Goal: Information Seeking & Learning: Compare options

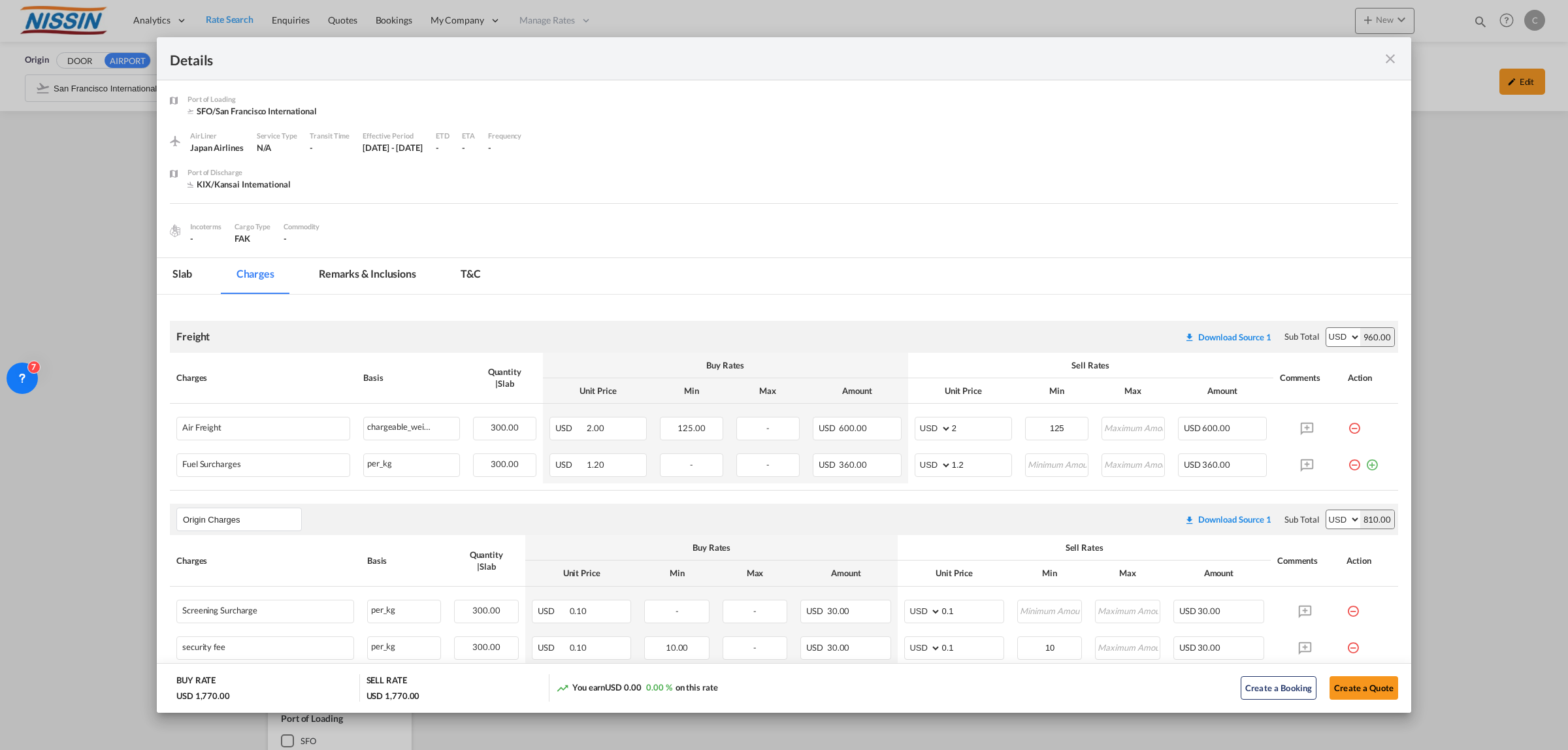
scroll to position [1531, 0]
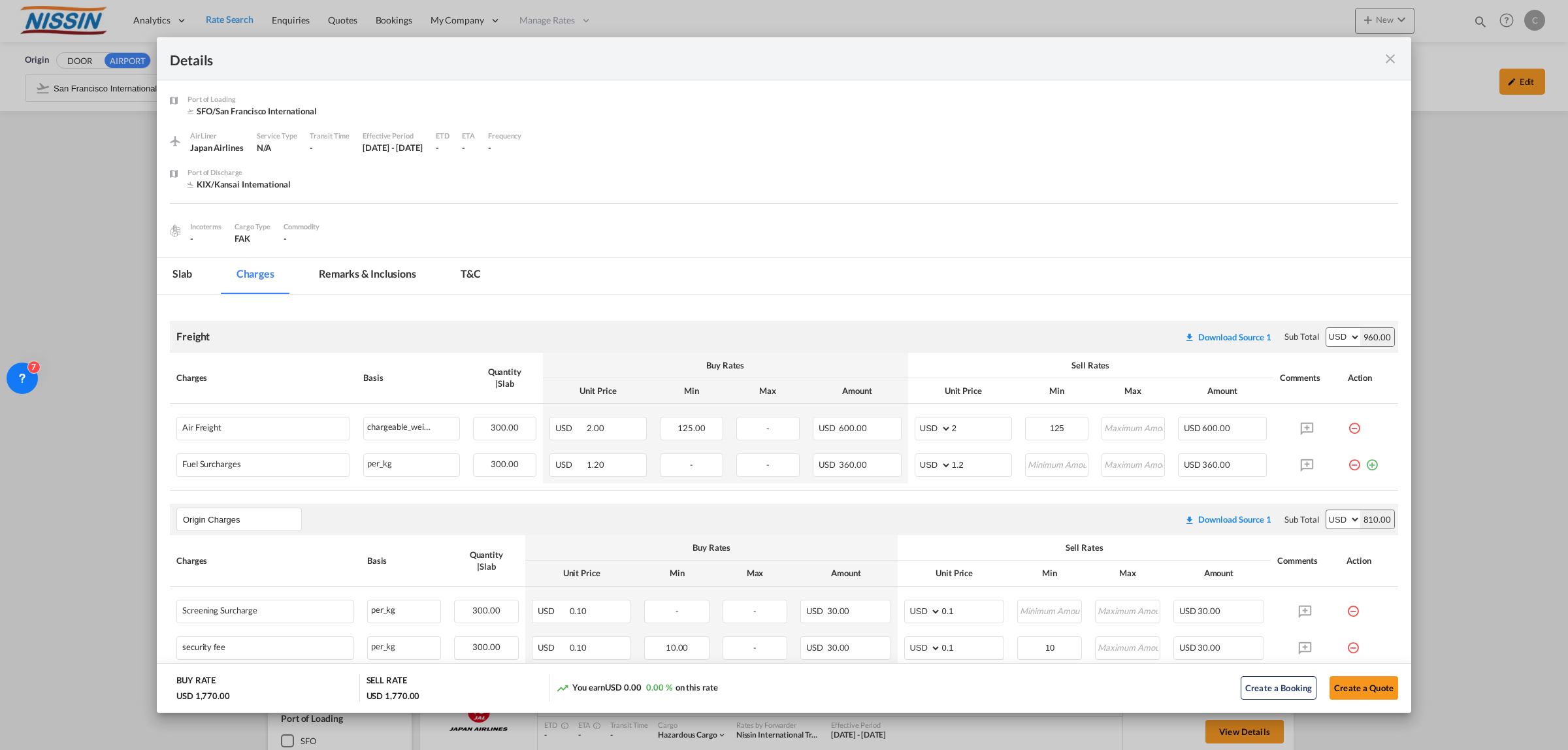
click at [1385, 58] on md-icon "icon-close fg-AAA8AD m-0 cursor" at bounding box center [1390, 59] width 15 height 15
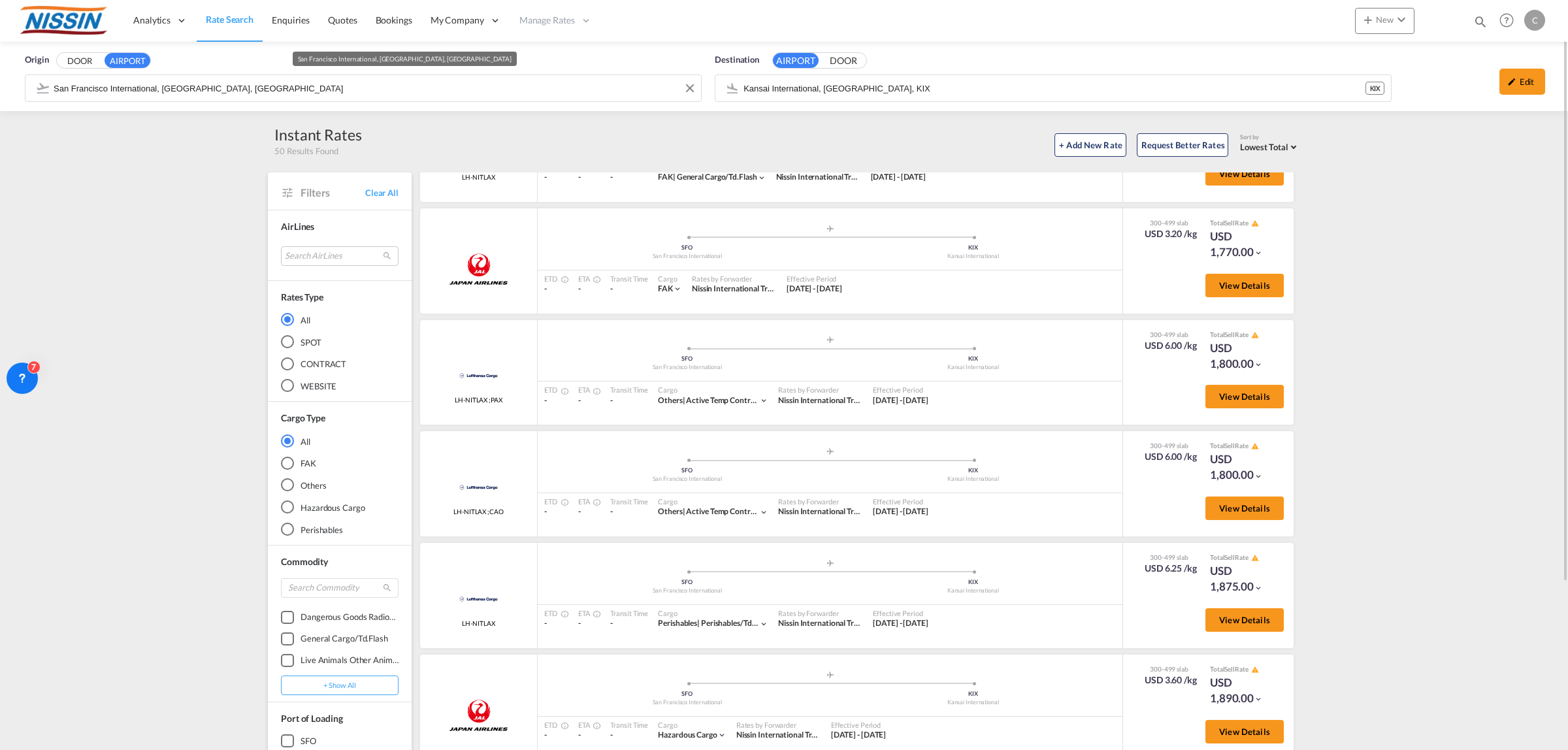
click at [436, 89] on input "San Francisco International, [GEOGRAPHIC_DATA], [GEOGRAPHIC_DATA]" at bounding box center [374, 87] width 641 height 20
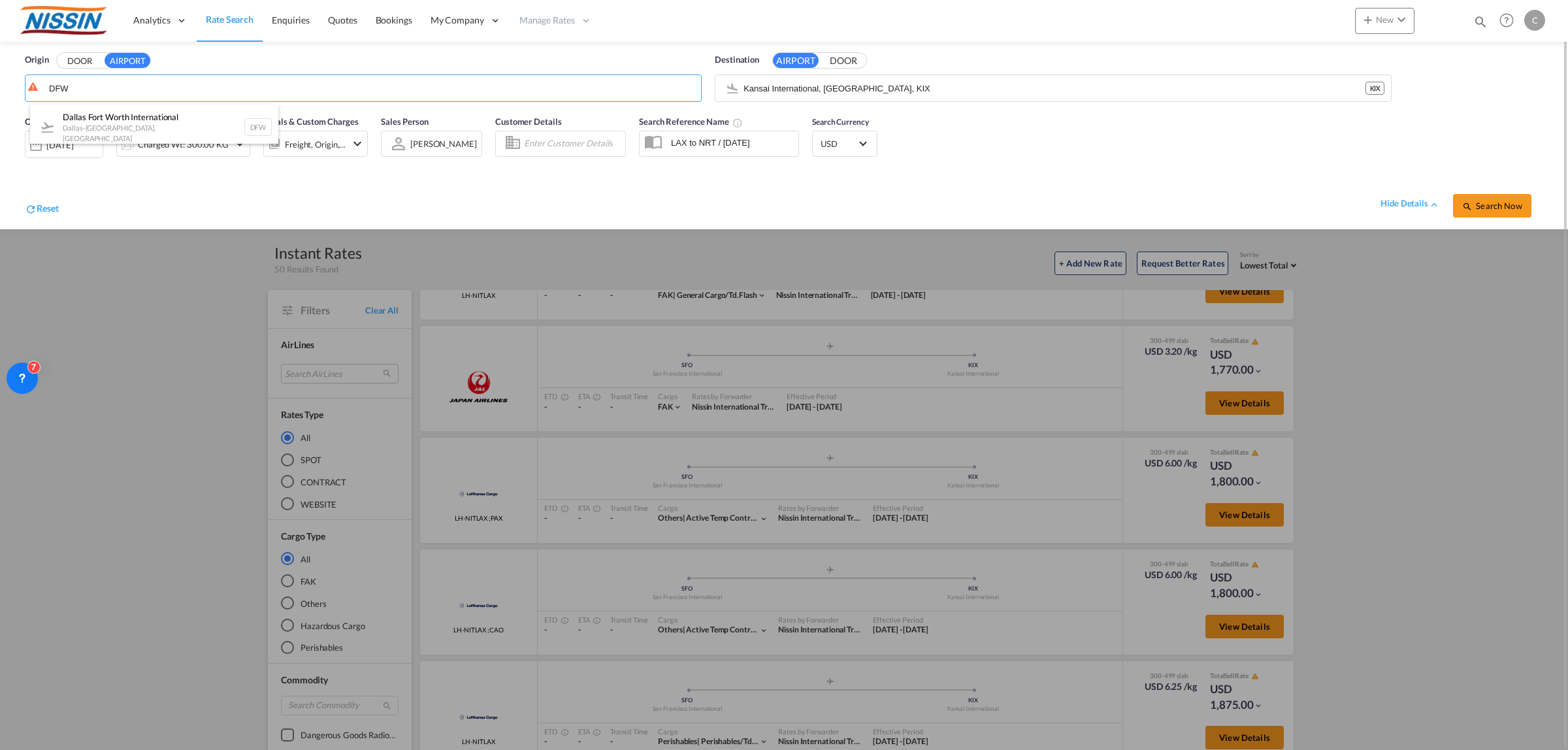
drag, startPoint x: 148, startPoint y: 121, endPoint x: 845, endPoint y: 89, distance: 697.7
click at [152, 121] on div "Dallas Fort Worth International [GEOGRAPHIC_DATA]-[GEOGRAPHIC_DATA] , [GEOGRAPH…" at bounding box center [154, 127] width 248 height 45
type input "[GEOGRAPHIC_DATA], [GEOGRAPHIC_DATA], [GEOGRAPHIC_DATA]"
click at [1500, 203] on span "Search Now" at bounding box center [1492, 206] width 59 height 10
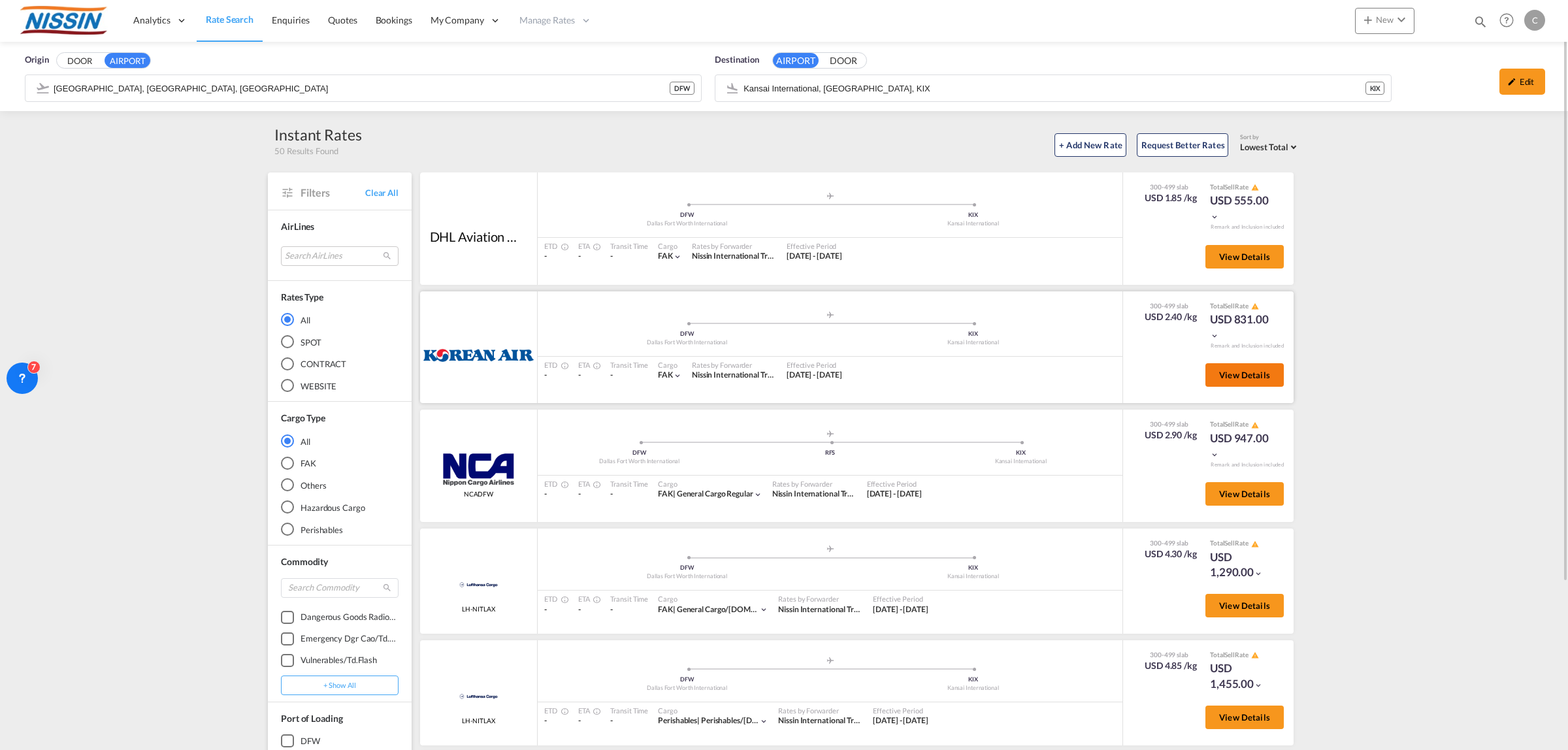
click at [1245, 379] on button "View Details" at bounding box center [1245, 375] width 78 height 24
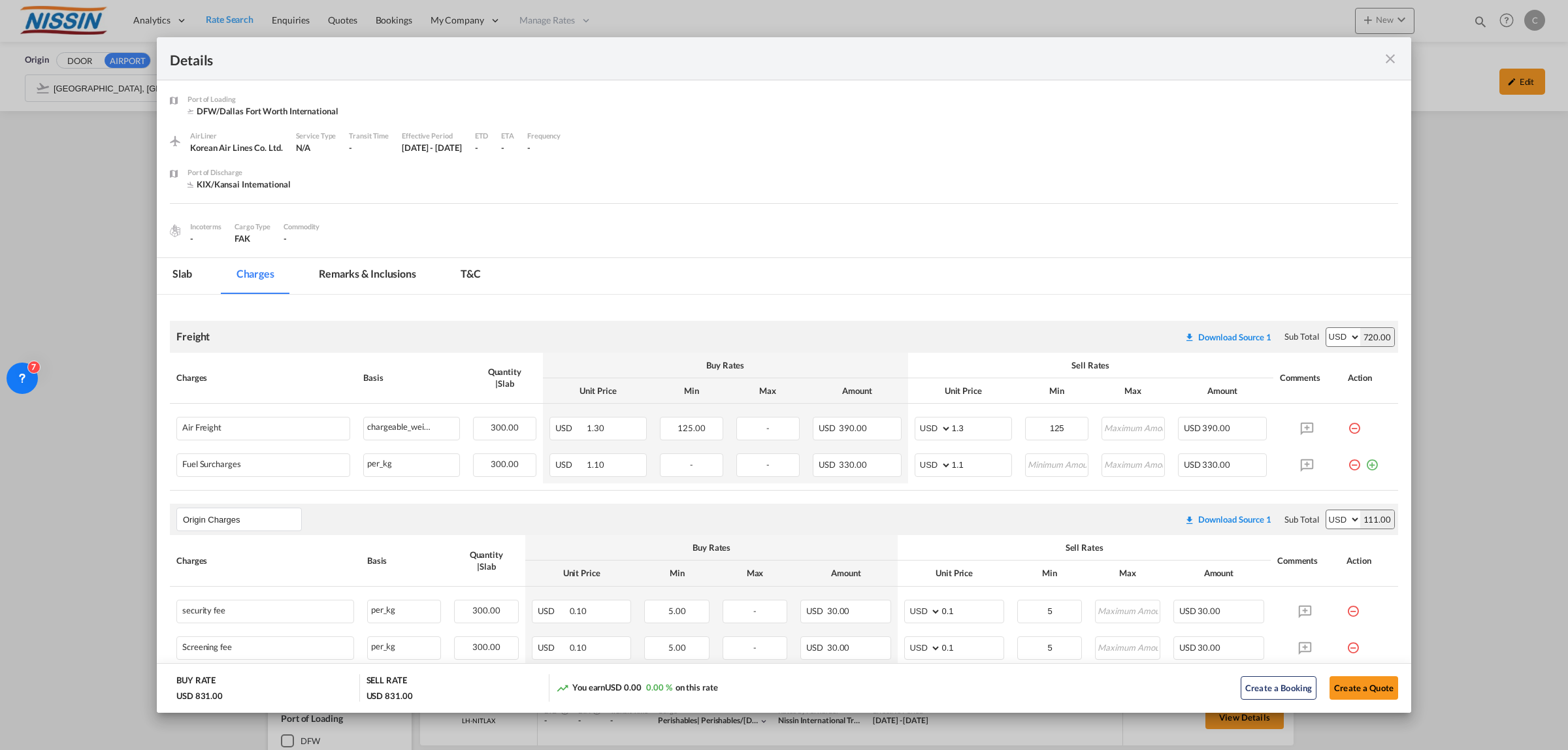
scroll to position [82, 0]
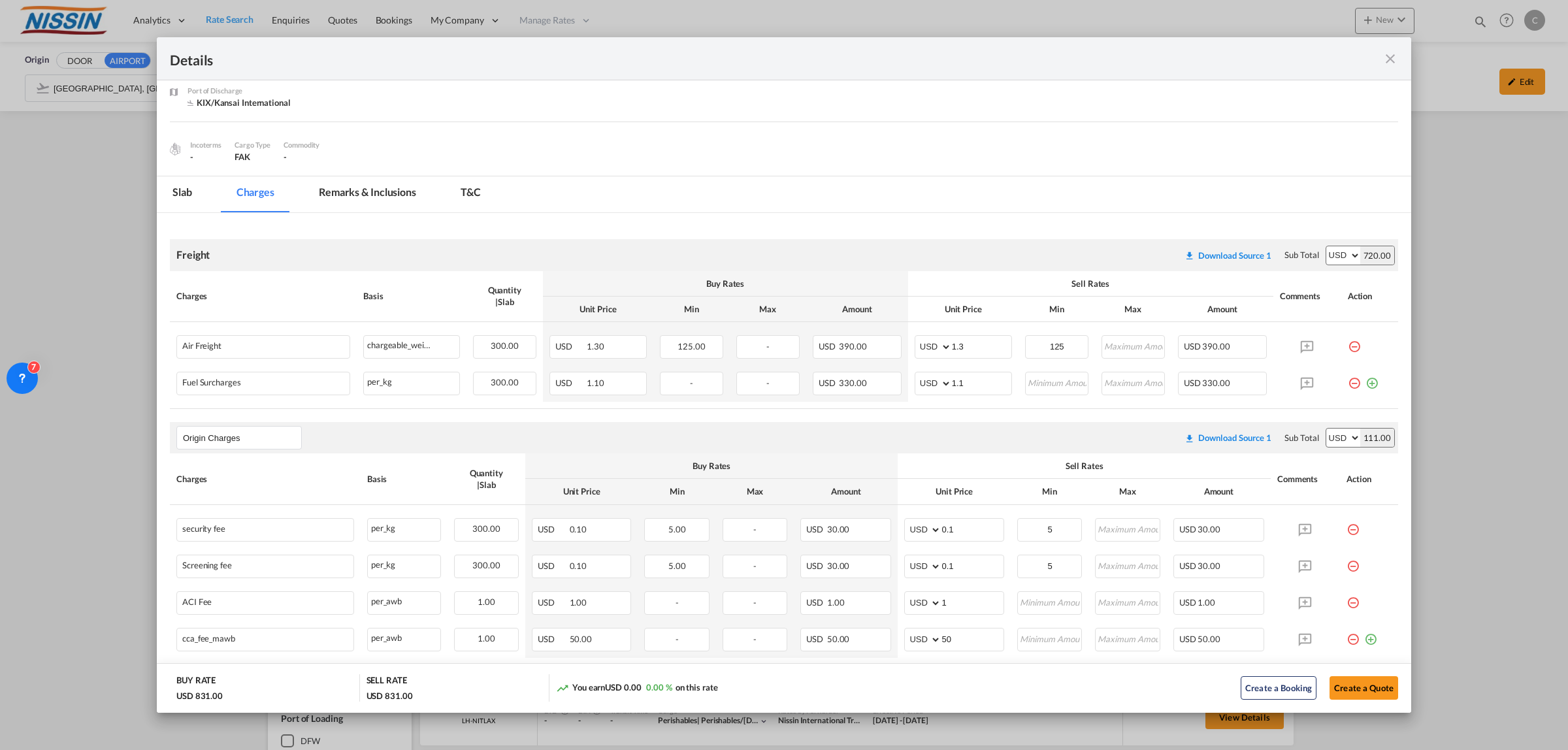
click at [1383, 54] on md-icon "icon-close fg-AAA8AD m-0 cursor" at bounding box center [1390, 59] width 15 height 15
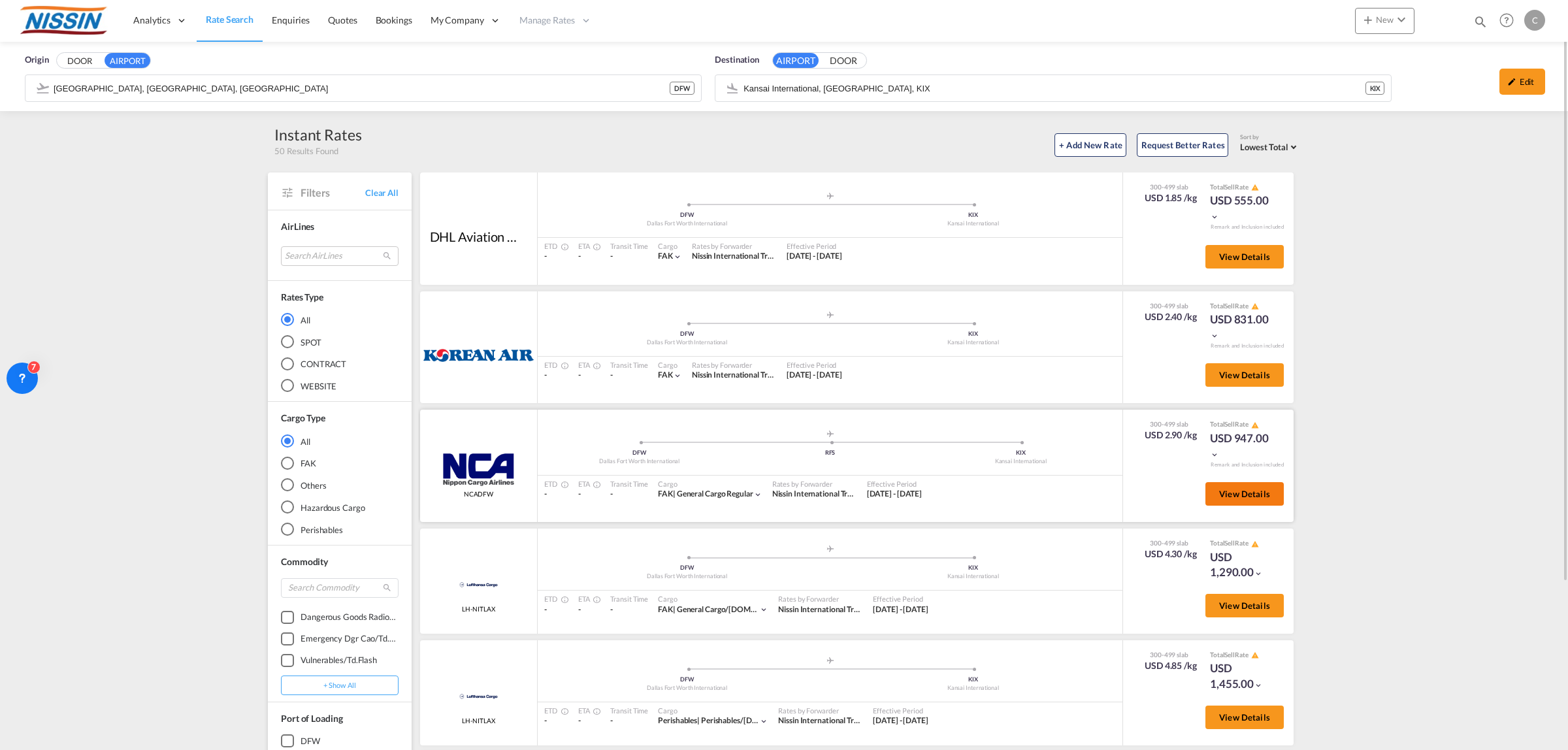
click at [1215, 485] on button "View Details" at bounding box center [1245, 494] width 78 height 24
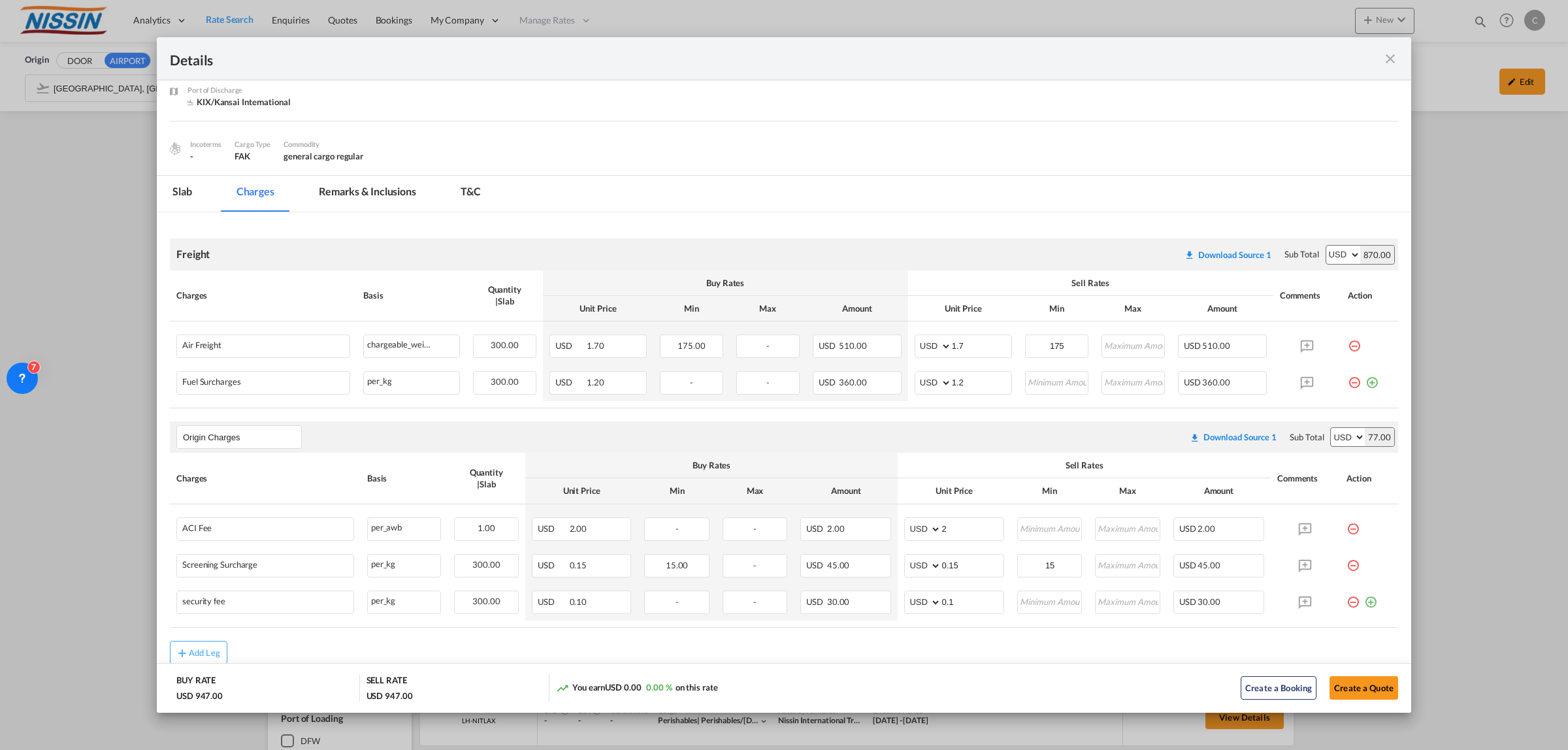
scroll to position [142, 0]
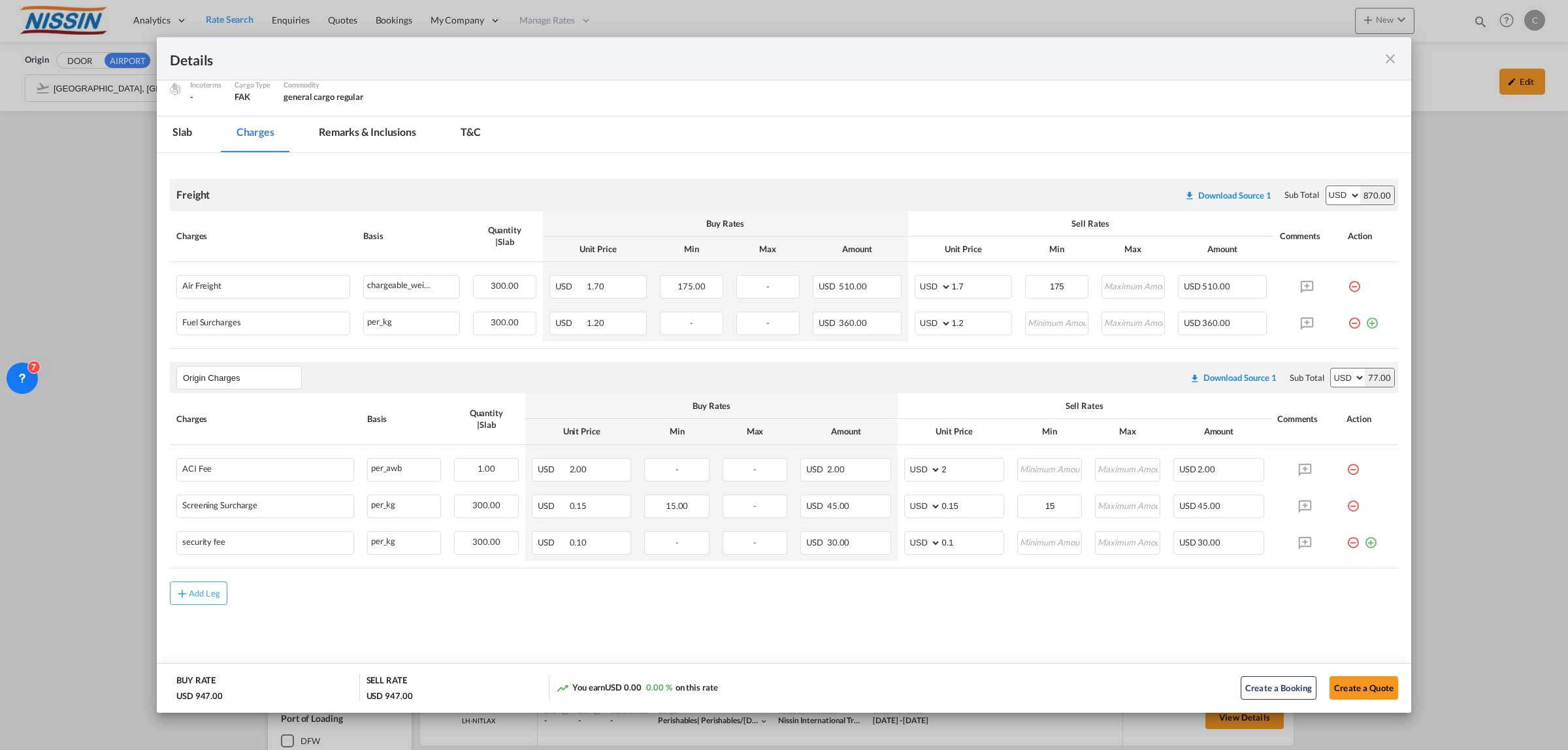
click at [1384, 56] on md-icon "icon-close fg-AAA8AD m-0 cursor" at bounding box center [1390, 59] width 15 height 15
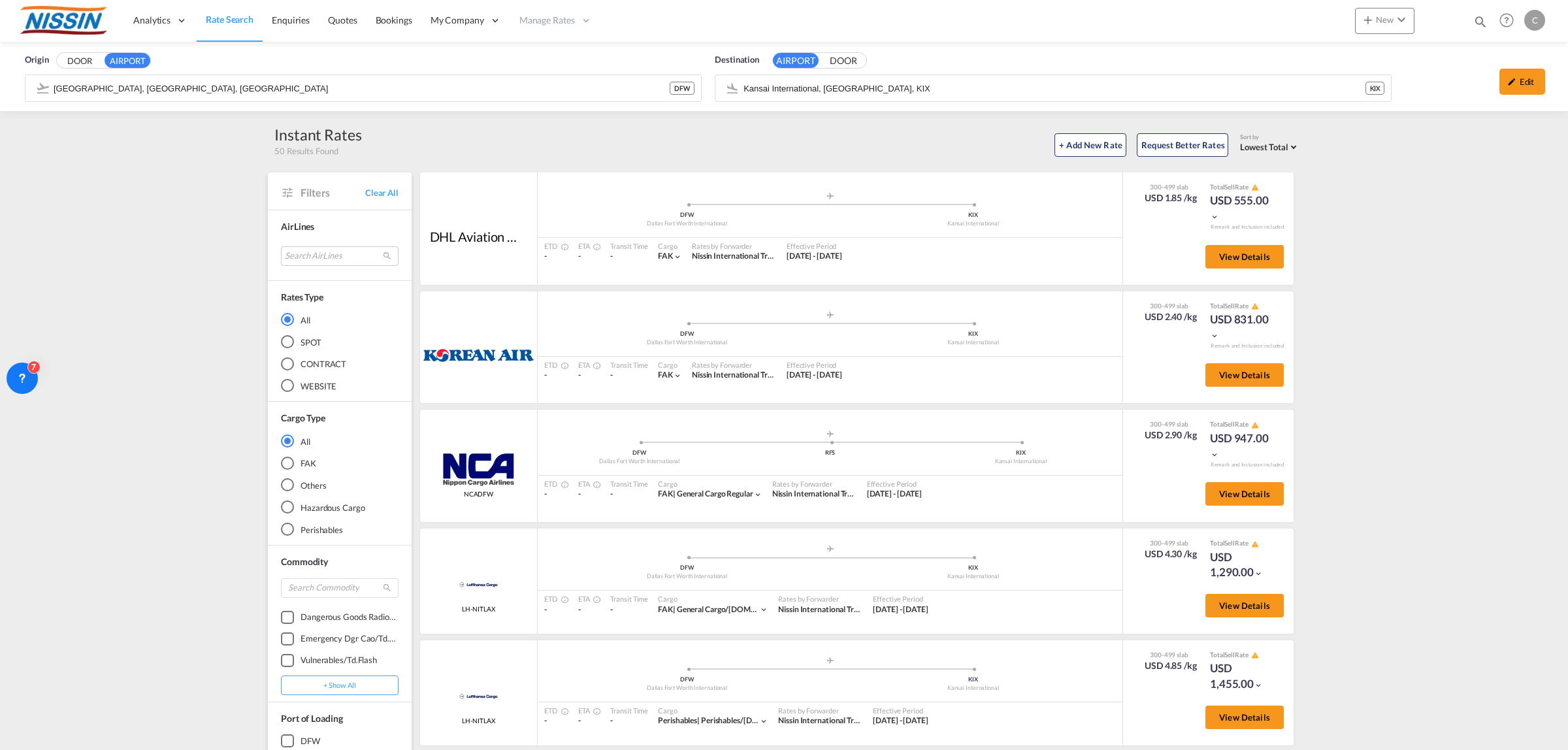
scroll to position [217, 0]
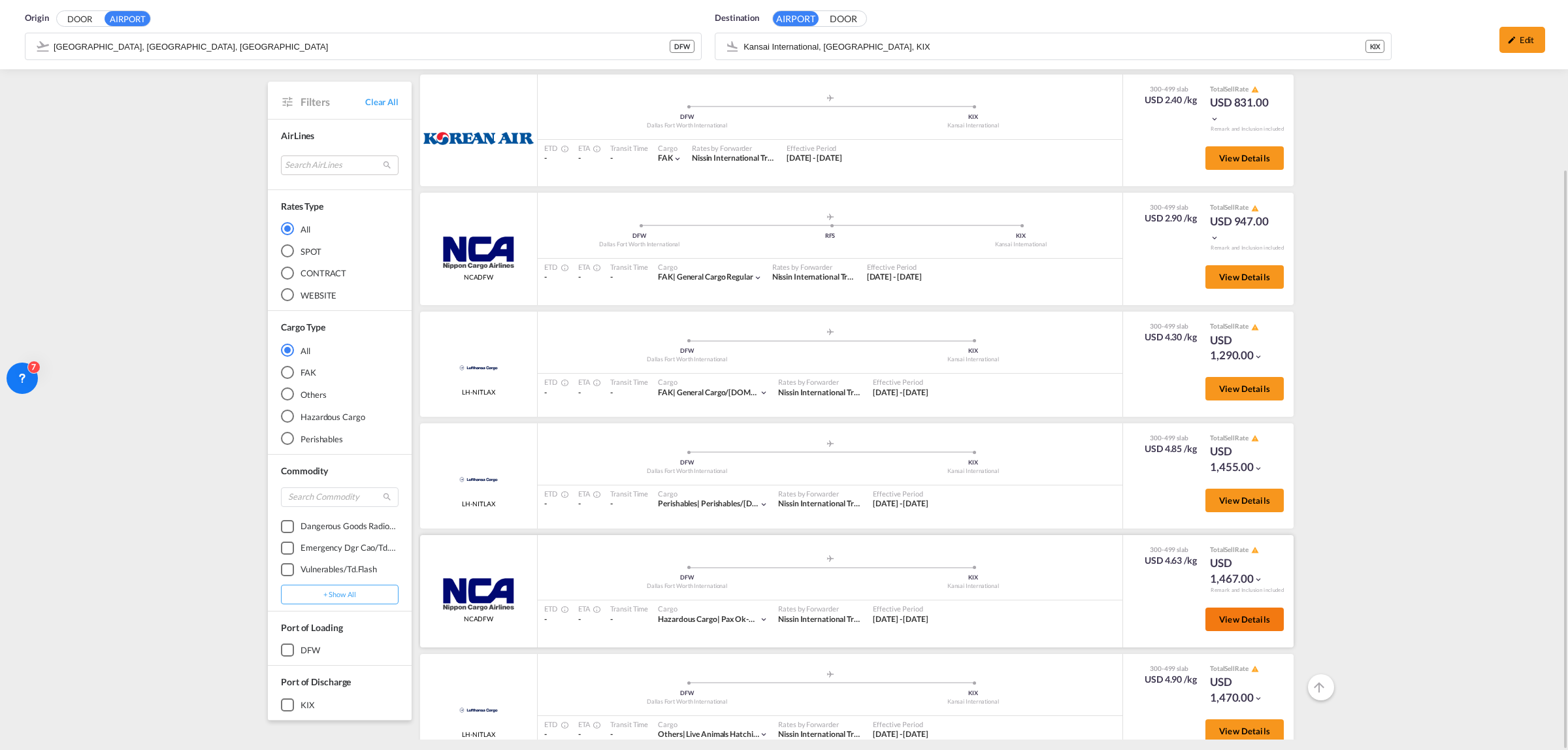
click at [1219, 617] on span "View Details" at bounding box center [1245, 619] width 51 height 10
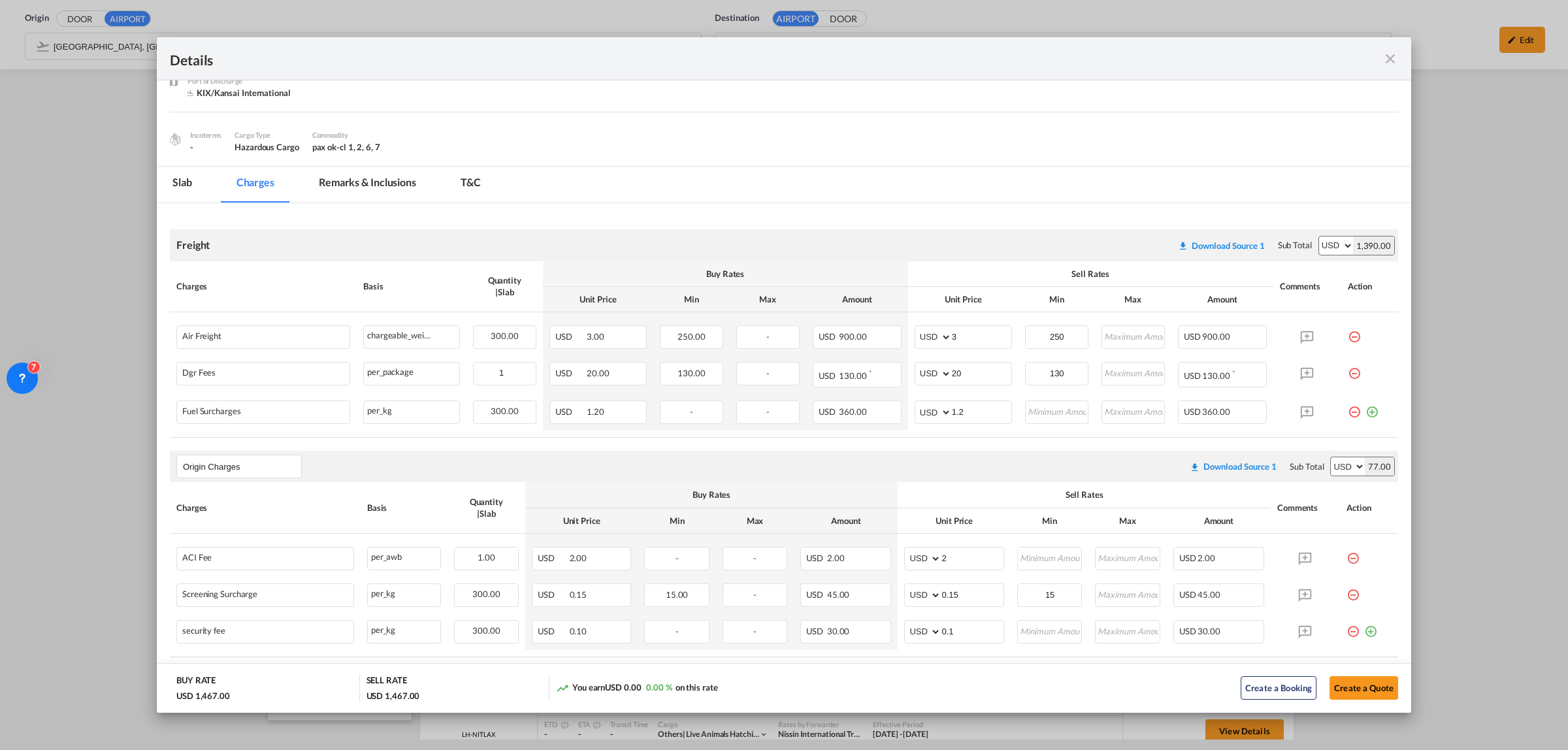
scroll to position [0, 0]
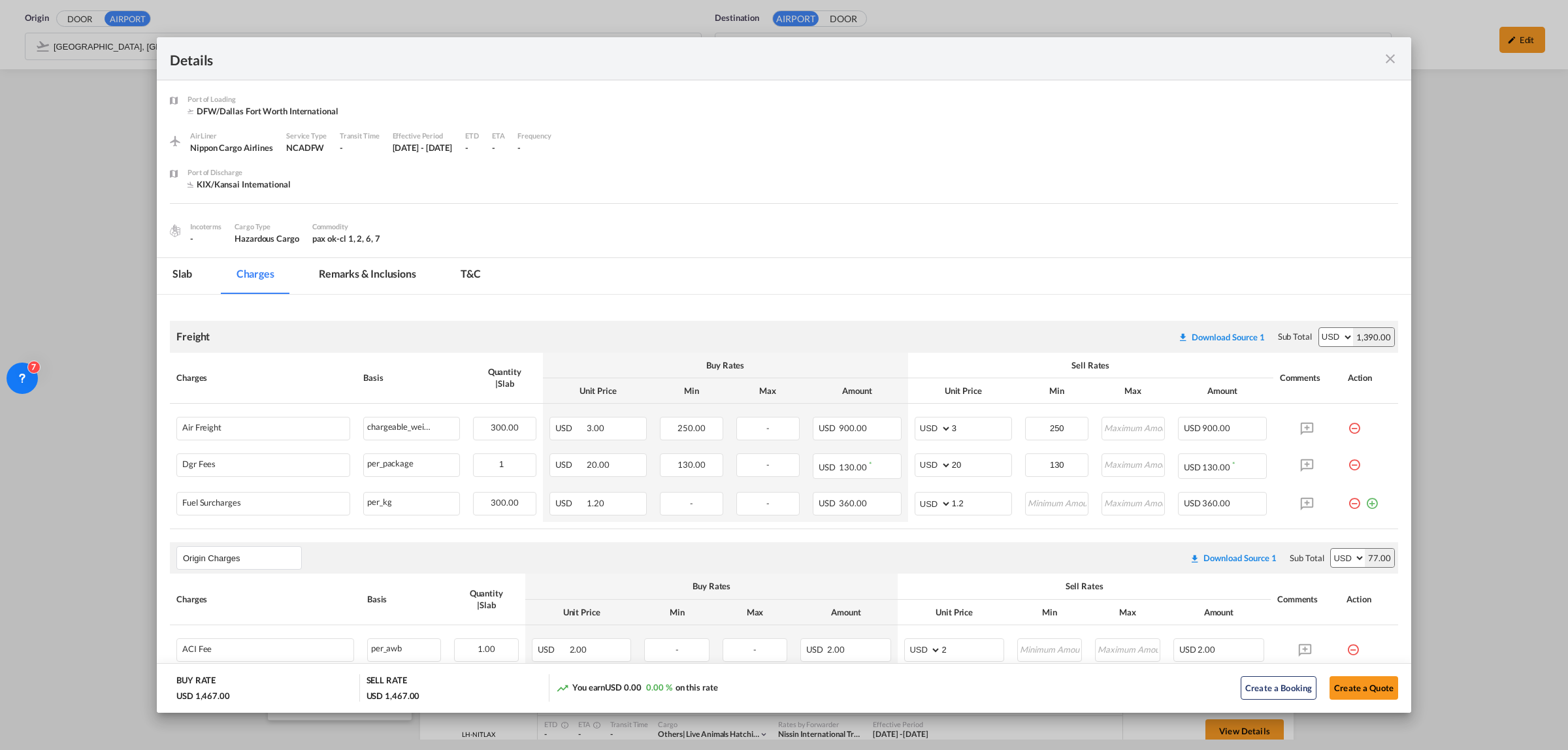
click at [1390, 56] on md-icon "icon-close fg-AAA8AD m-0 cursor" at bounding box center [1390, 59] width 15 height 15
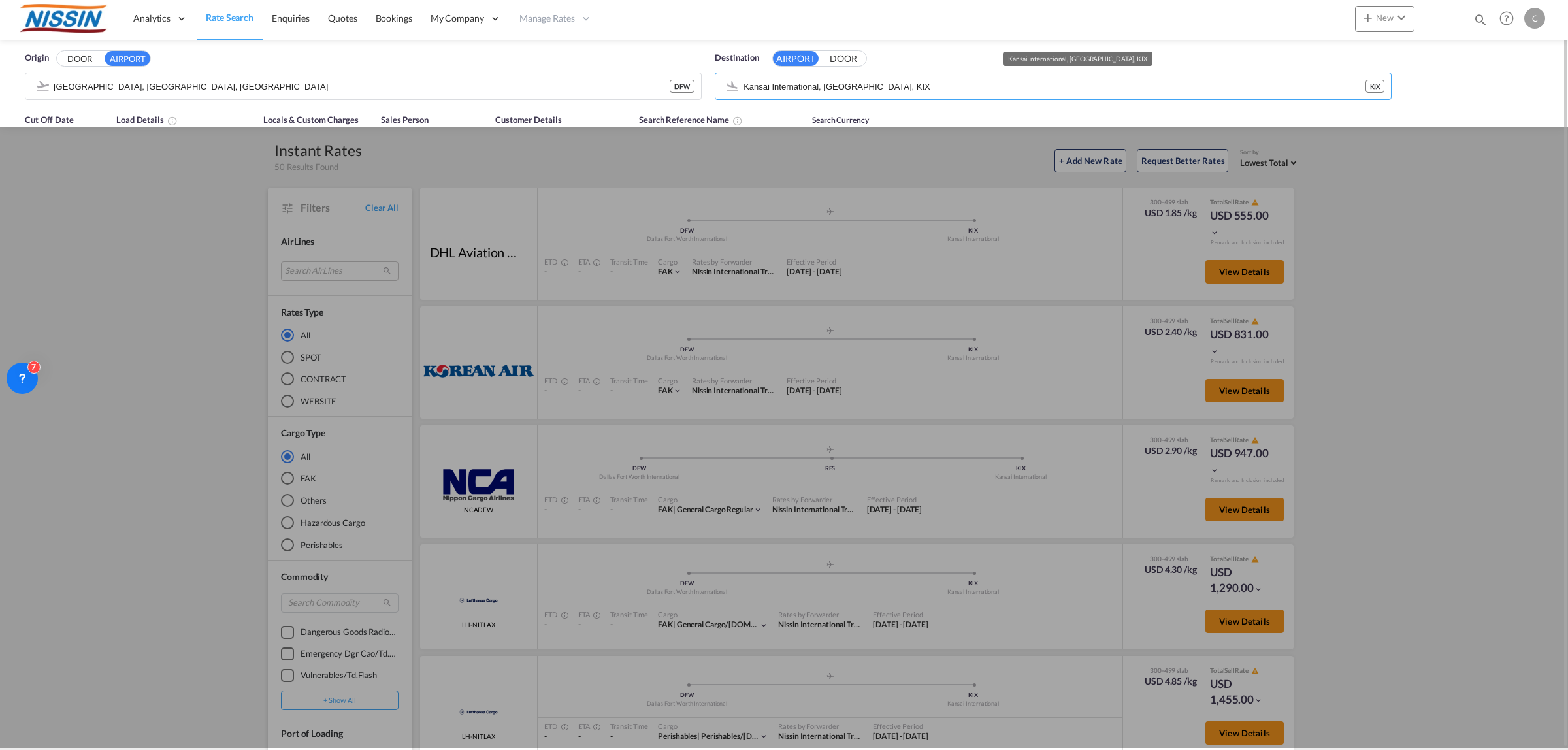
click at [911, 43] on div "Origin DOOR AIRPORT [GEOGRAPHIC_DATA], [GEOGRAPHIC_DATA], DFW DFW Destination A…" at bounding box center [784, 73] width 1542 height 66
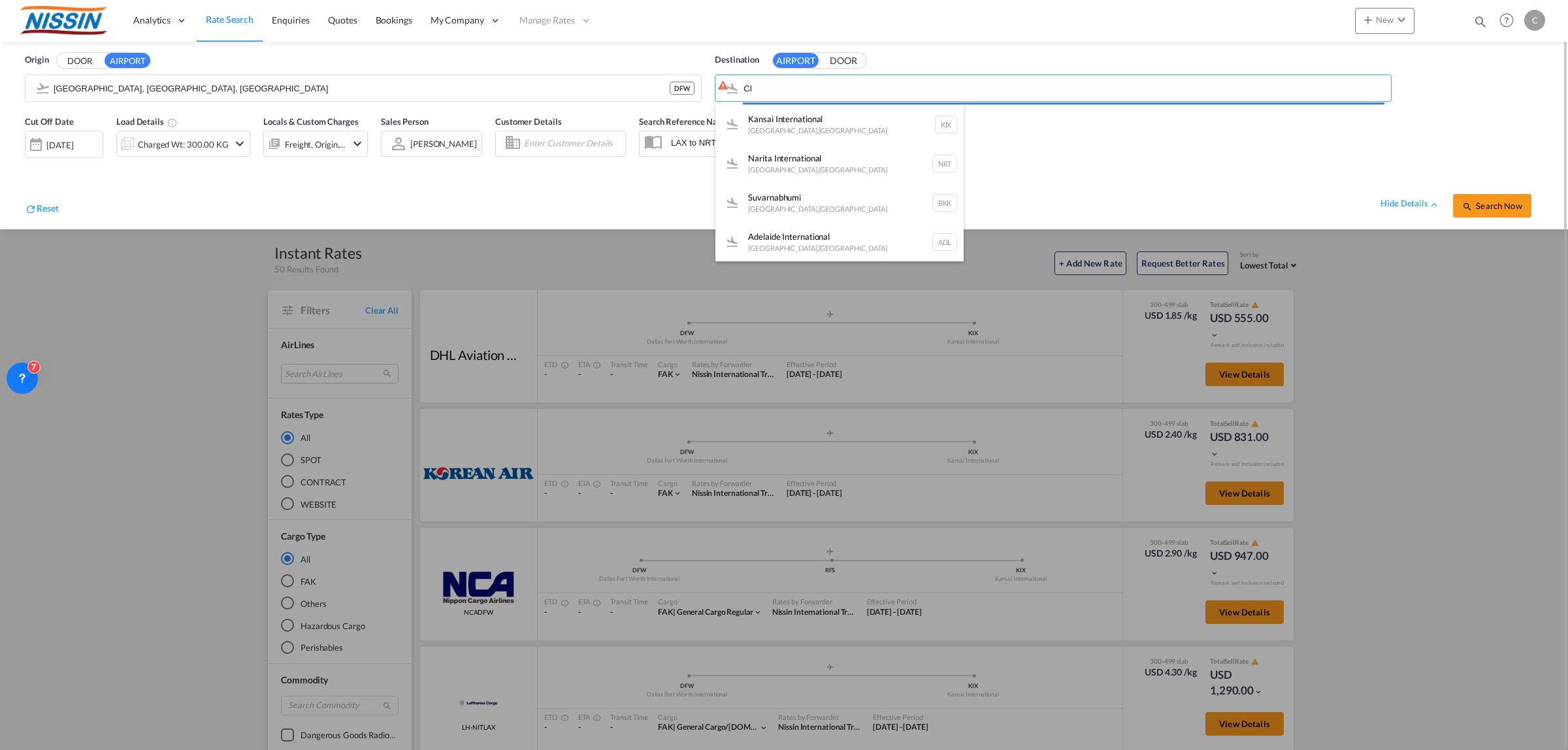
type input "C"
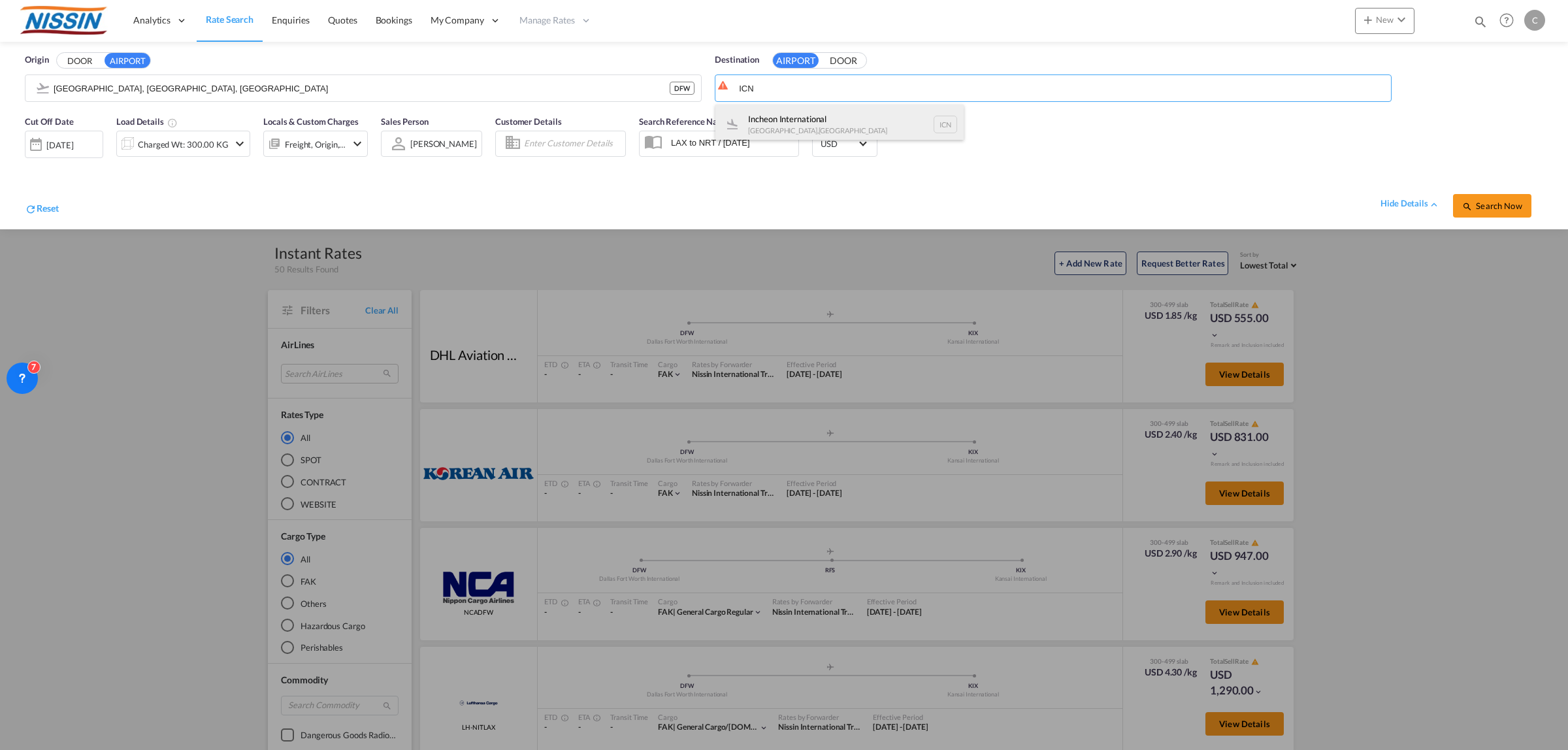
click at [837, 116] on div "Incheon International [GEOGRAPHIC_DATA] , [GEOGRAPHIC_DATA] ICN" at bounding box center [839, 124] width 248 height 39
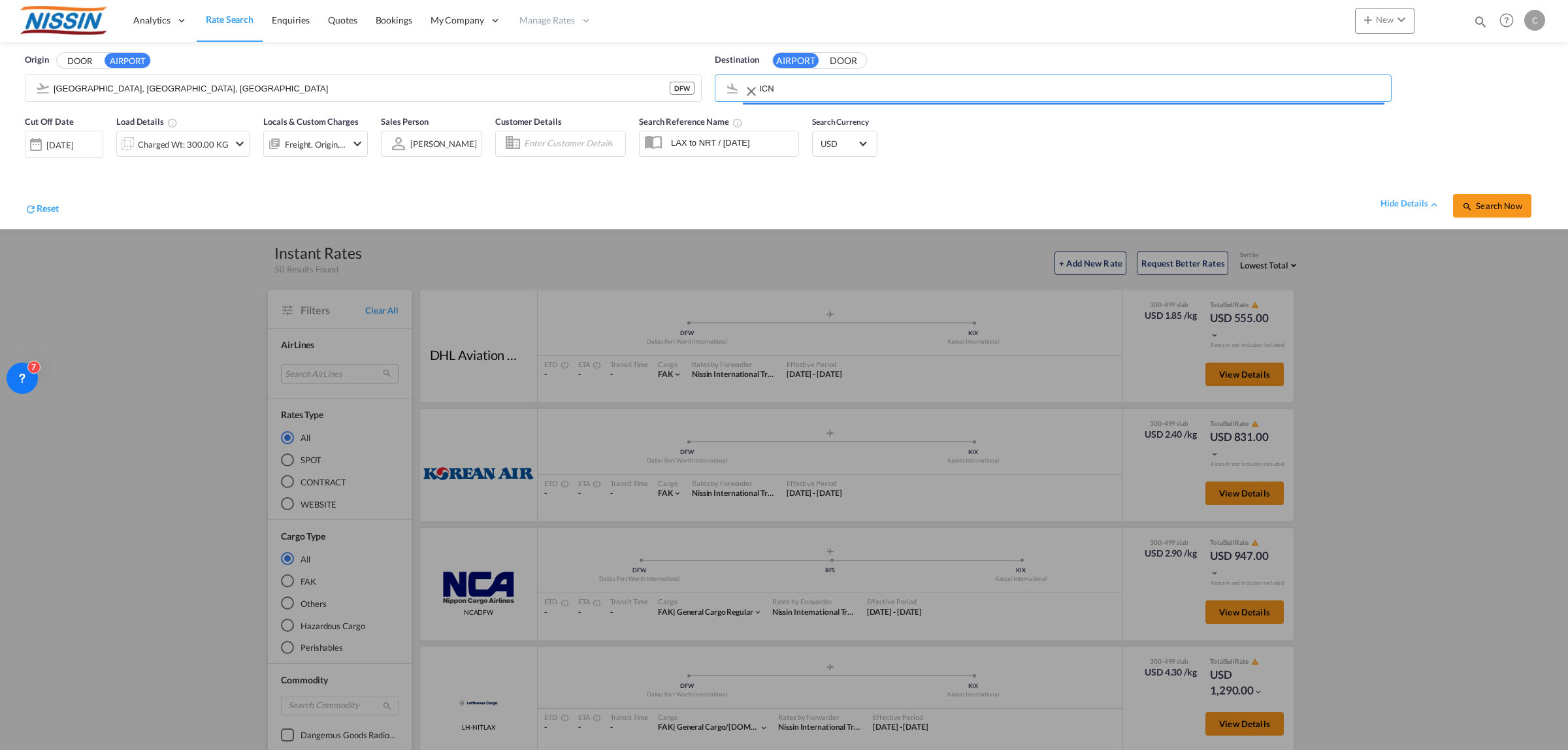
type input "Incheon International, [GEOGRAPHIC_DATA], ICN"
click at [1465, 209] on md-icon "icon-magnify" at bounding box center [1467, 206] width 10 height 10
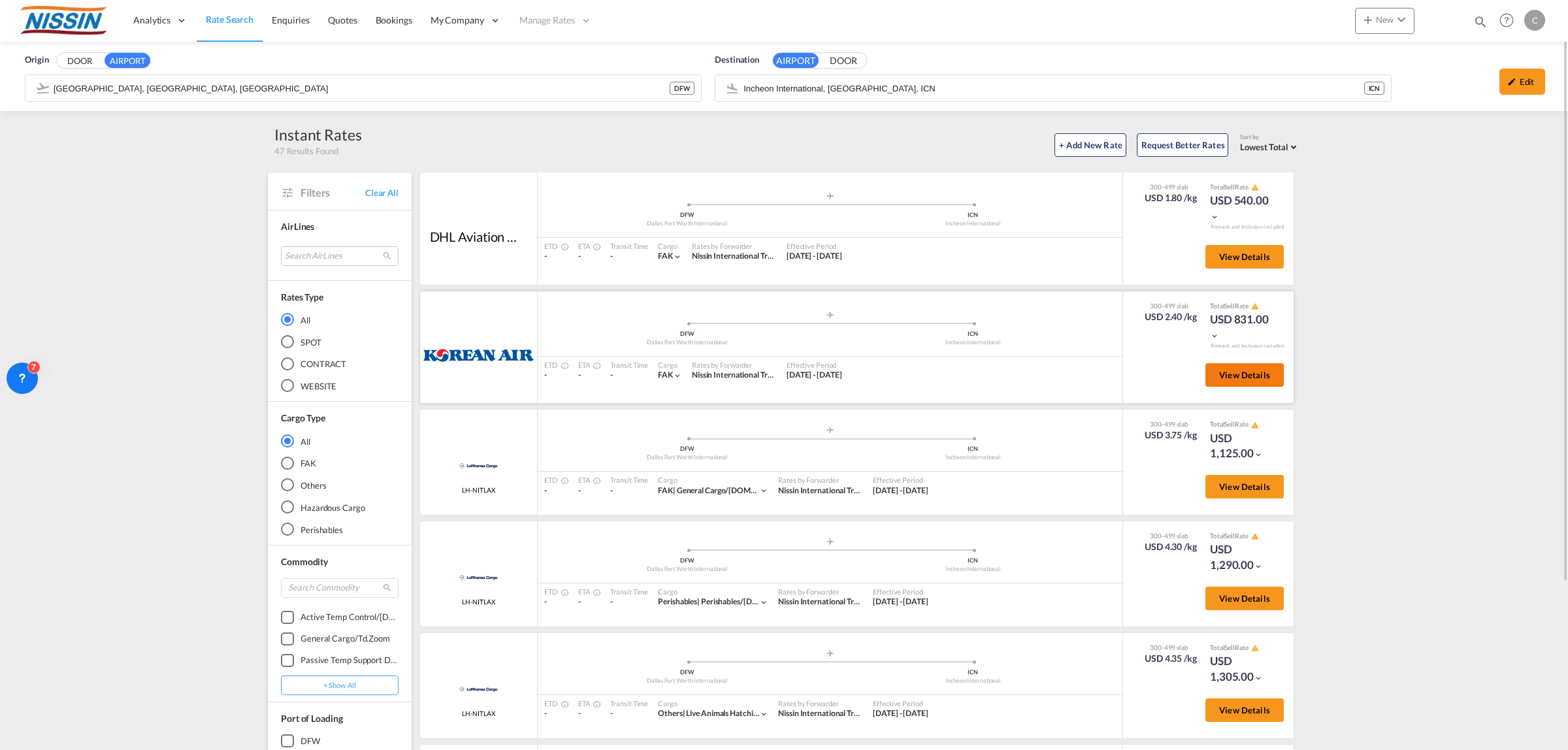
click at [1230, 369] on span "View Details" at bounding box center [1245, 375] width 51 height 10
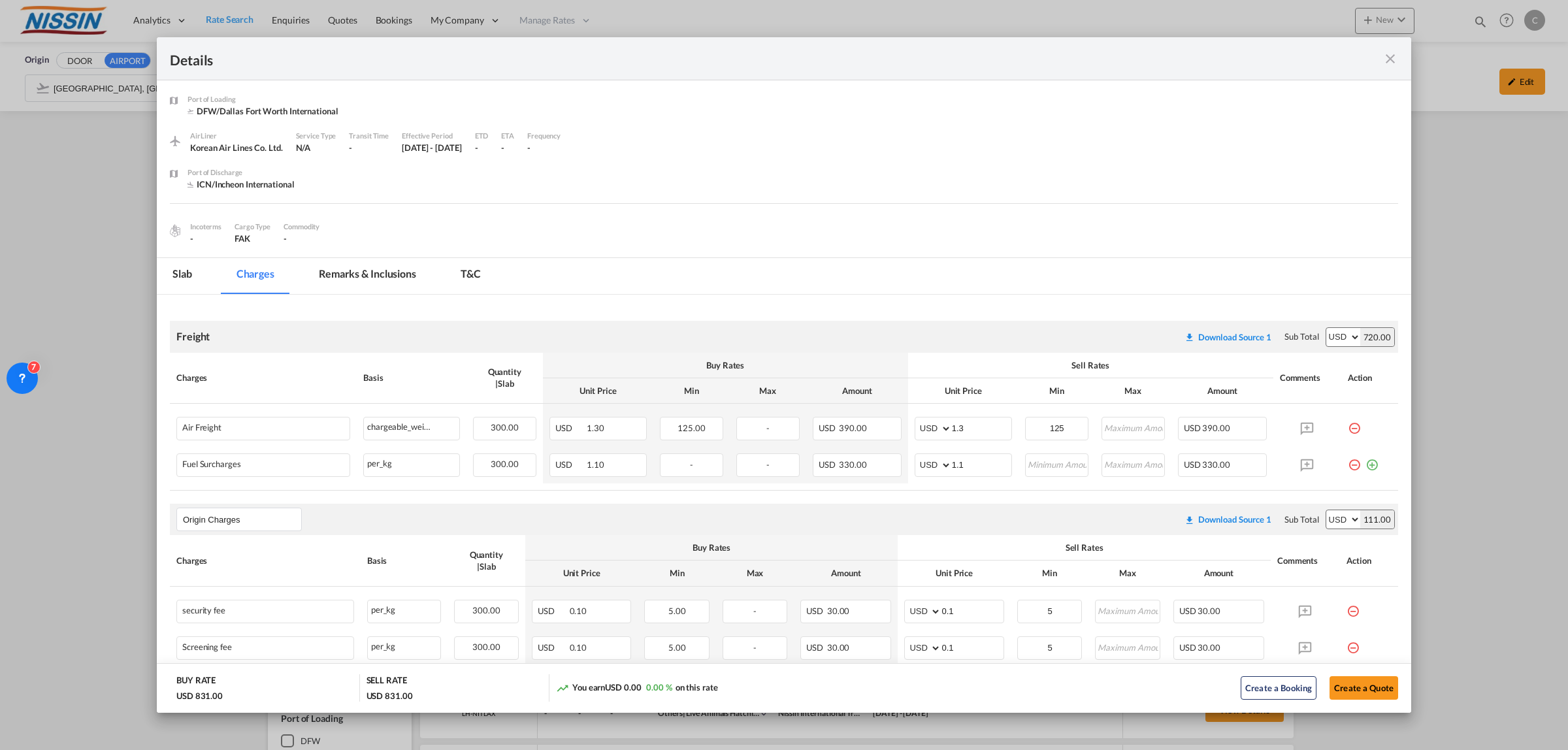
click at [1391, 54] on md-icon "icon-close fg-AAA8AD m-0 cursor" at bounding box center [1390, 59] width 15 height 15
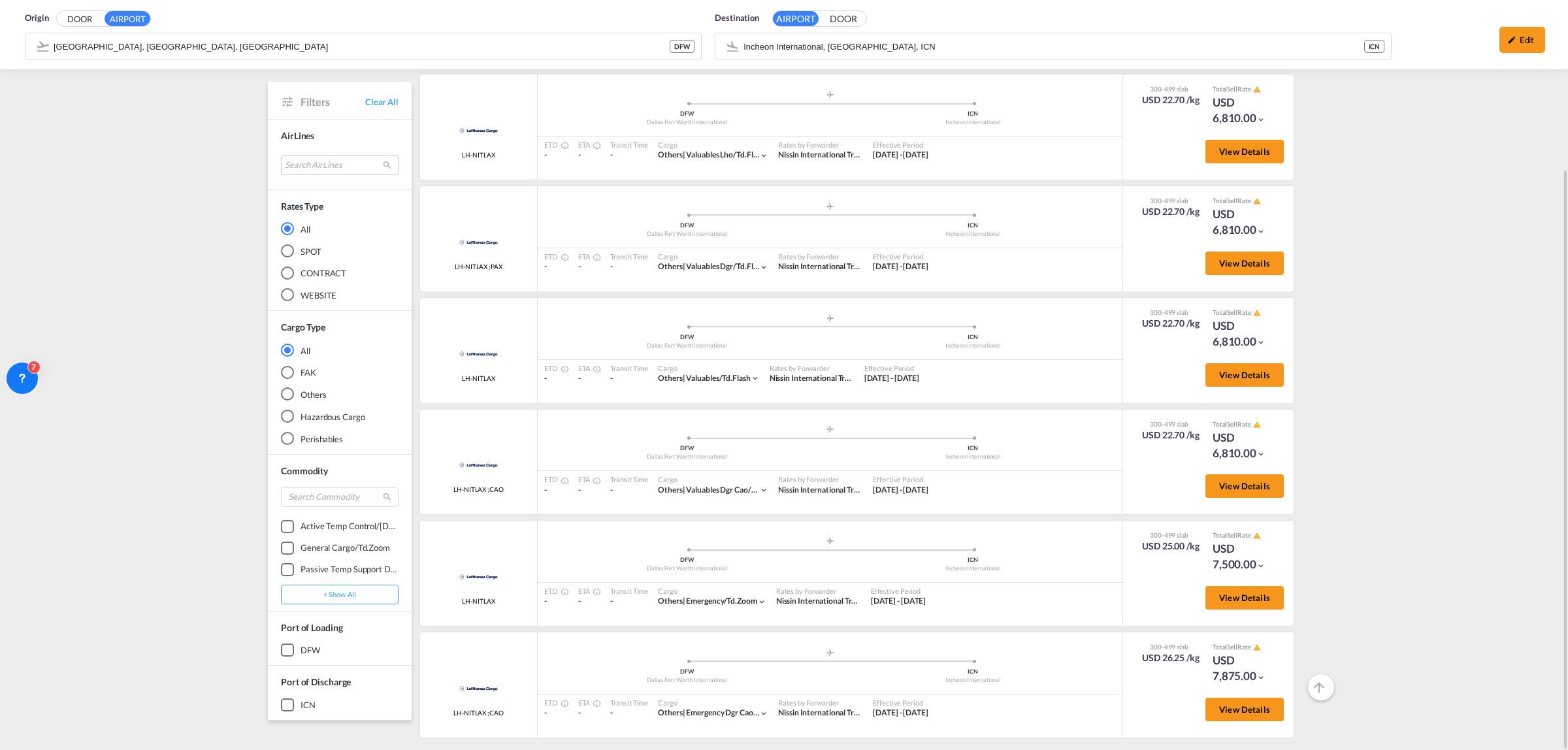
scroll to position [3859, 0]
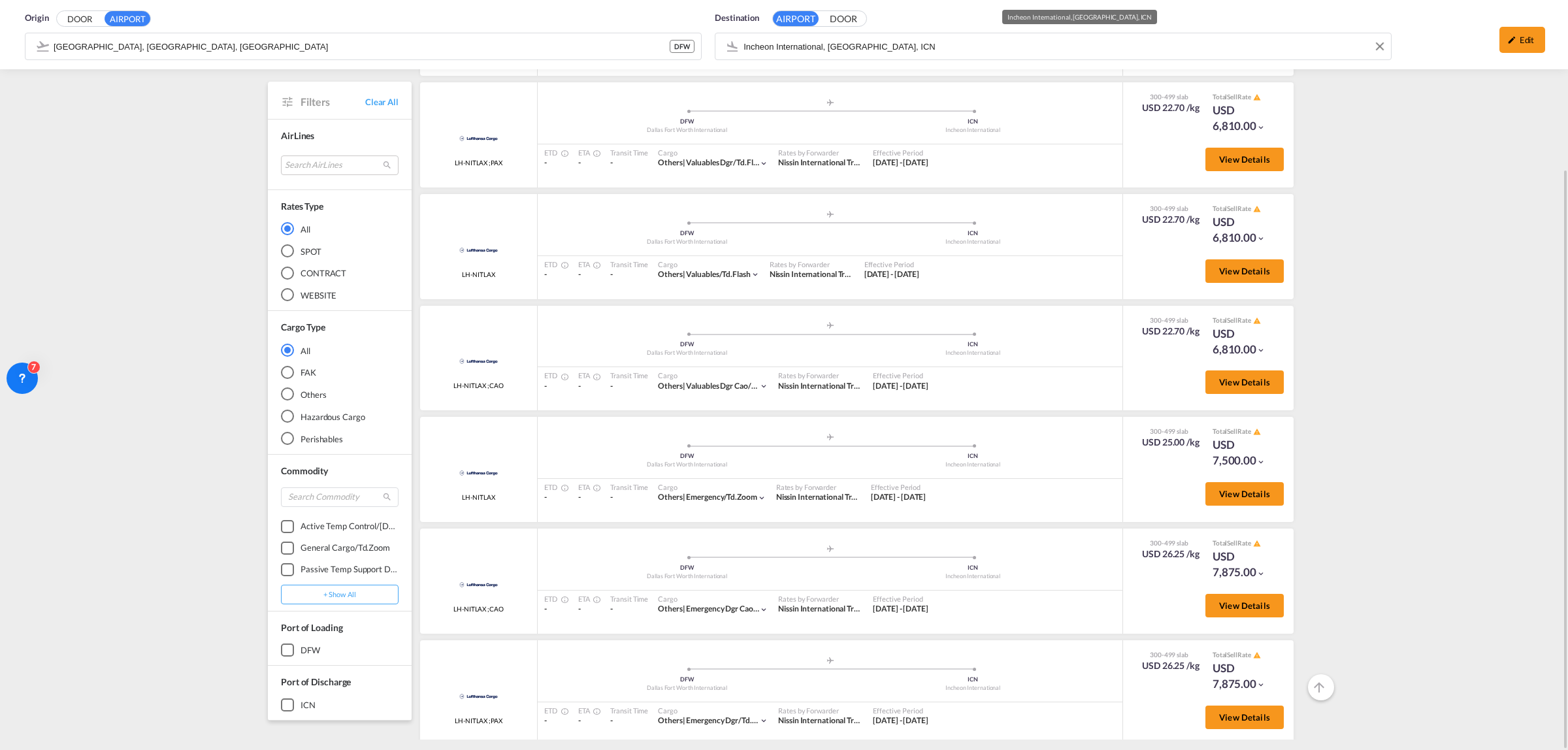
click at [913, 44] on div "Origin DOOR AIRPORT [GEOGRAPHIC_DATA], [GEOGRAPHIC_DATA], DFW DFW Destination A…" at bounding box center [784, 35] width 1542 height 70
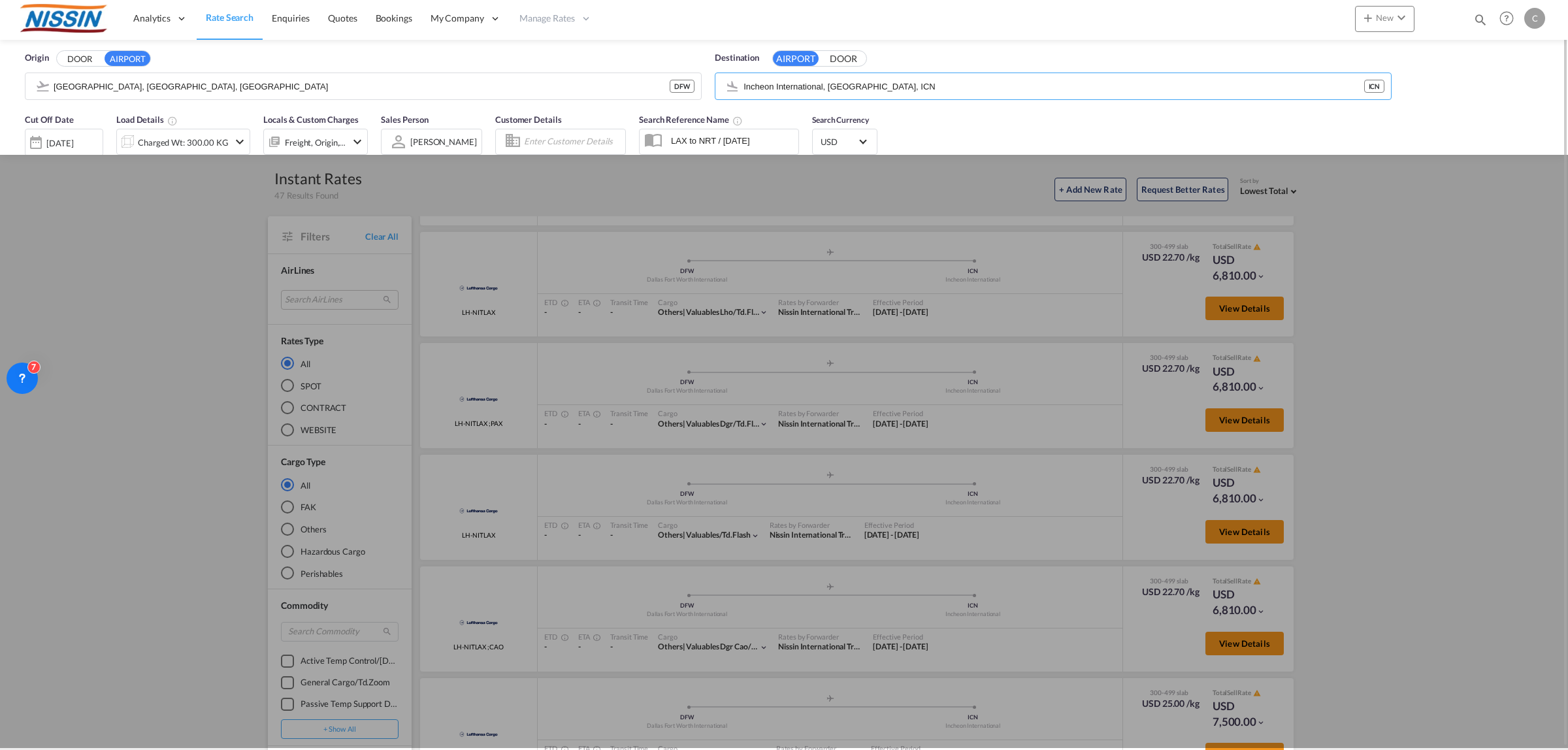
scroll to position [0, 0]
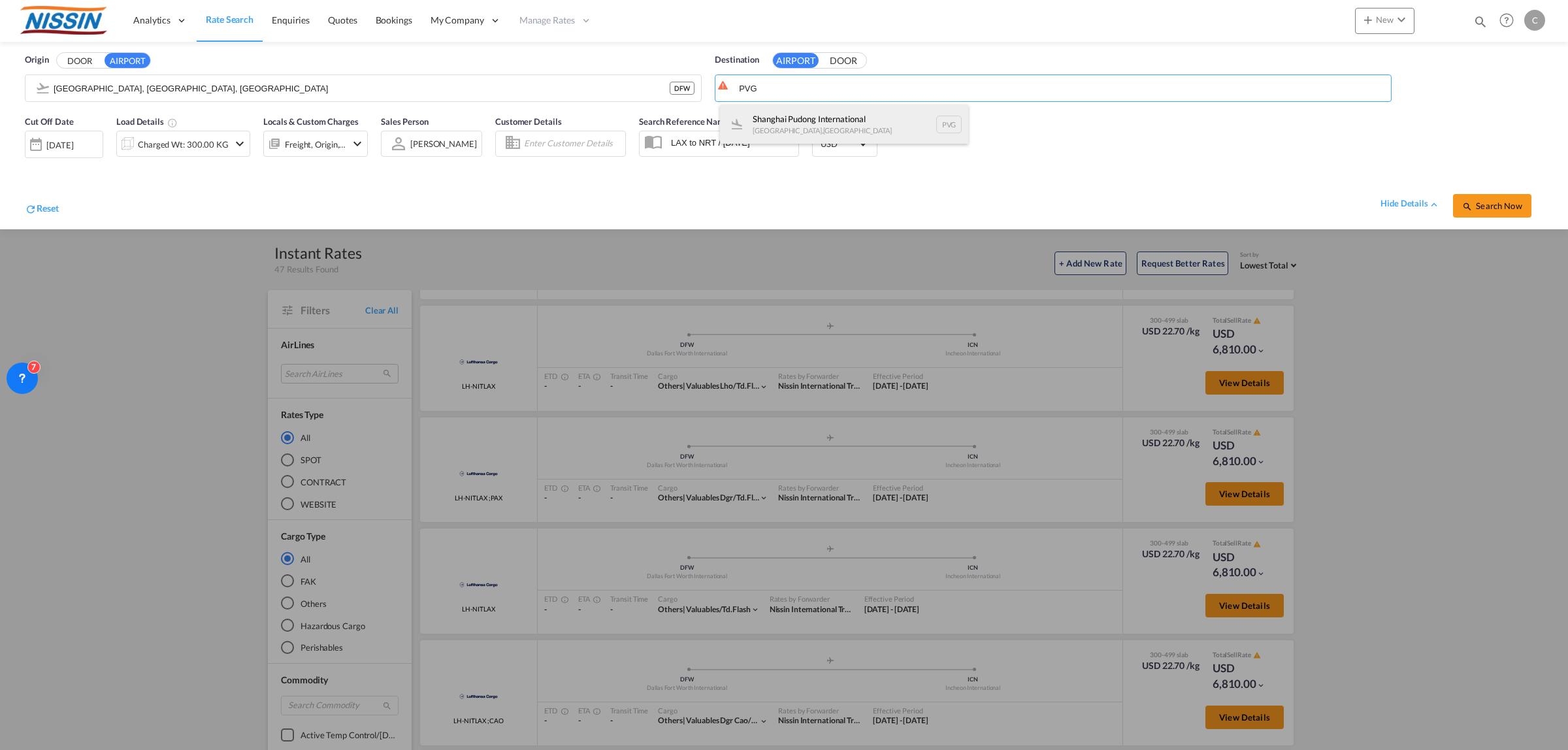
click at [848, 112] on div "Shanghai Pudong International [GEOGRAPHIC_DATA] , [GEOGRAPHIC_DATA] PVG" at bounding box center [844, 124] width 248 height 39
type input "Shanghai Pudong International, [GEOGRAPHIC_DATA], PVG"
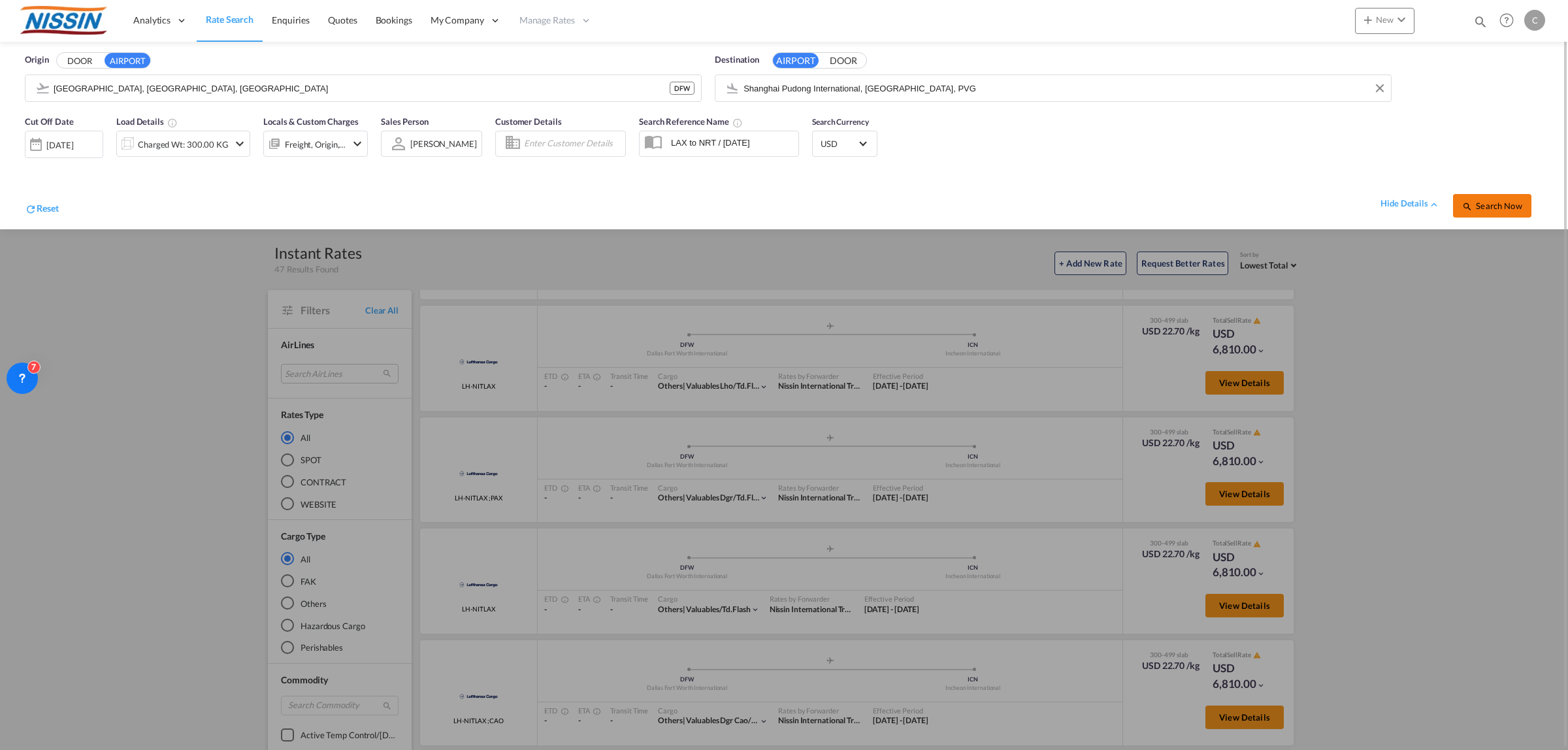
click at [1500, 207] on span "Search Now" at bounding box center [1492, 206] width 59 height 10
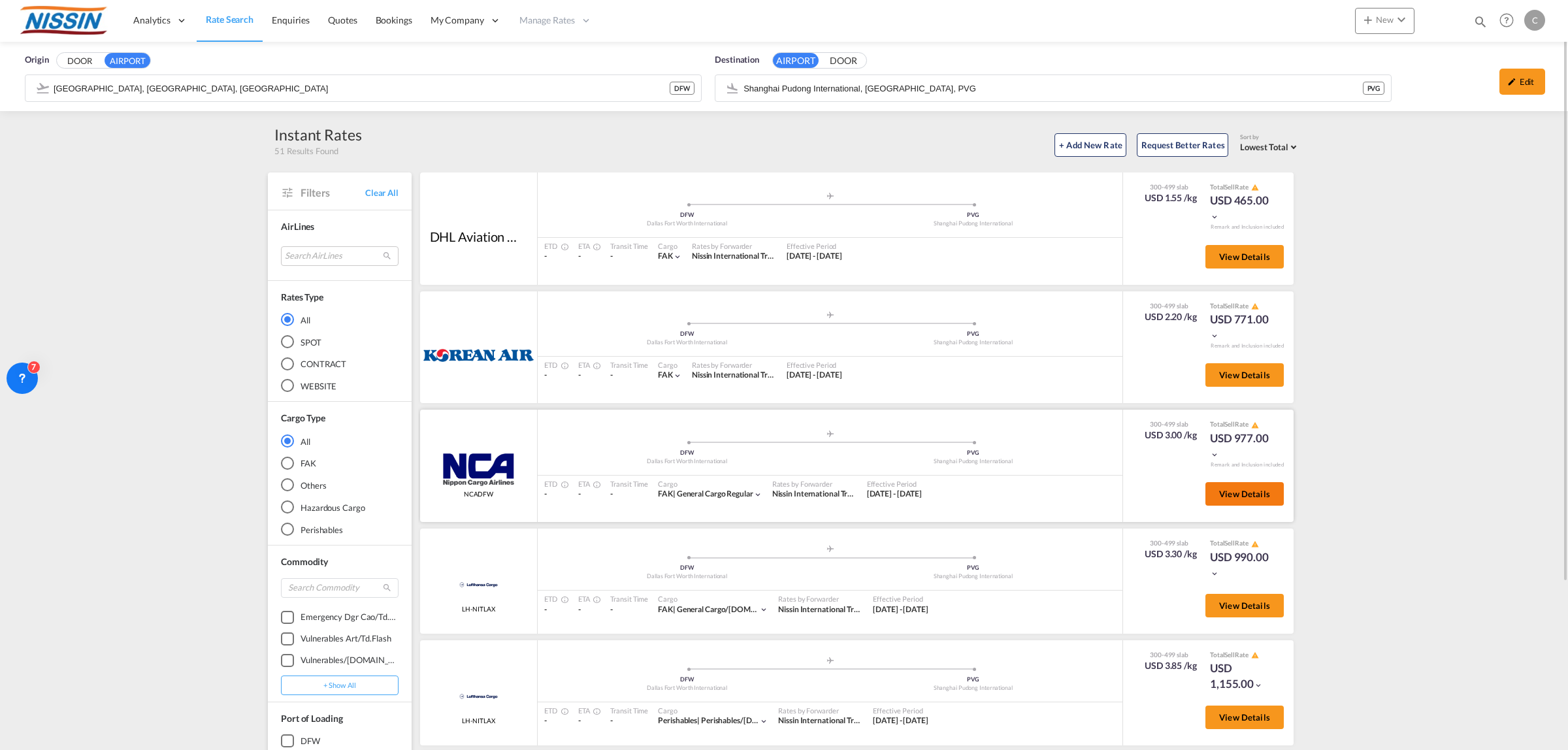
click at [1258, 492] on button "View Details" at bounding box center [1245, 494] width 78 height 24
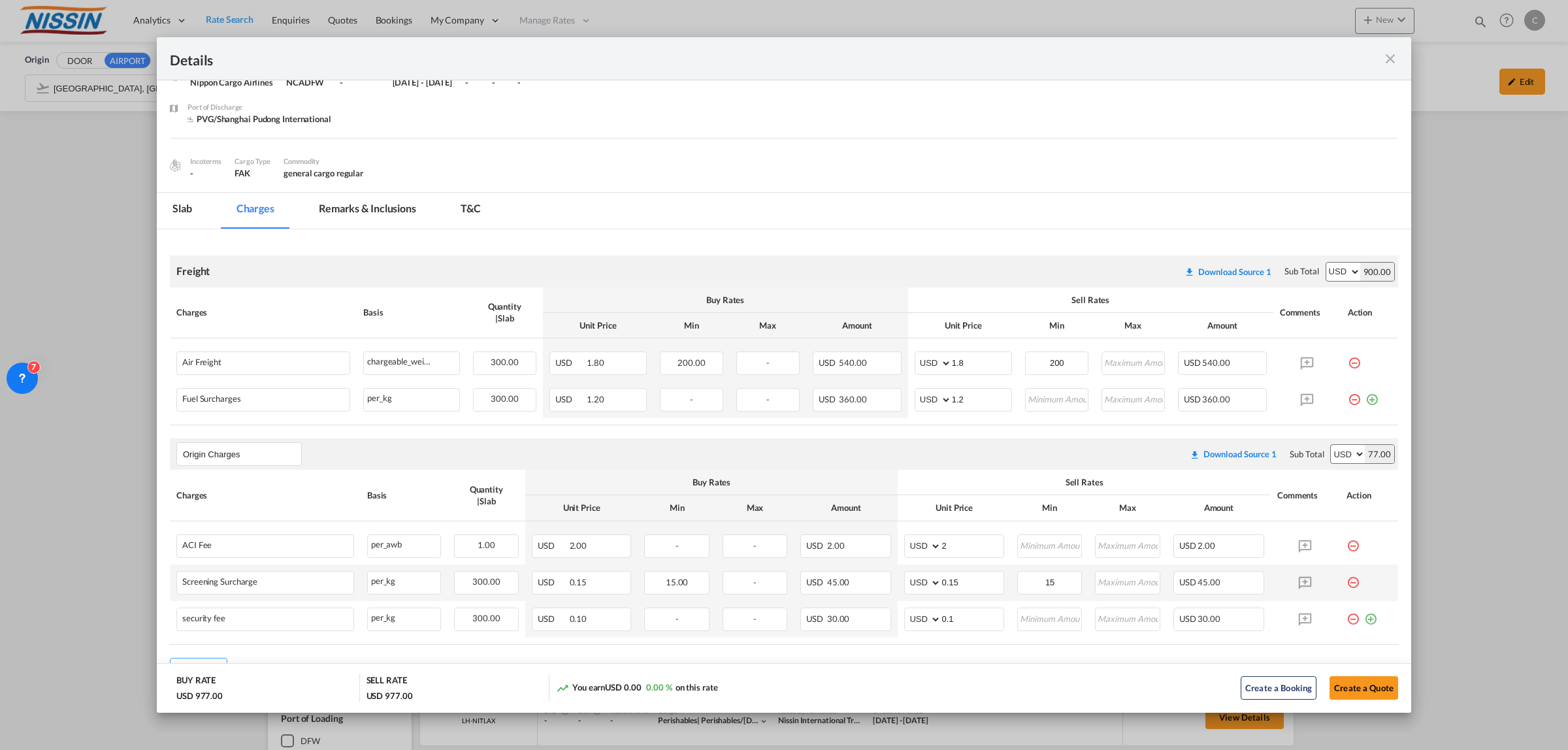
scroll to position [142, 0]
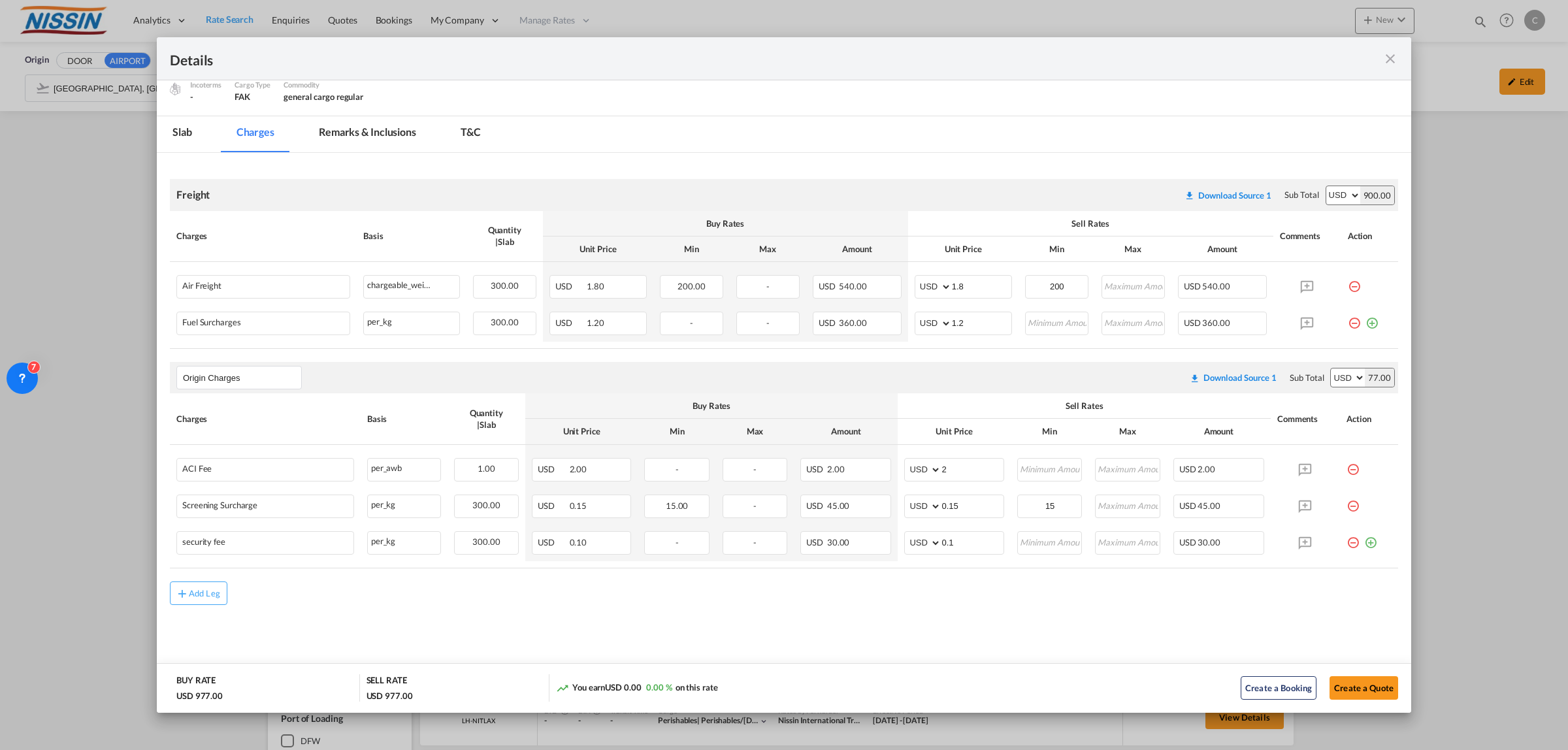
click at [1391, 59] on md-icon "icon-close fg-AAA8AD m-0 cursor" at bounding box center [1390, 59] width 15 height 15
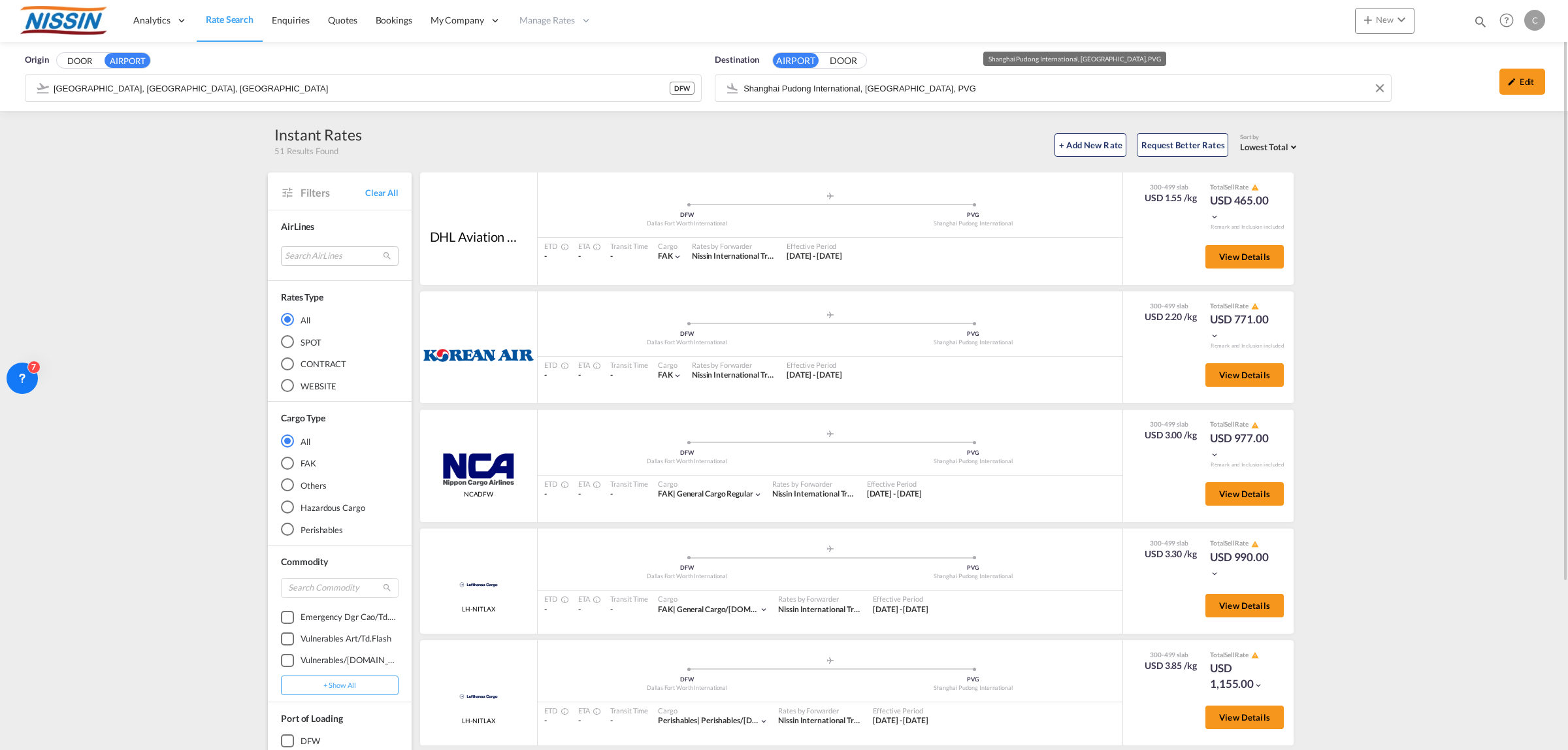
click at [957, 77] on md-autocomplete "Shanghai Pudong International, [GEOGRAPHIC_DATA], PVG" at bounding box center [1064, 88] width 642 height 22
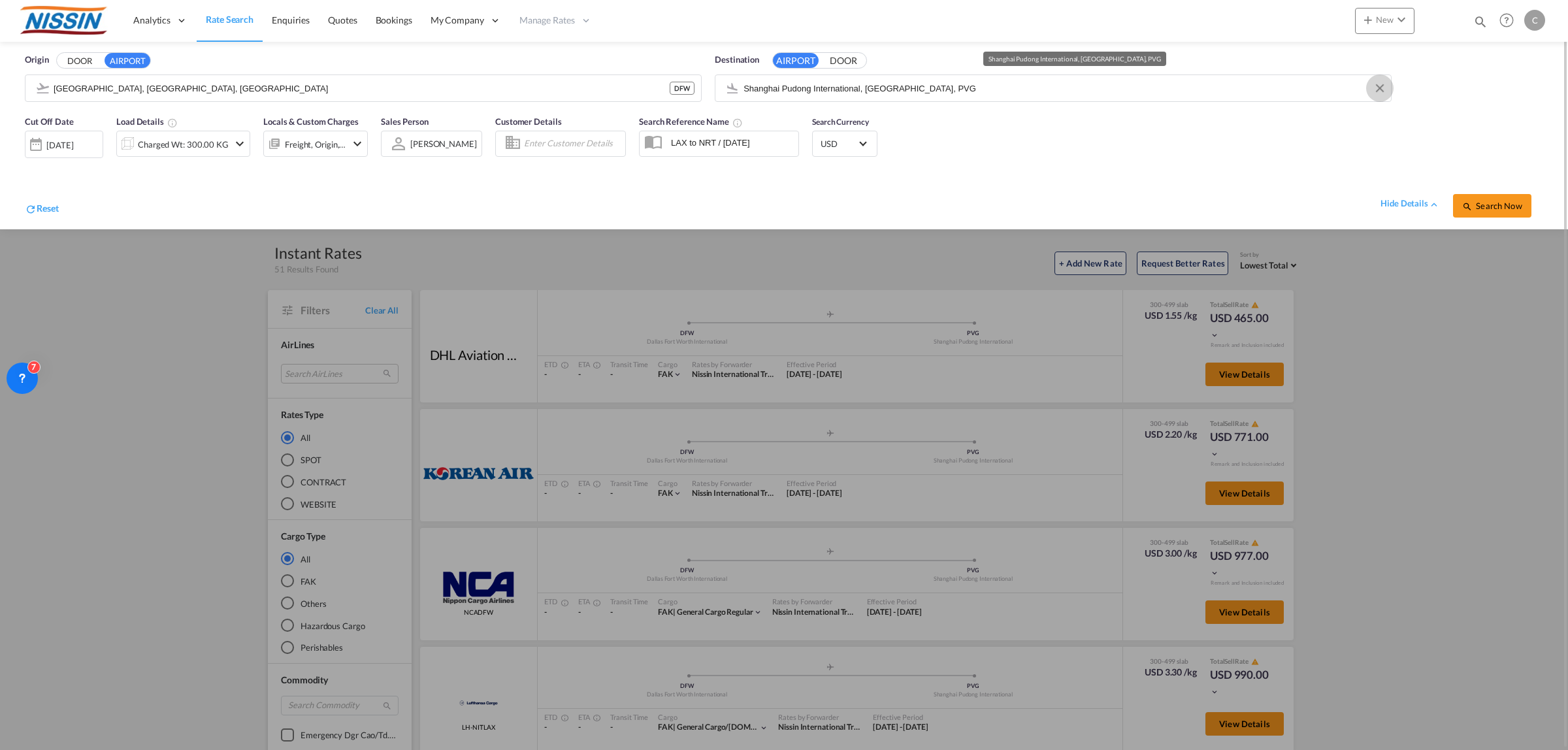
drag, startPoint x: 1380, startPoint y: 83, endPoint x: 1228, endPoint y: 98, distance: 152.7
click at [1377, 83] on button "Clear Input" at bounding box center [1379, 87] width 20 height 20
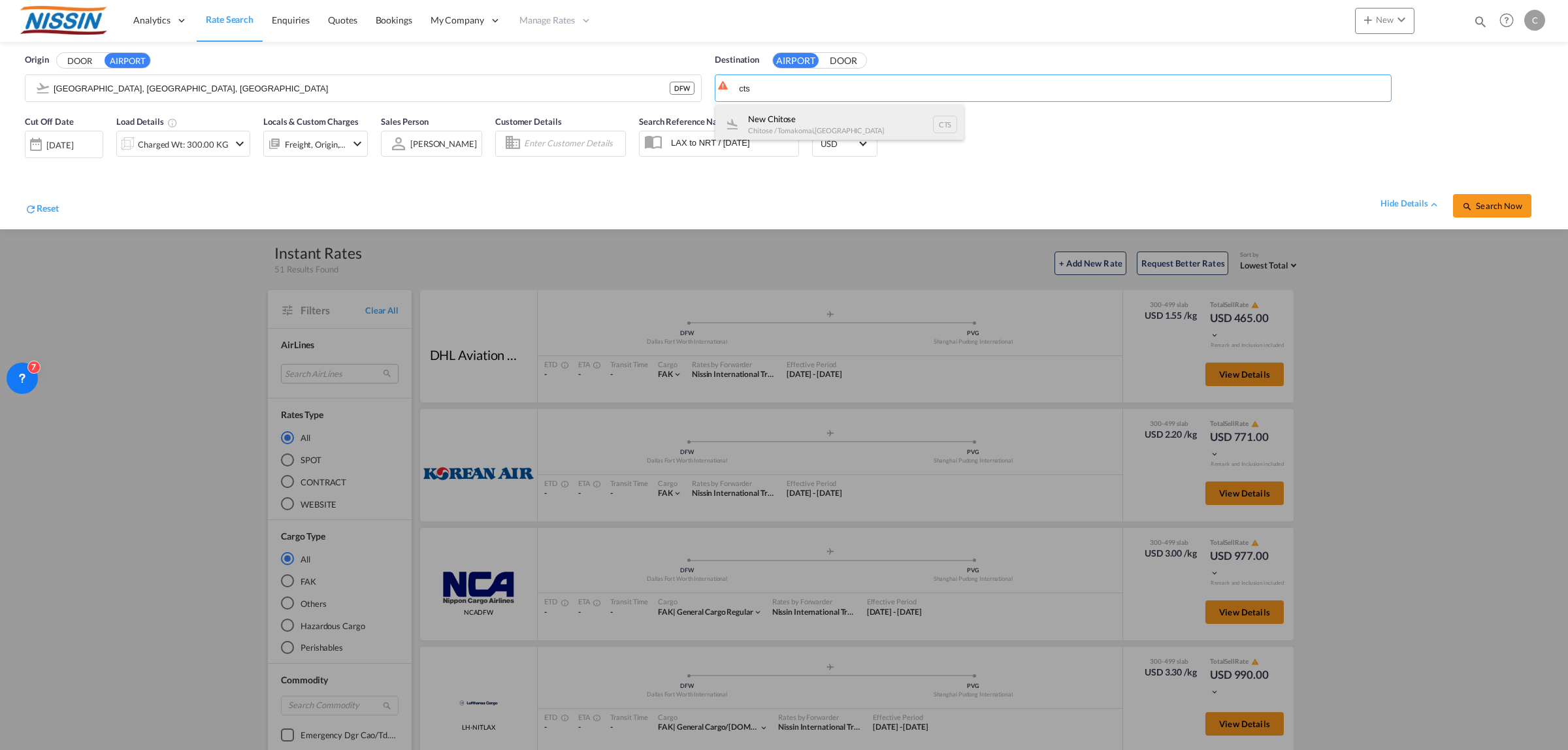
click at [812, 113] on div "New Chitose Chitose / Tomakomai , [GEOGRAPHIC_DATA] CTS" at bounding box center [839, 124] width 248 height 39
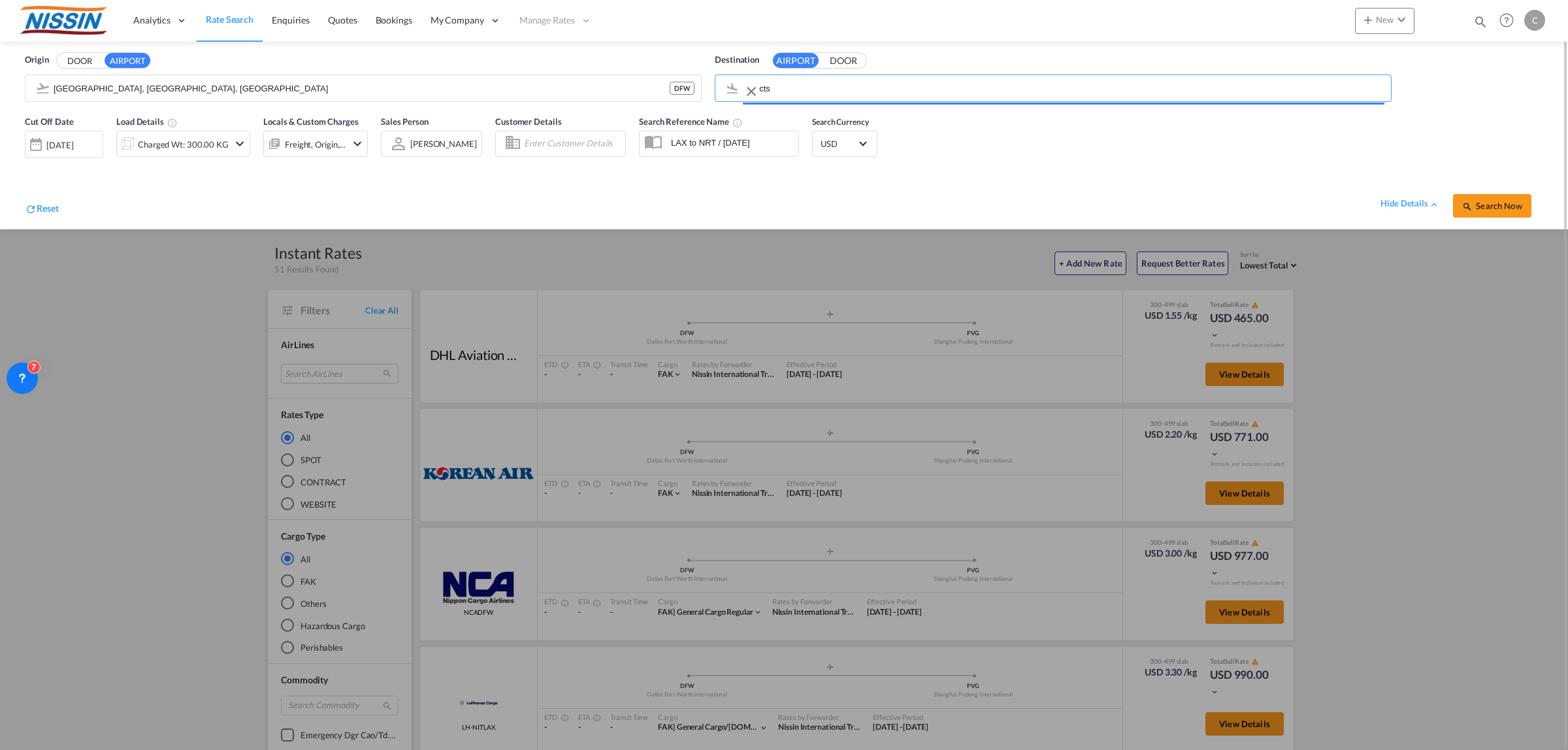
type input "New Chitose, Chitose / Tomakomai, CTS"
click at [1492, 209] on span "Search Now" at bounding box center [1492, 206] width 59 height 10
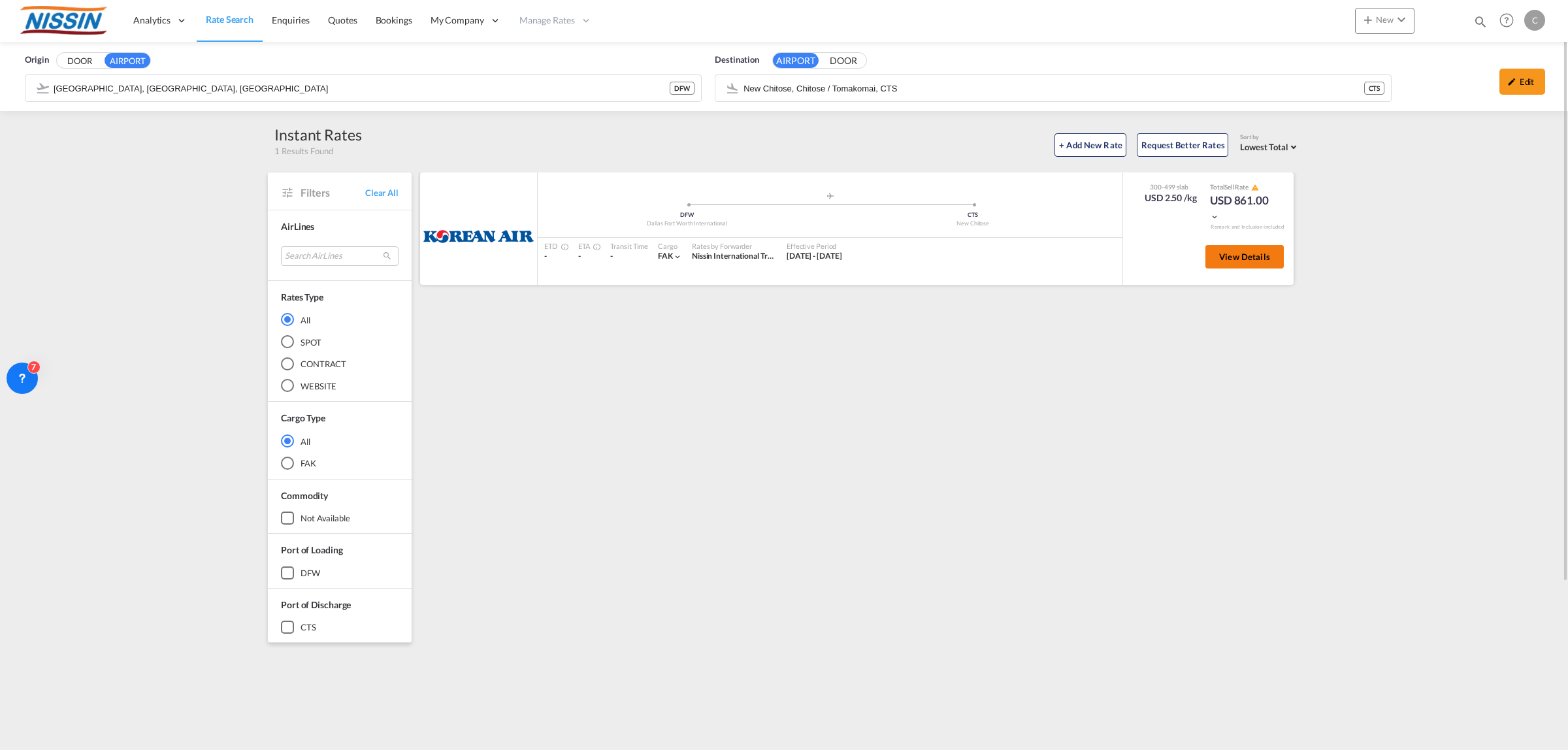
click at [1243, 259] on span "View Details" at bounding box center [1245, 257] width 51 height 10
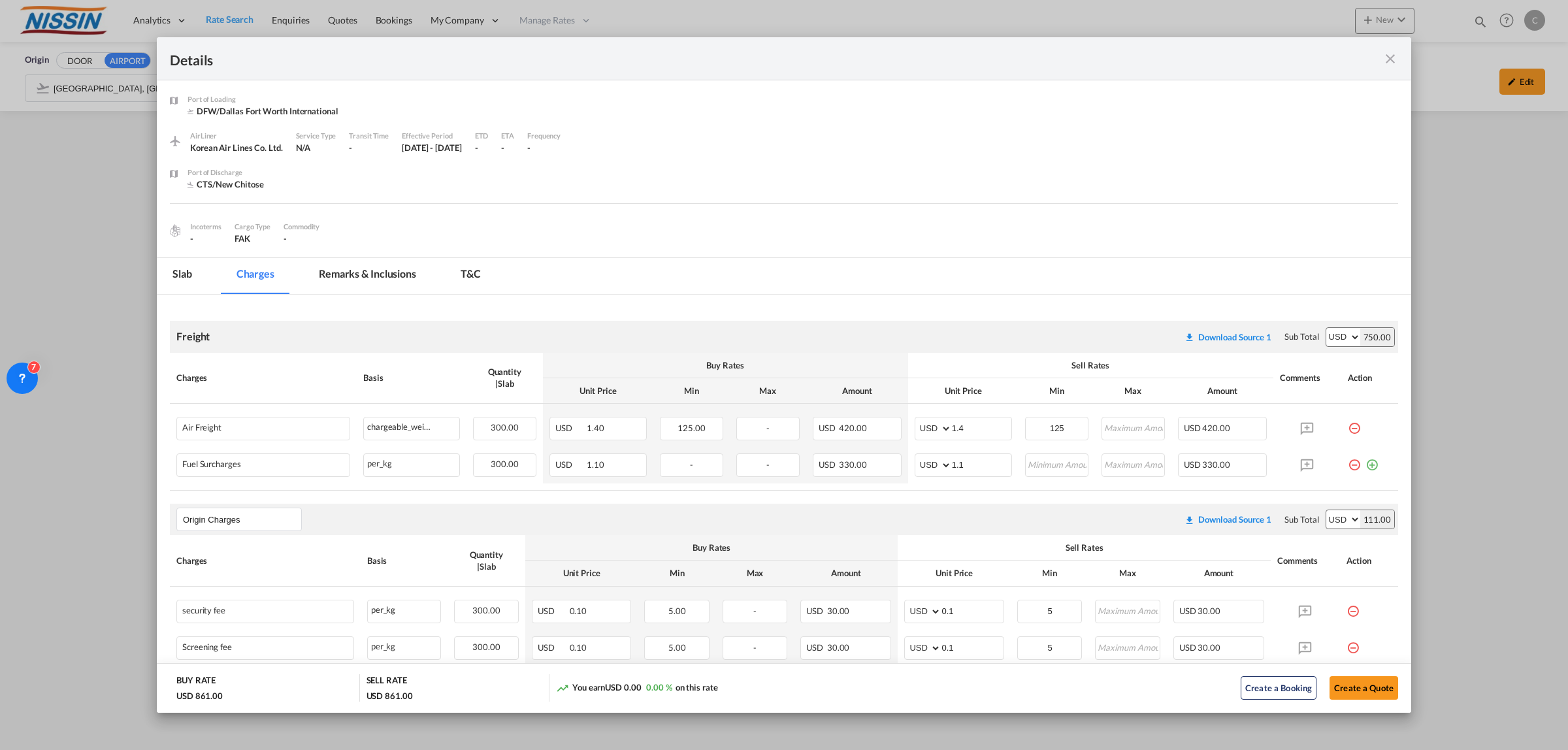
click at [1395, 55] on md-icon "icon-close fg-AAA8AD m-0 cursor" at bounding box center [1390, 59] width 15 height 15
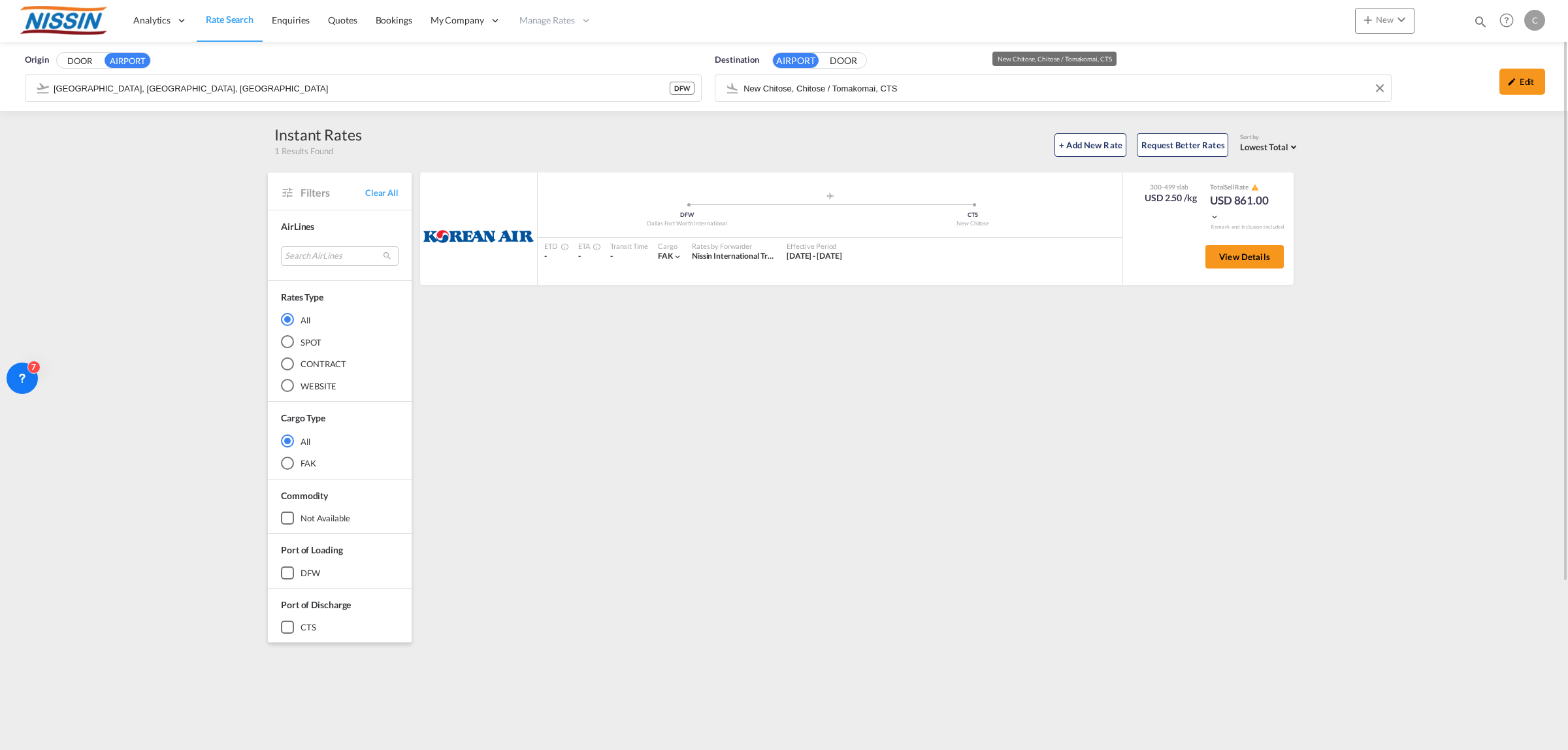
click at [983, 85] on div "Origin DOOR AIRPORT [GEOGRAPHIC_DATA], [GEOGRAPHIC_DATA], DFW DFW Destination A…" at bounding box center [784, 76] width 1568 height 70
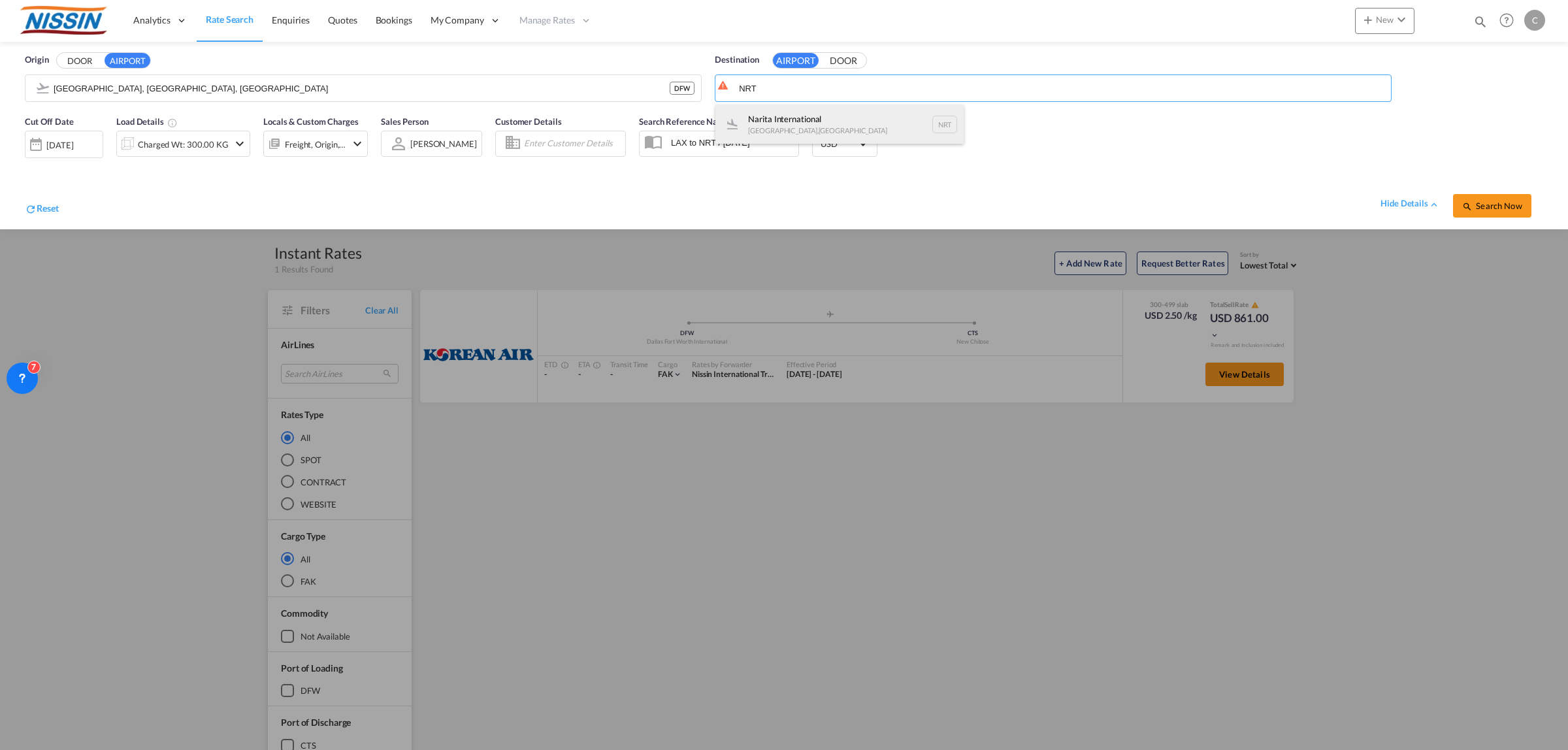
click at [812, 115] on div "Narita International [GEOGRAPHIC_DATA] , [GEOGRAPHIC_DATA] NRT" at bounding box center [839, 124] width 248 height 39
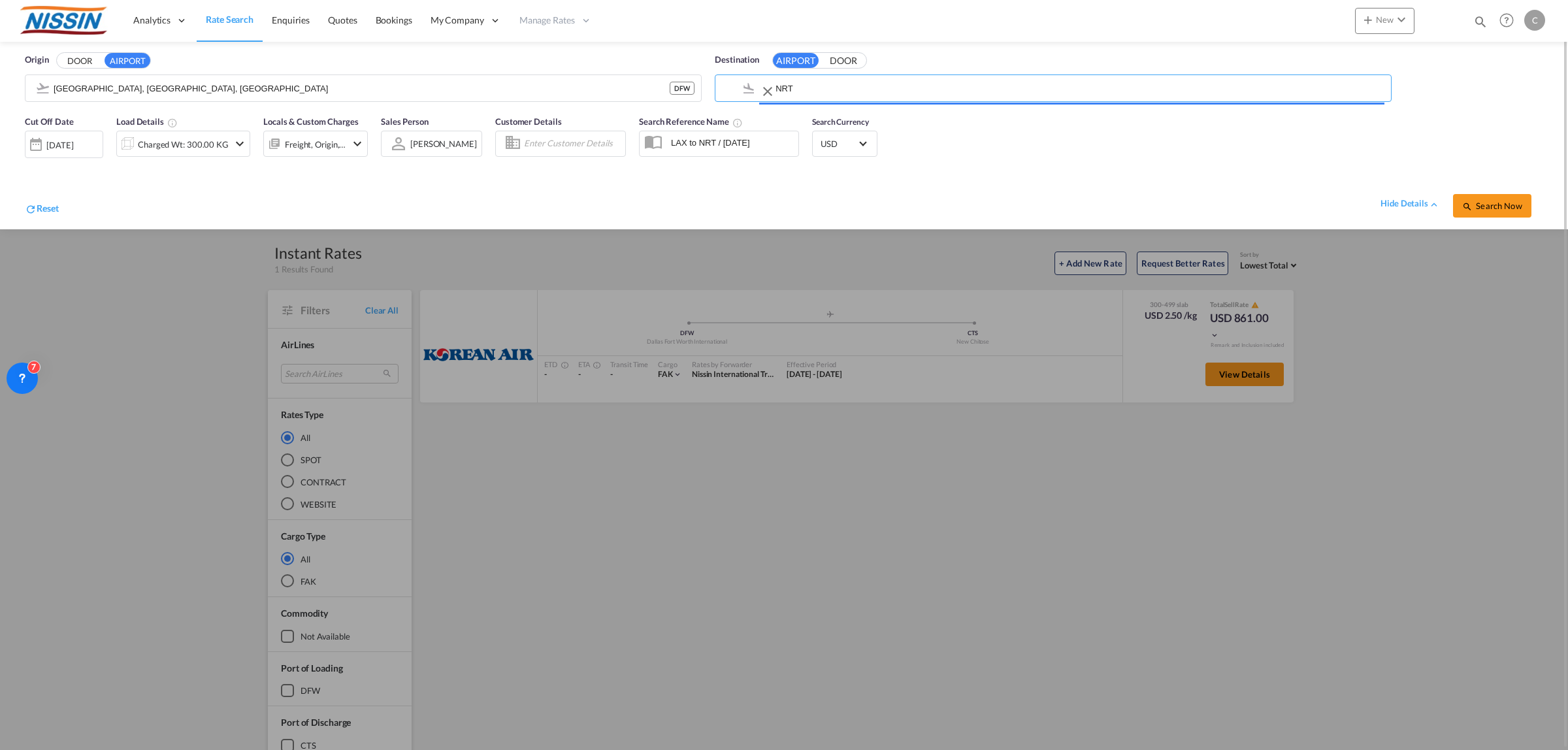
type input "Narita International, [GEOGRAPHIC_DATA], NRT"
click at [1487, 206] on span "Search Now" at bounding box center [1492, 206] width 59 height 10
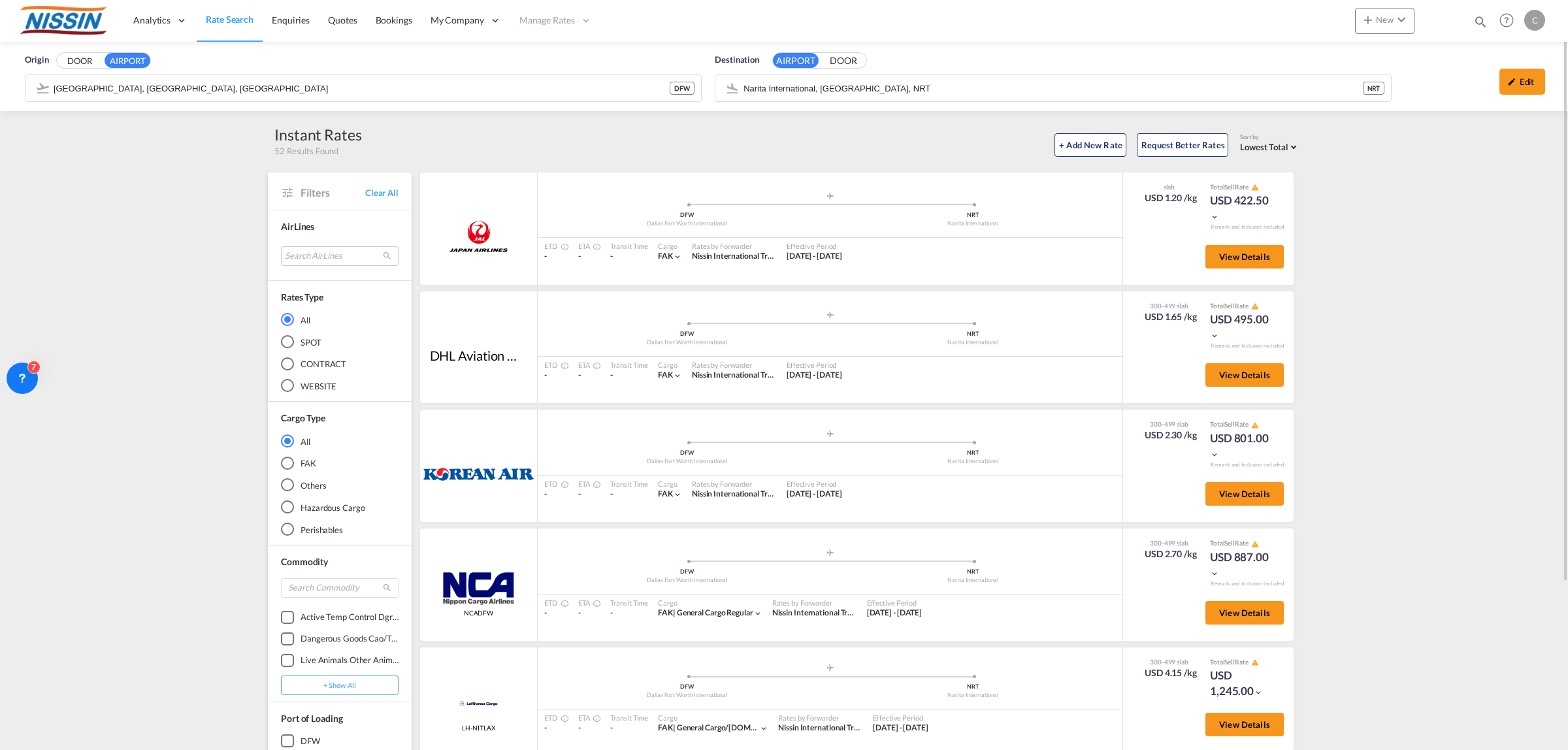
scroll to position [82, 0]
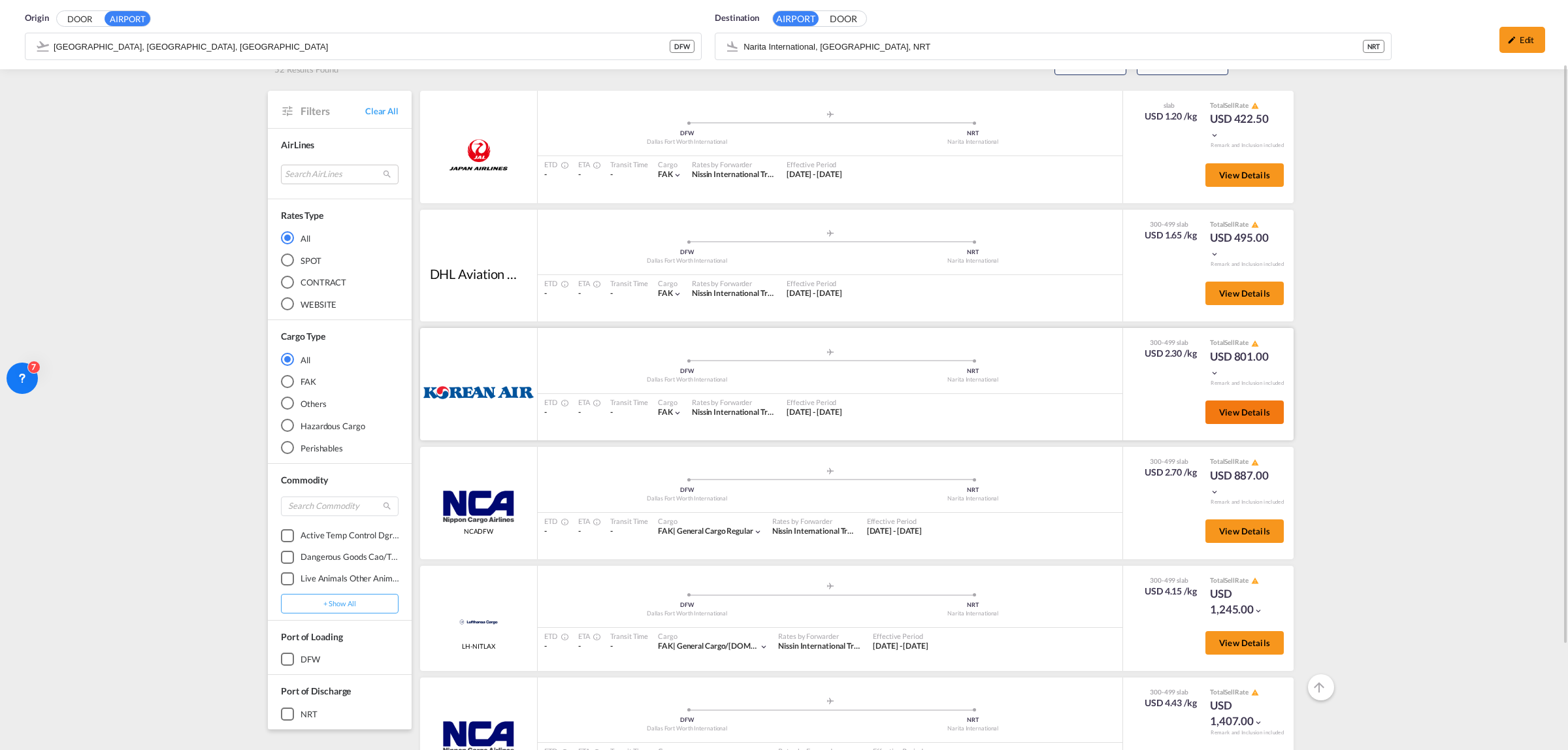
click at [1239, 409] on span "View Details" at bounding box center [1245, 412] width 51 height 10
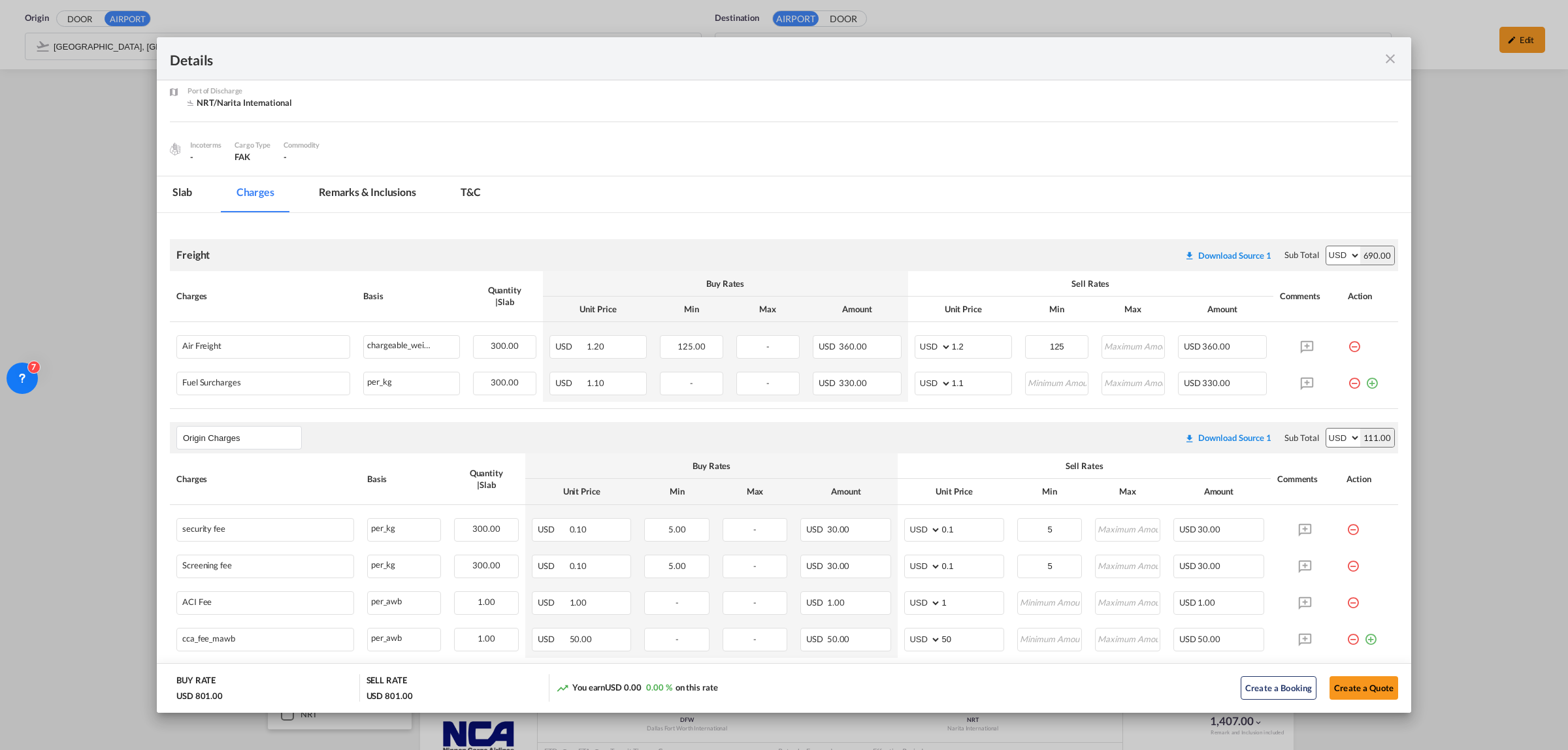
scroll to position [178, 0]
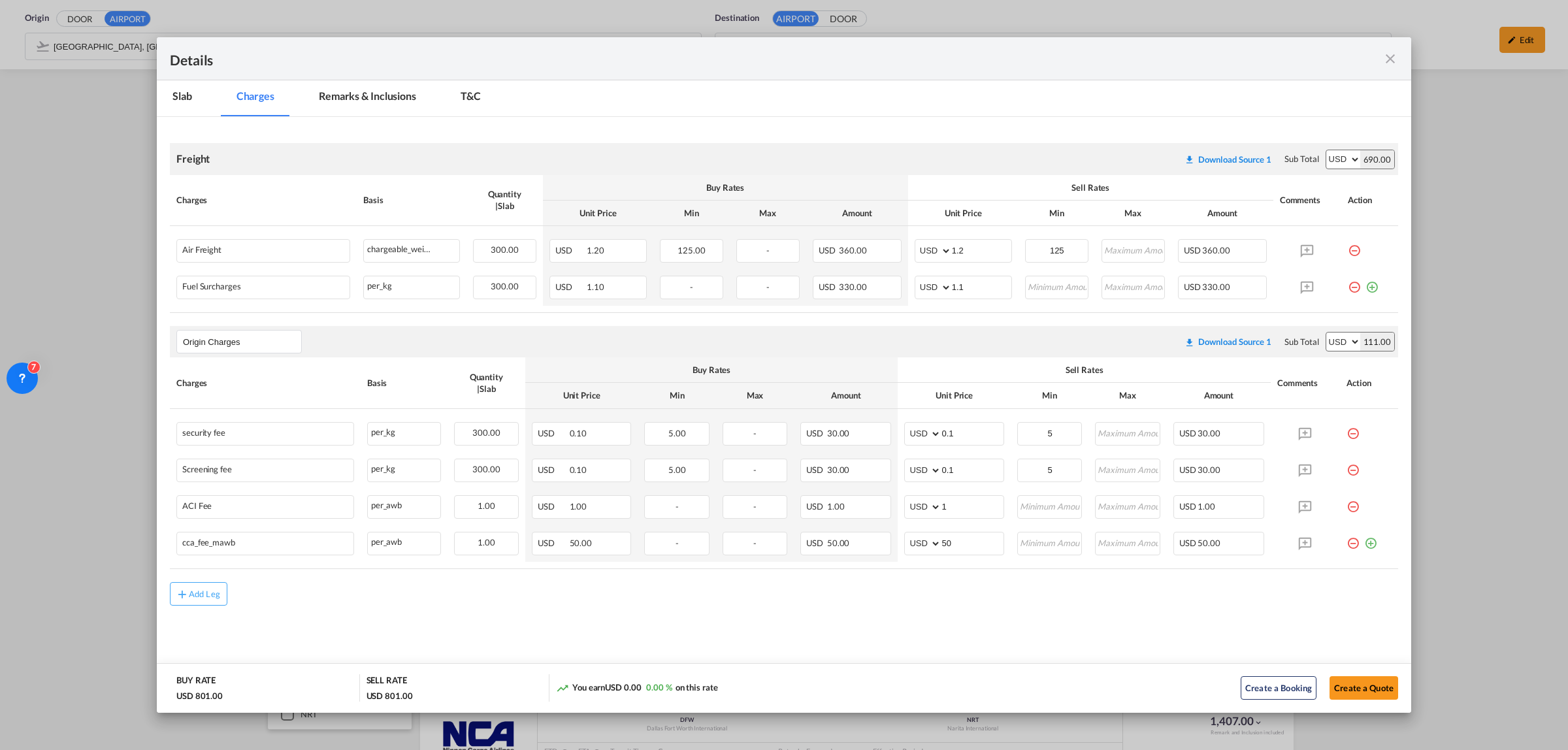
click at [1392, 59] on md-icon "icon-close fg-AAA8AD m-0 cursor" at bounding box center [1390, 59] width 15 height 15
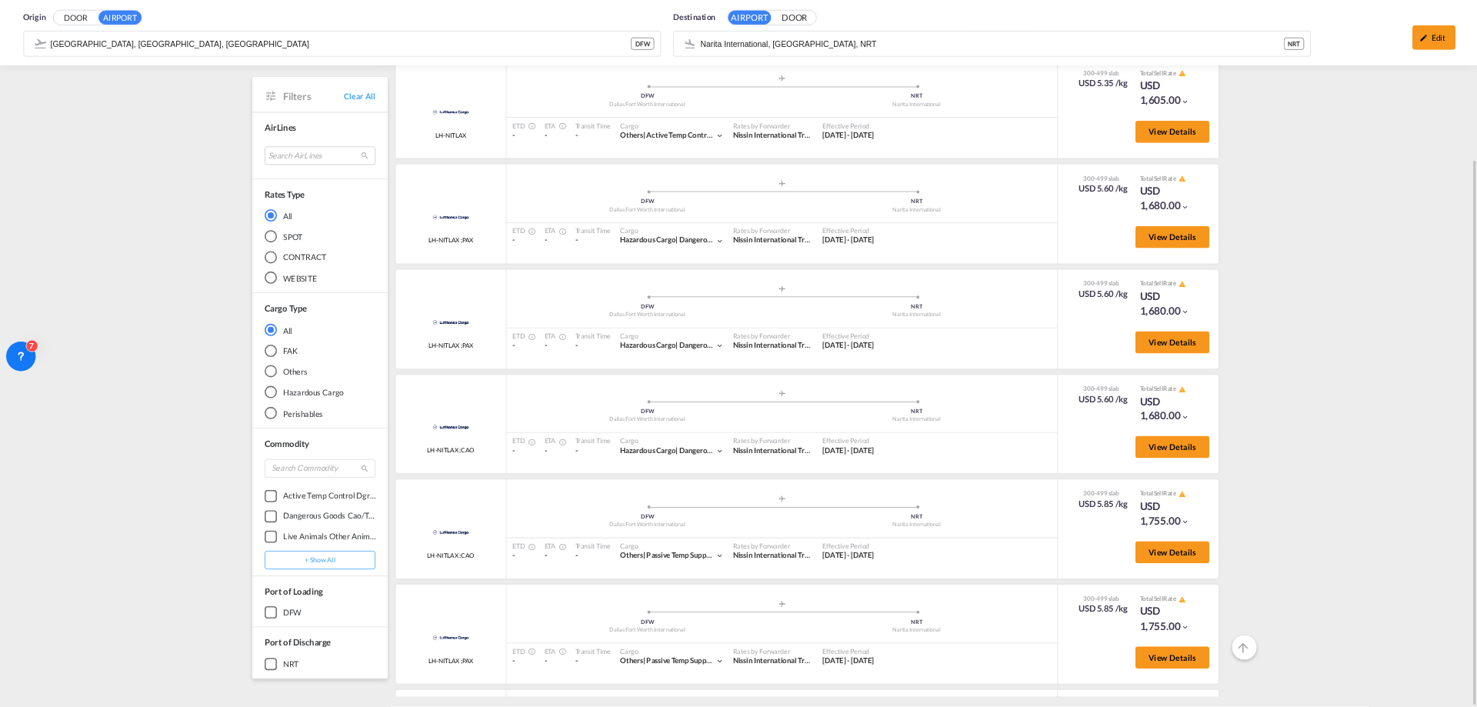
scroll to position [1013, 0]
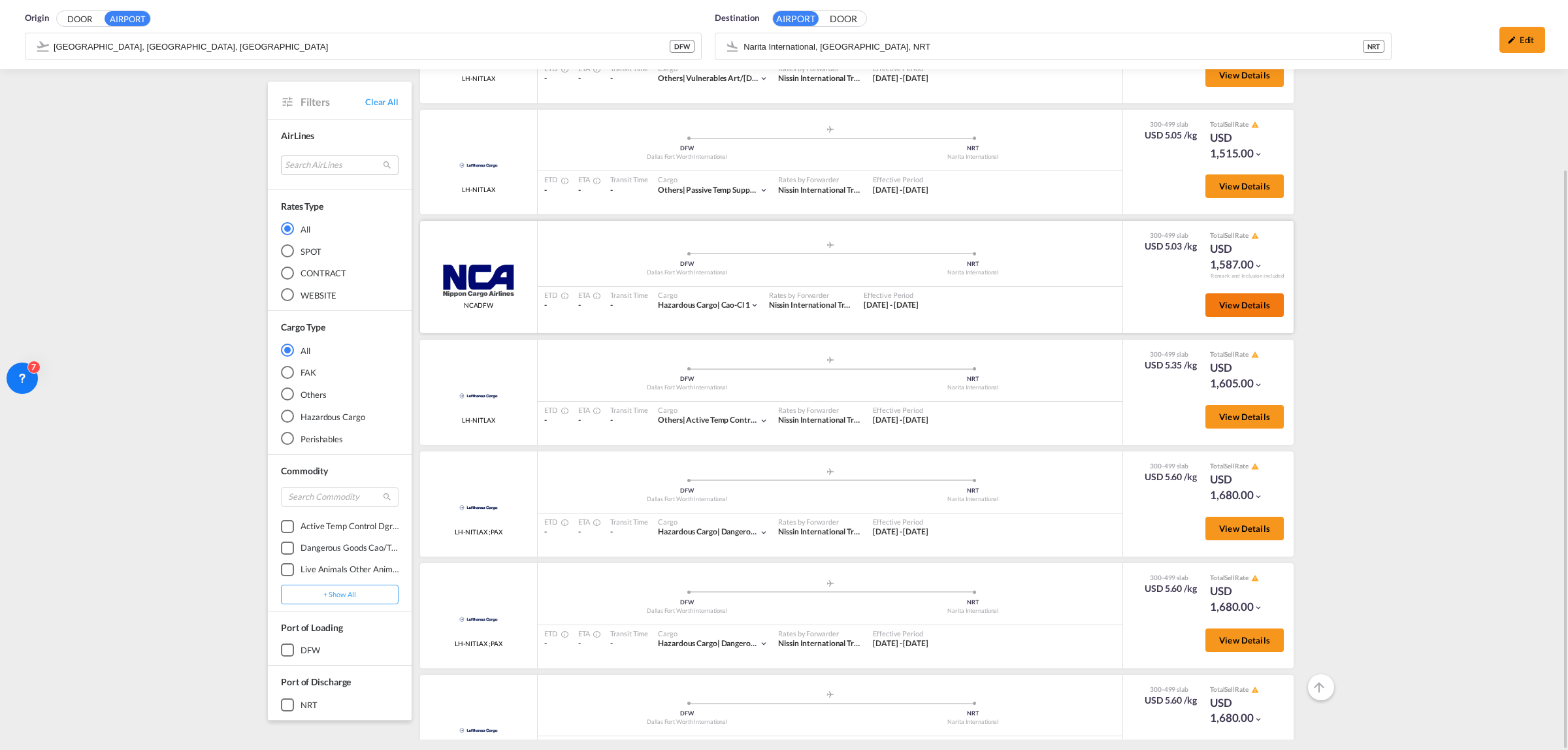
click at [1232, 293] on button "View Details" at bounding box center [1245, 305] width 78 height 24
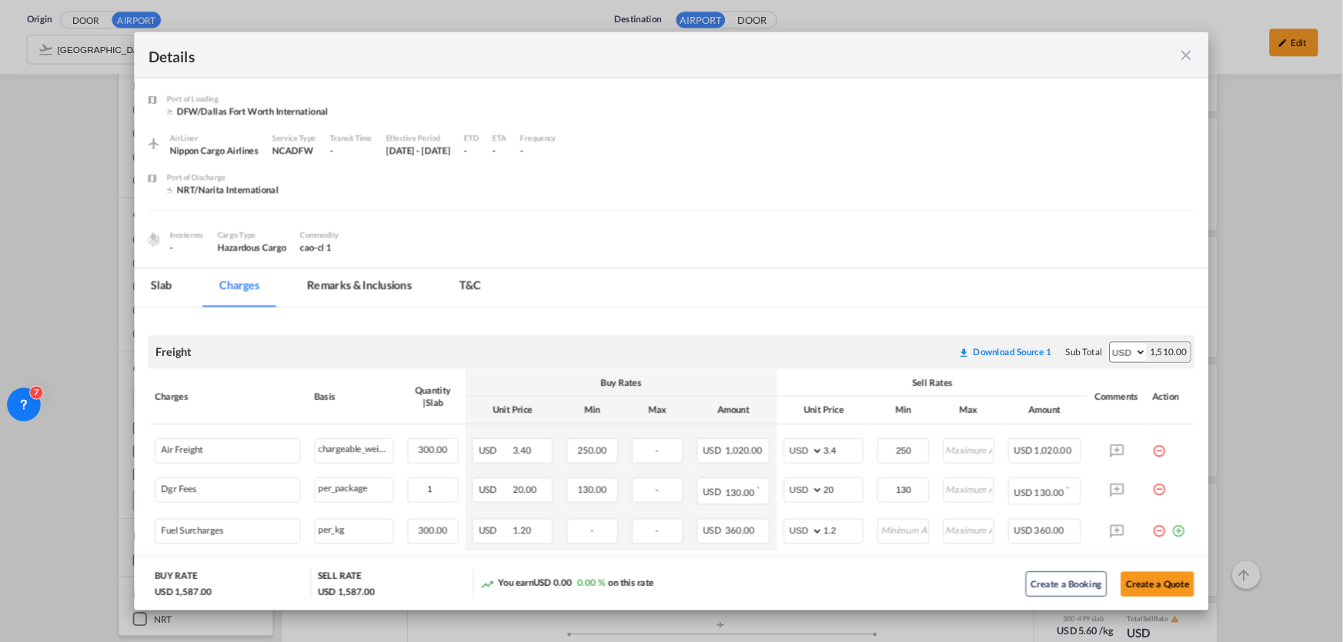
scroll to position [1012, 0]
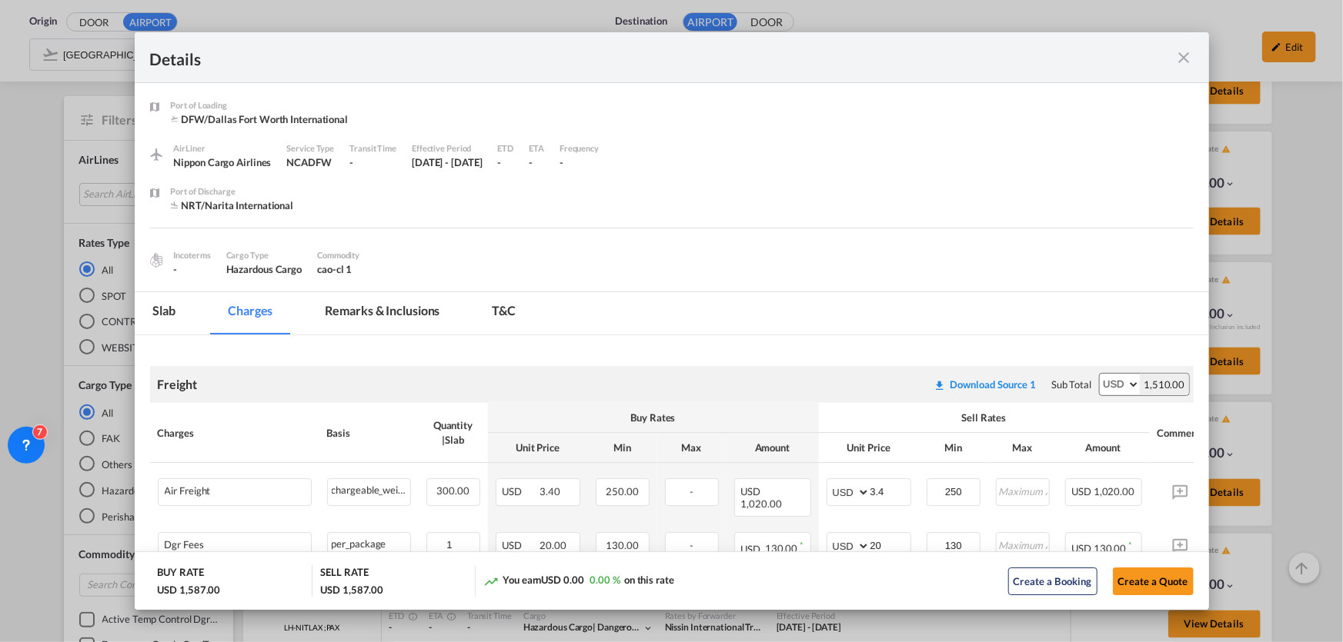
drag, startPoint x: 1597, startPoint y: 21, endPoint x: 868, endPoint y: 210, distance: 753.6
click at [868, 210] on div "Port of Discharge NRT/Narita International" at bounding box center [682, 206] width 1023 height 43
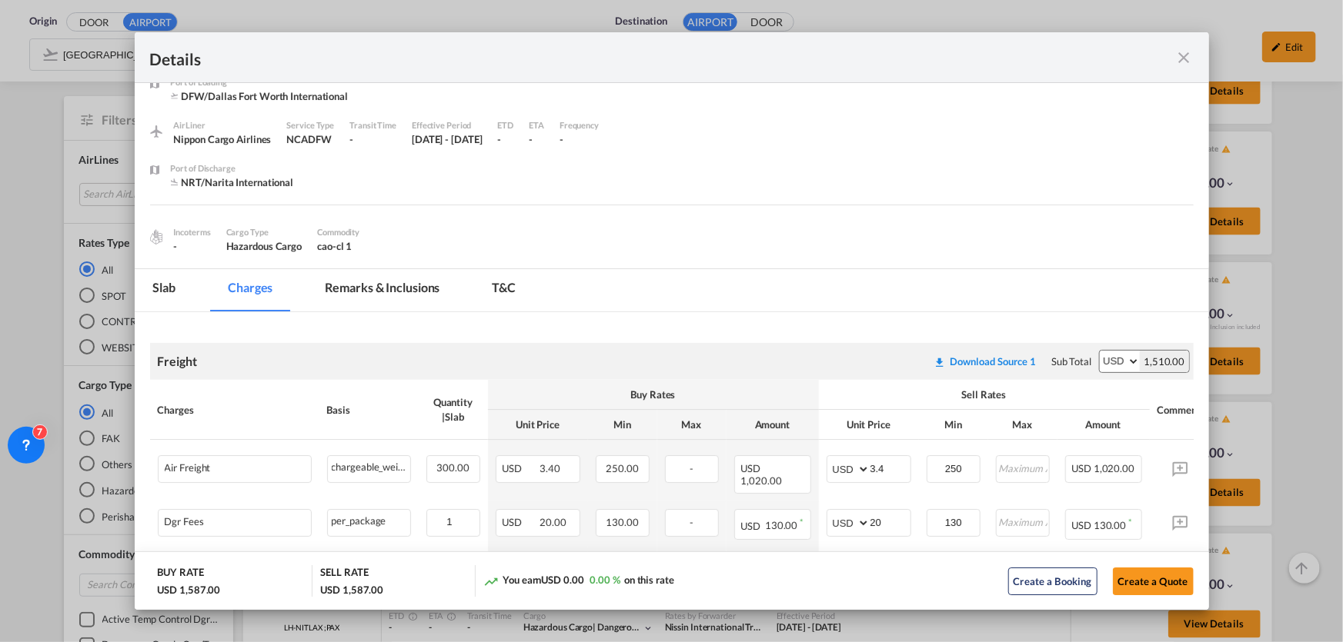
scroll to position [0, 0]
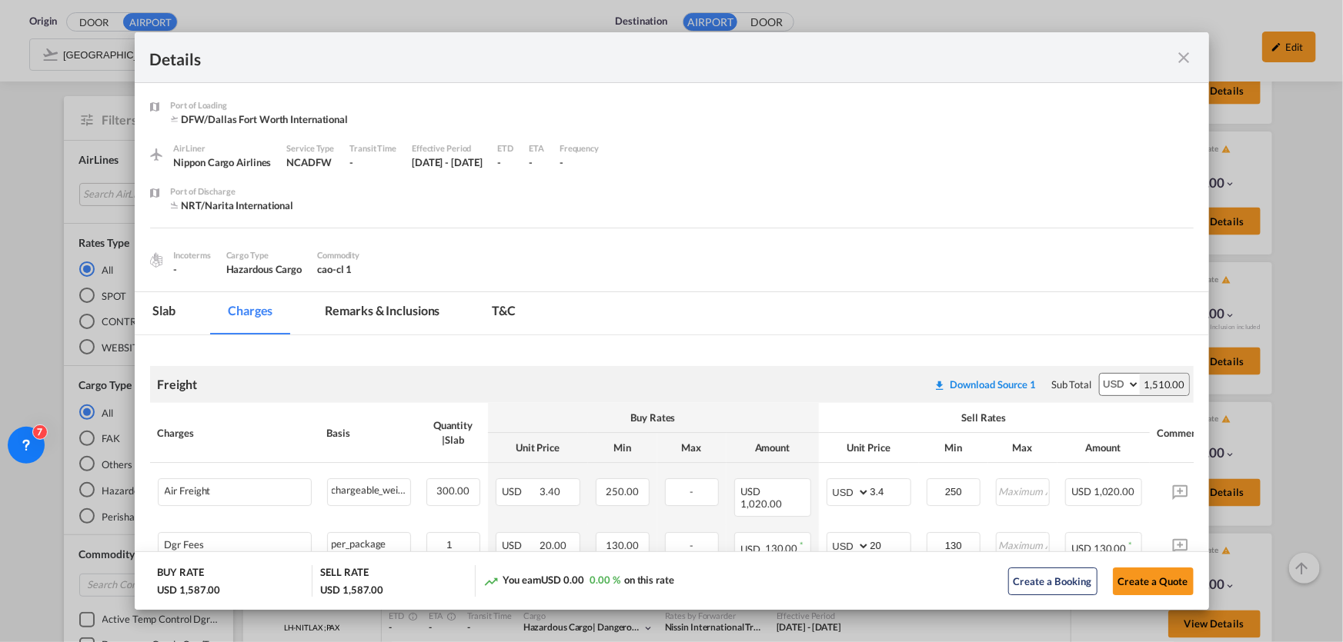
click at [1185, 50] on md-icon "icon-close fg-AAA8AD m-0 cursor" at bounding box center [1184, 57] width 18 height 18
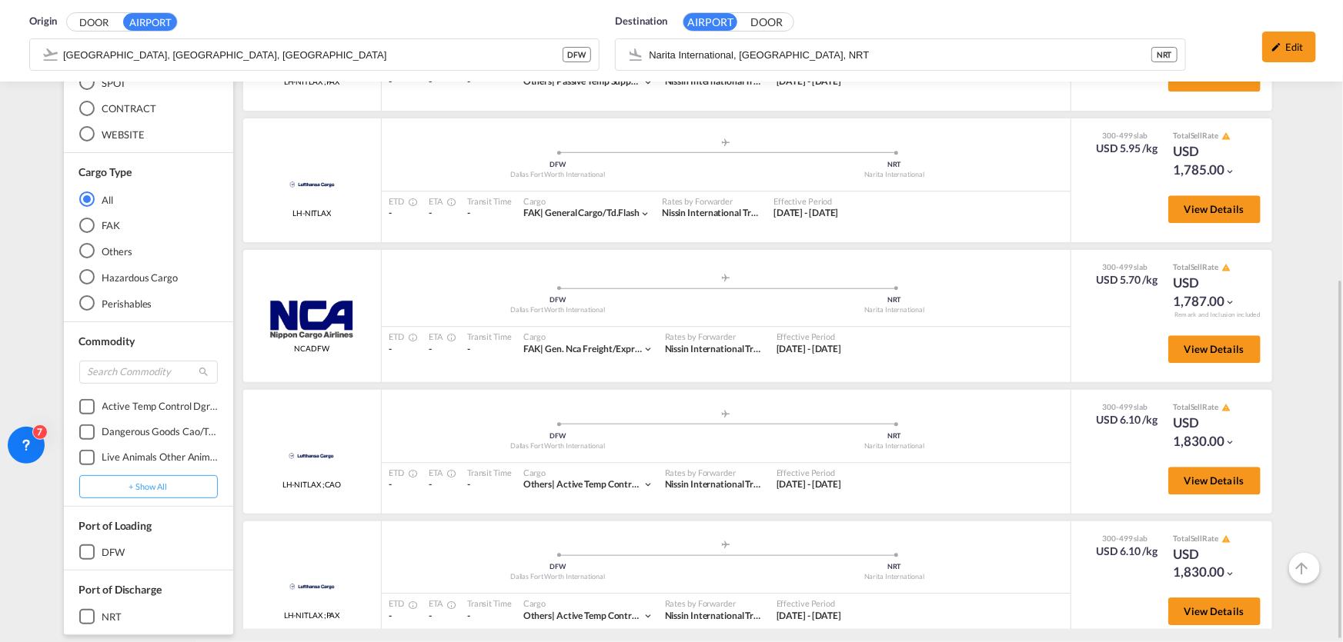
scroll to position [1767, 0]
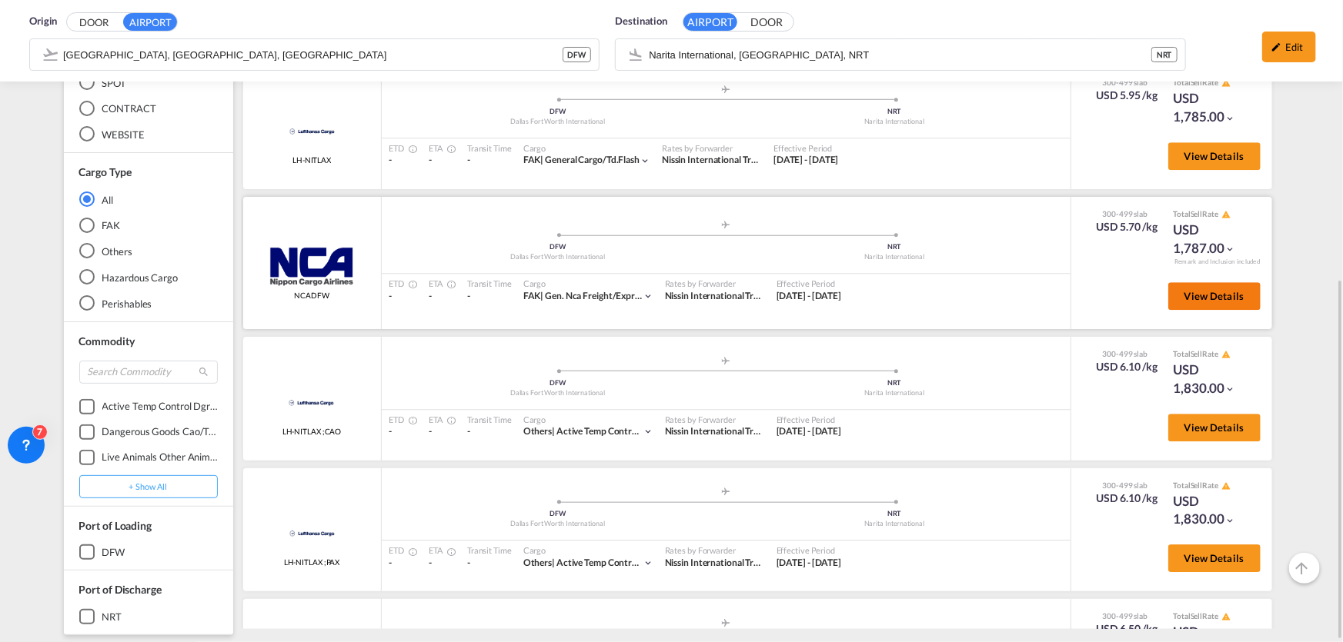
click at [1206, 291] on span "View Details" at bounding box center [1214, 296] width 60 height 12
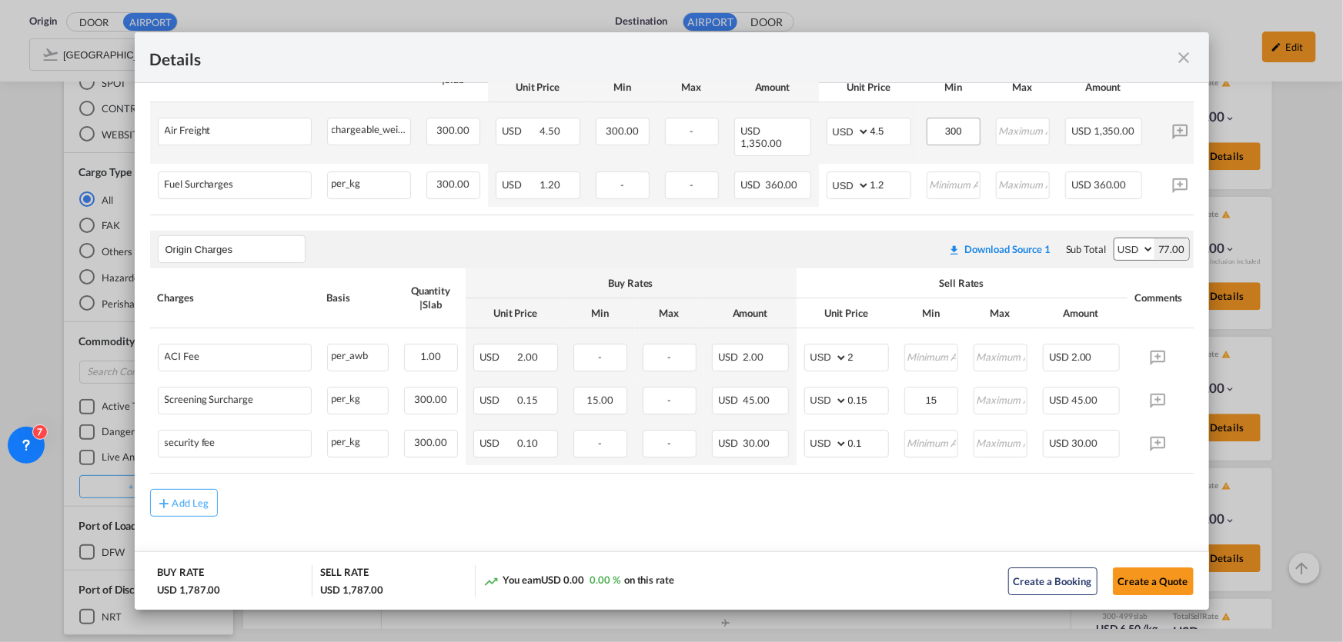
scroll to position [362, 0]
click at [1186, 55] on md-icon "icon-close fg-AAA8AD m-0 cursor" at bounding box center [1184, 57] width 18 height 18
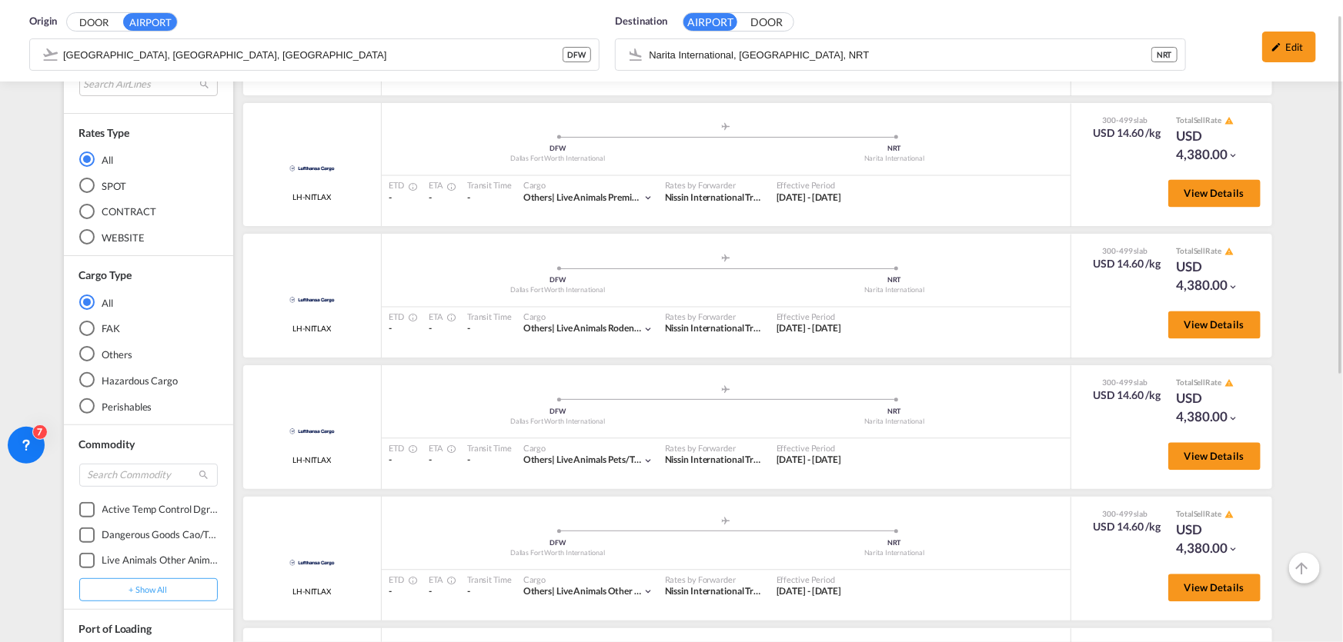
scroll to position [77, 0]
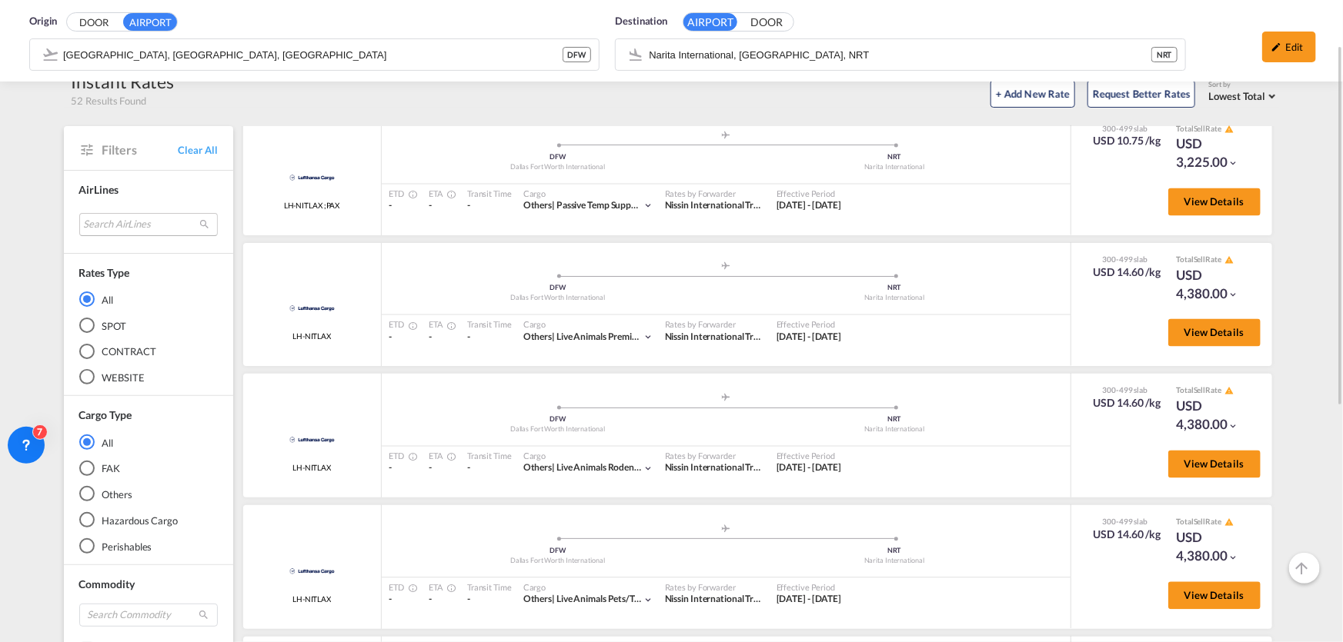
click at [134, 222] on md-select "Search AirLines air express s.a. cma cgm air cargo ddwl logistics fast logistic…" at bounding box center [148, 224] width 138 height 23
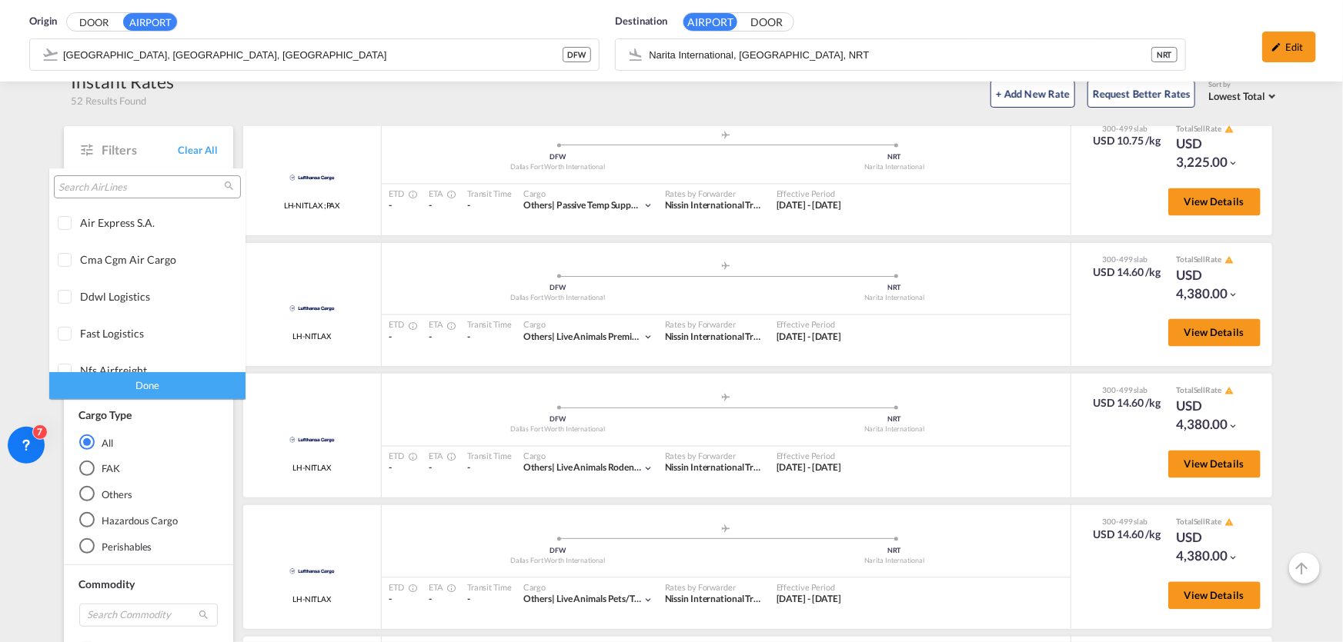
click at [138, 189] on input "search" at bounding box center [140, 188] width 165 height 14
type input "に"
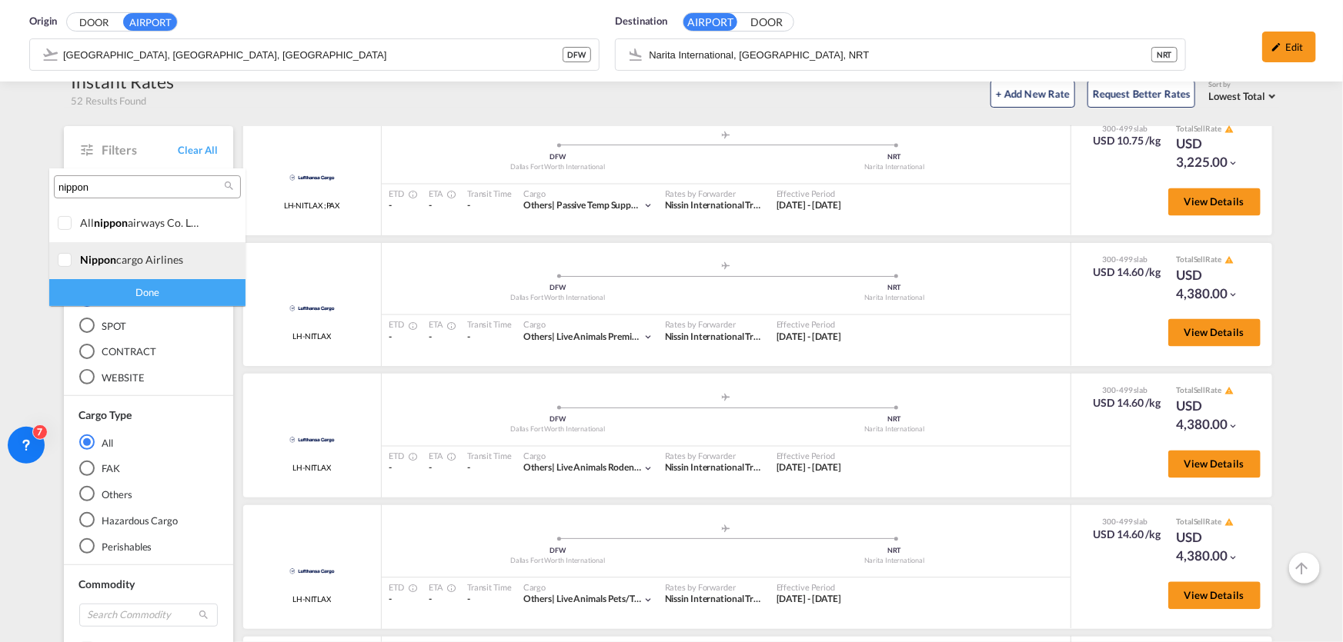
type input "nippon"
click at [68, 258] on div at bounding box center [65, 260] width 15 height 15
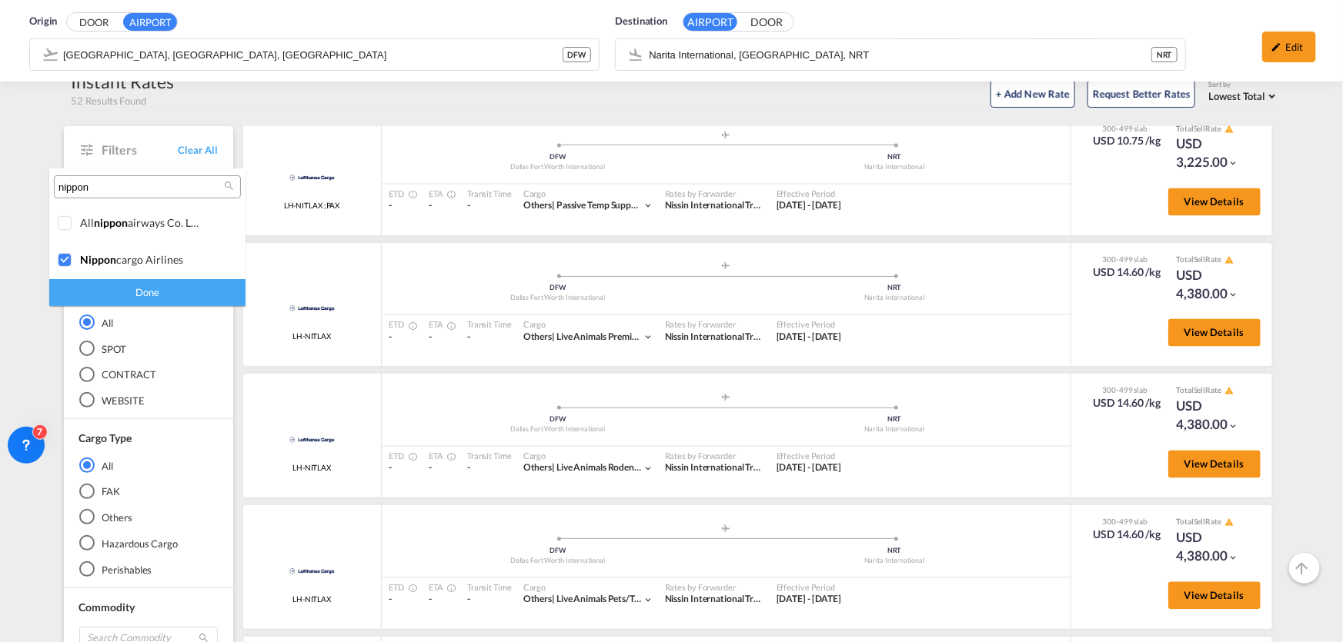
click at [170, 295] on div "Done" at bounding box center [147, 292] width 196 height 27
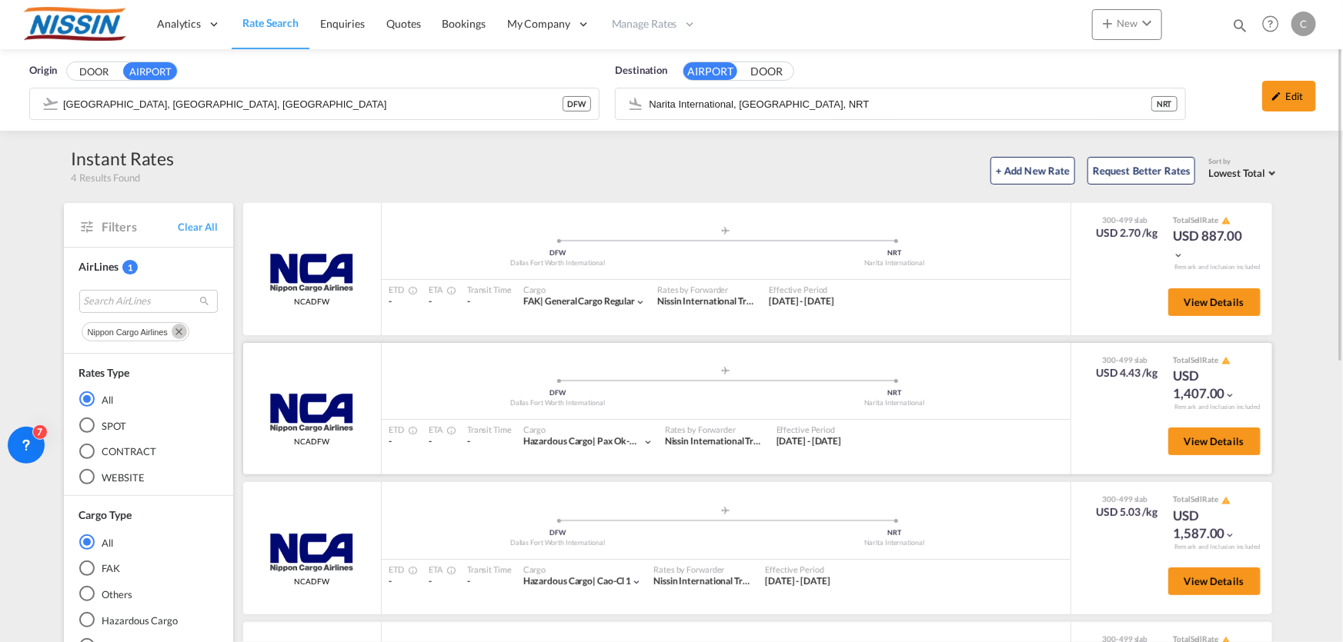
scroll to position [0, 0]
click at [1220, 300] on span "View Details" at bounding box center [1214, 302] width 60 height 12
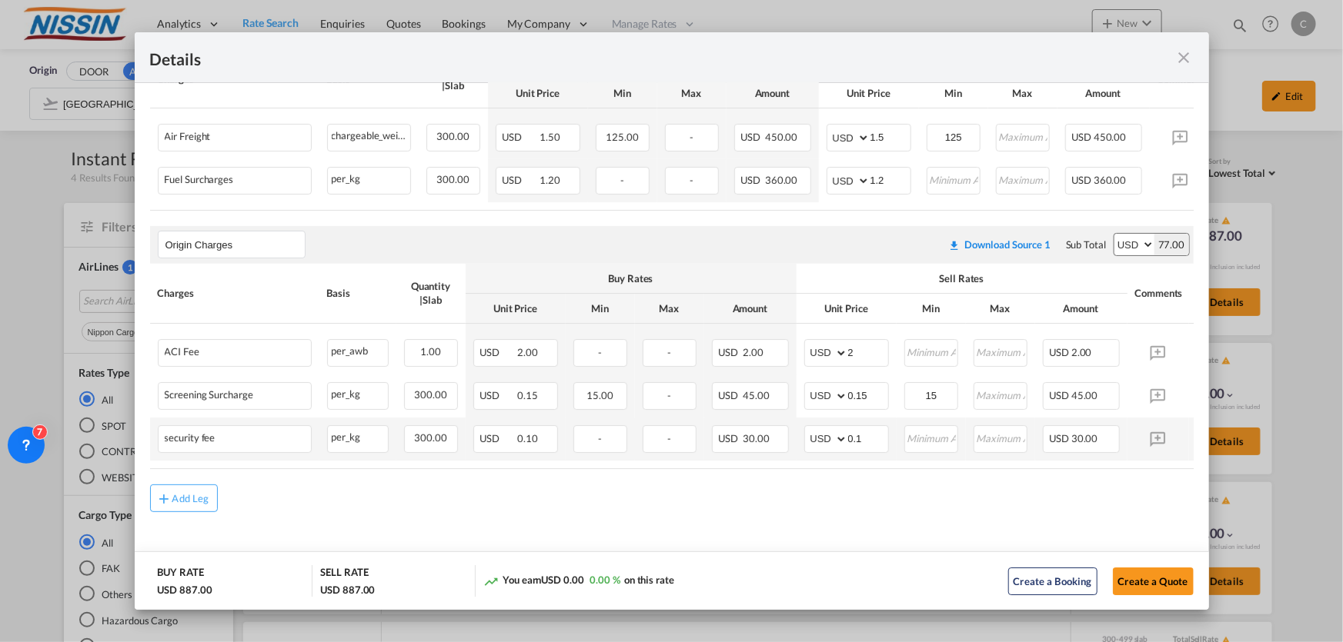
scroll to position [362, 0]
click at [1186, 52] on md-icon "icon-close fg-AAA8AD m-0 cursor" at bounding box center [1184, 57] width 18 height 18
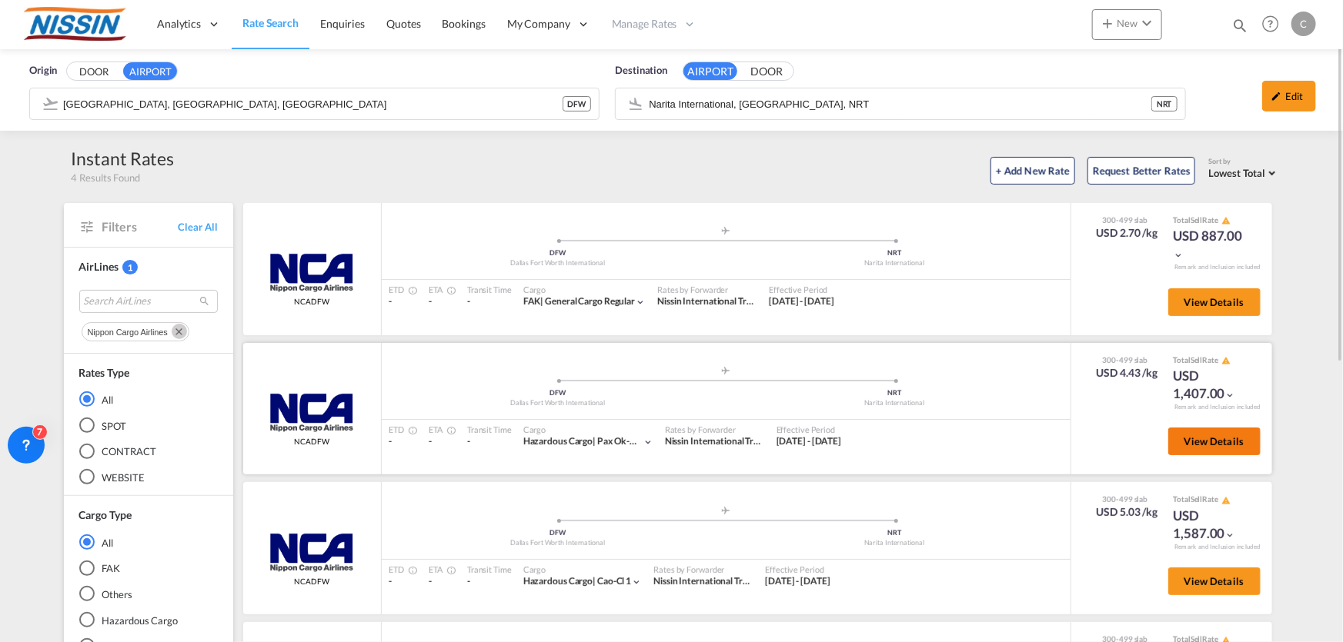
click at [1232, 442] on span "View Details" at bounding box center [1214, 441] width 60 height 12
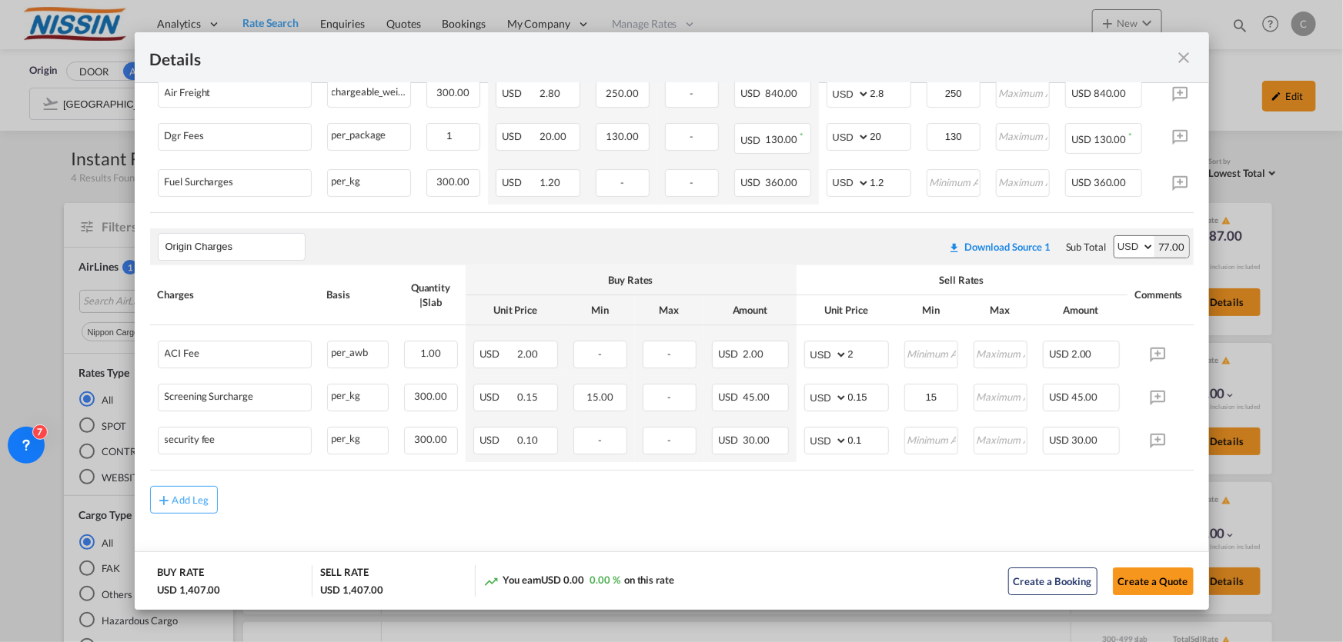
scroll to position [406, 0]
click at [1188, 54] on md-icon "icon-close fg-AAA8AD m-0 cursor" at bounding box center [1184, 57] width 18 height 18
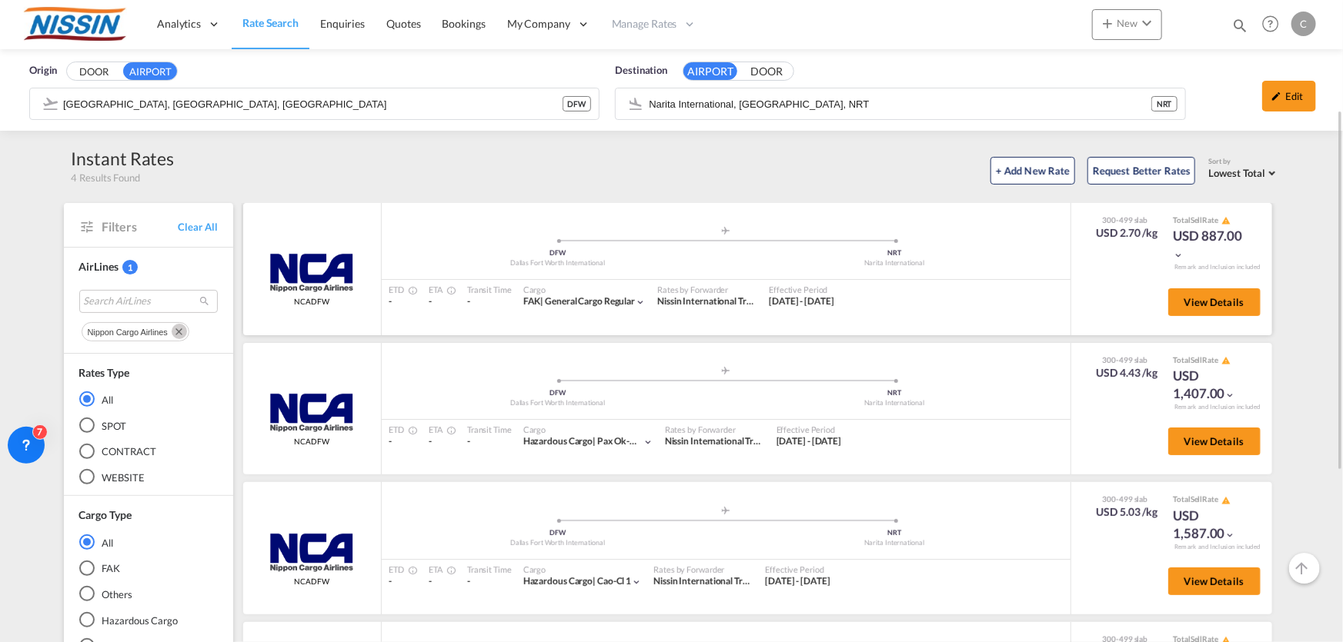
scroll to position [139, 0]
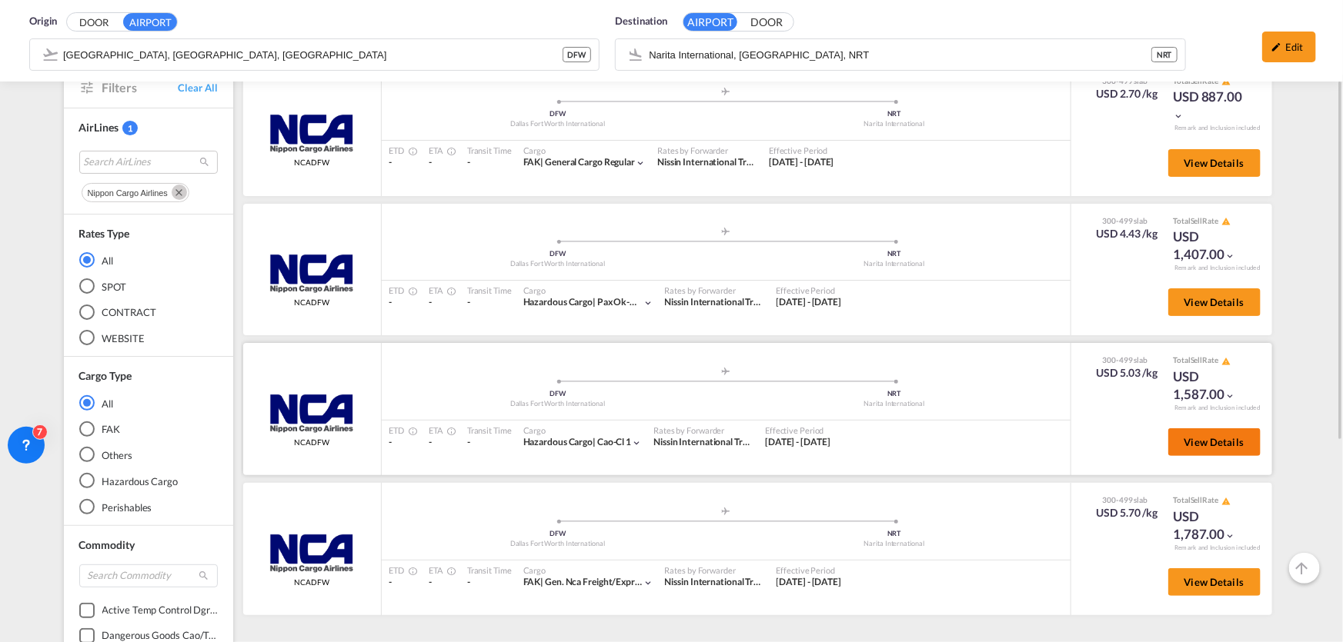
click at [1221, 444] on span "View Details" at bounding box center [1214, 442] width 60 height 12
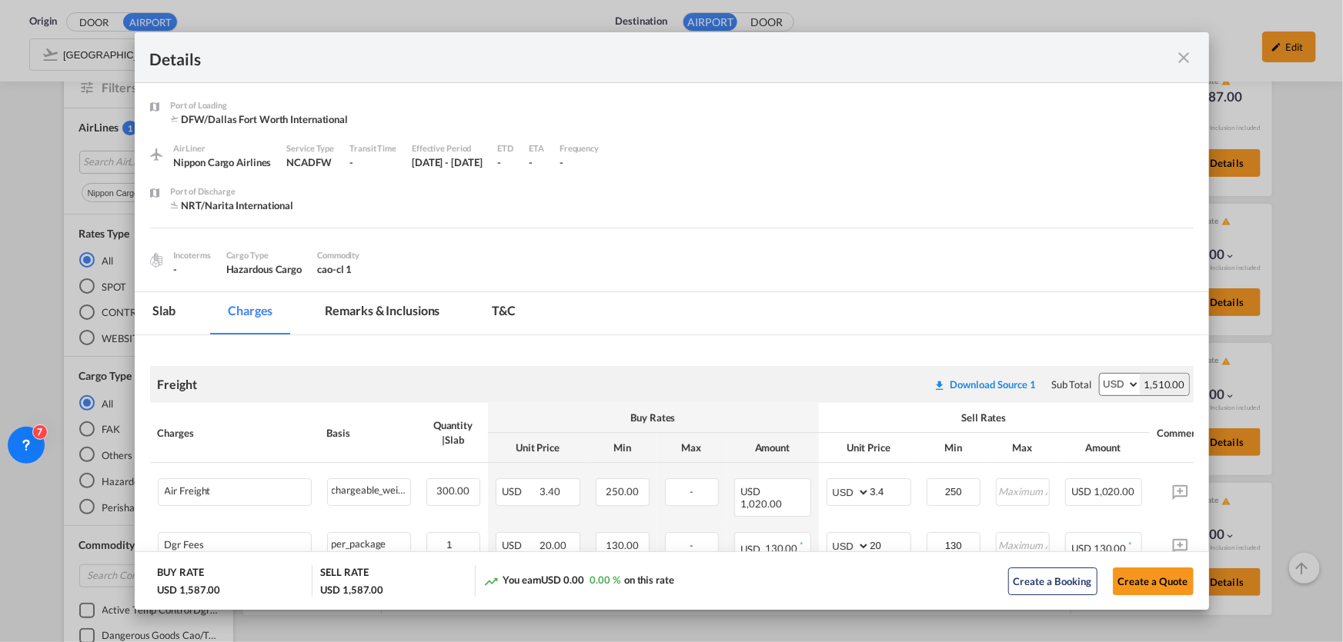
click at [1191, 58] on md-icon "icon-close fg-AAA8AD m-0 cursor" at bounding box center [1184, 57] width 18 height 18
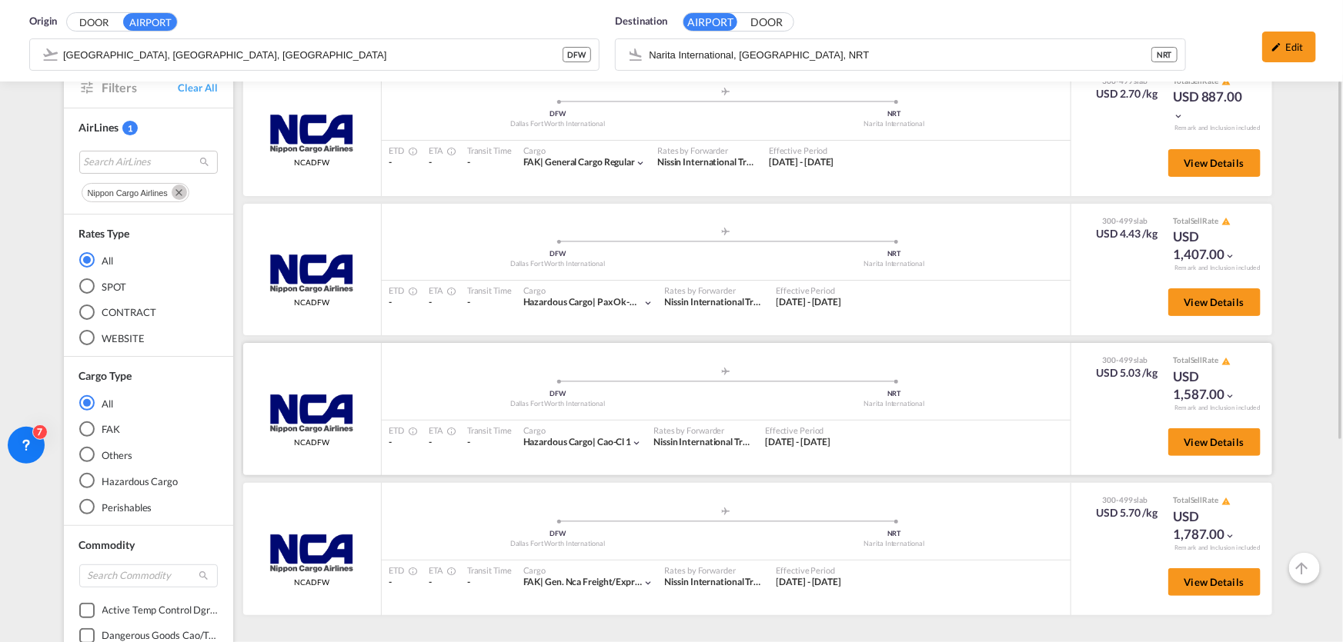
scroll to position [279, 0]
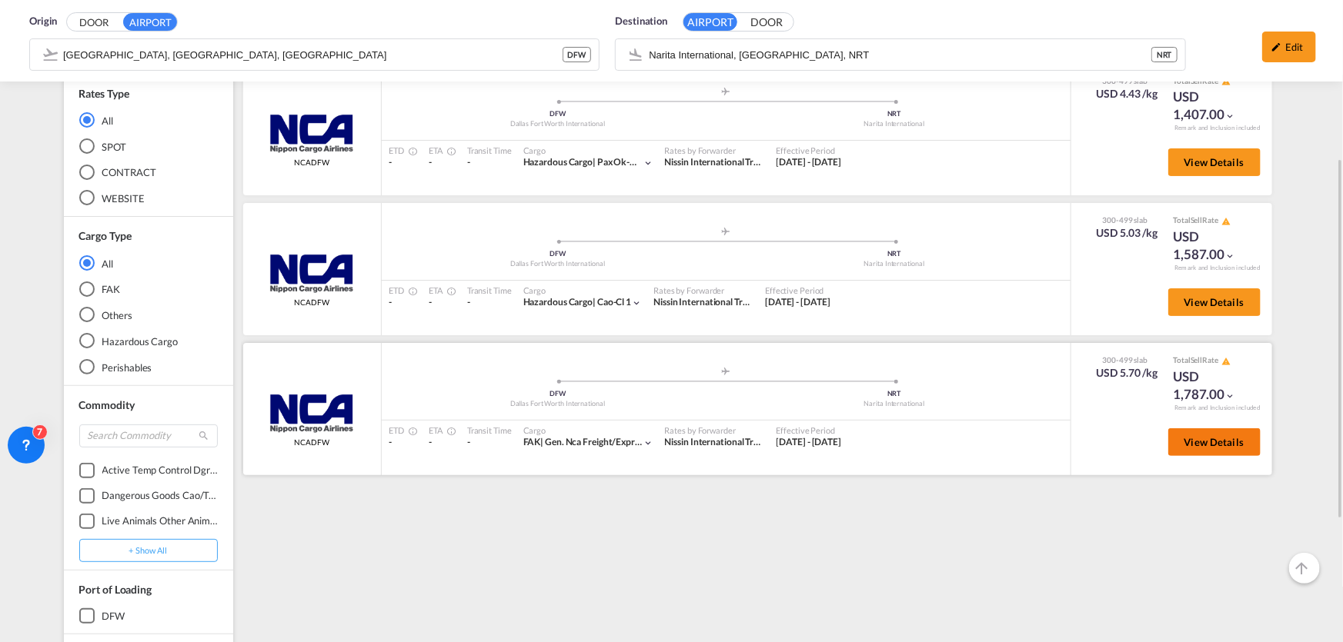
click at [1204, 442] on span "View Details" at bounding box center [1214, 442] width 60 height 12
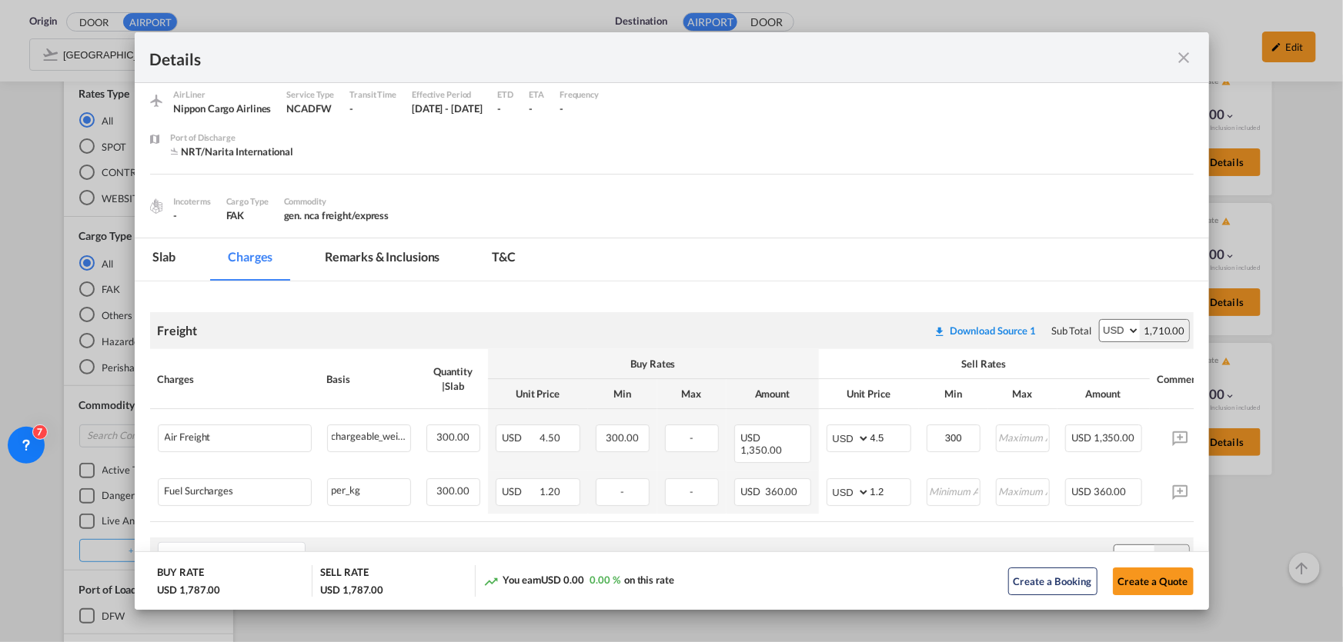
scroll to position [139, 0]
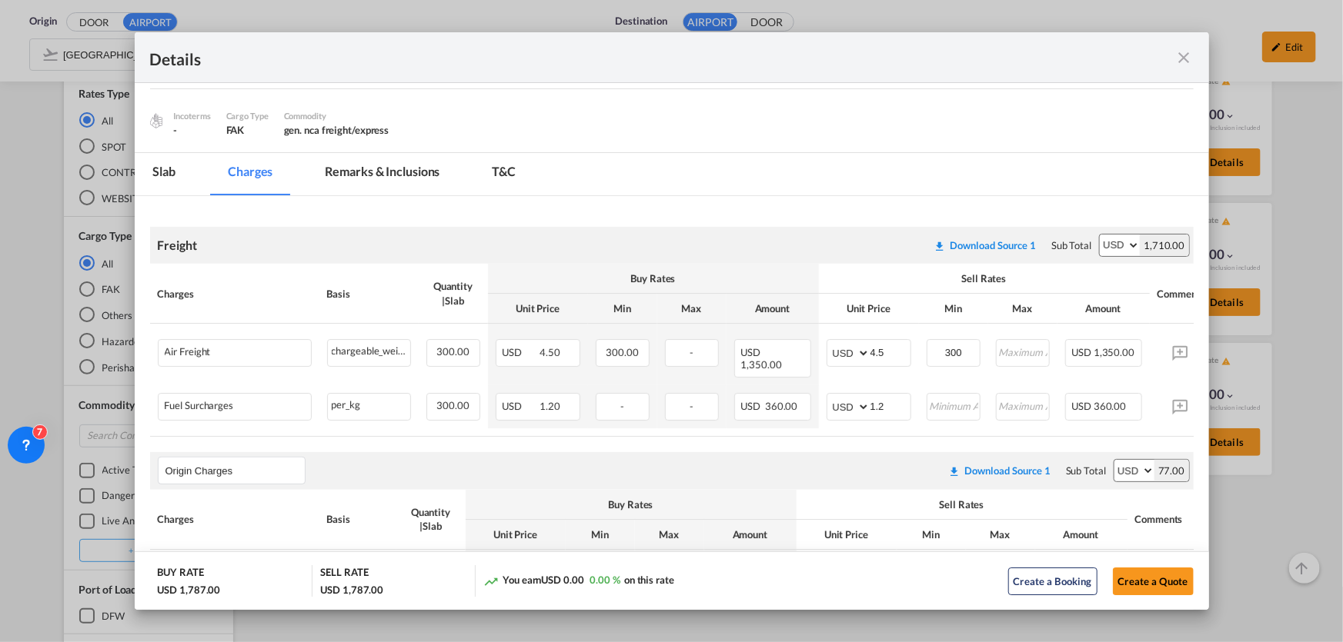
click at [1185, 56] on md-icon "icon-close fg-AAA8AD m-0 cursor" at bounding box center [1184, 57] width 18 height 18
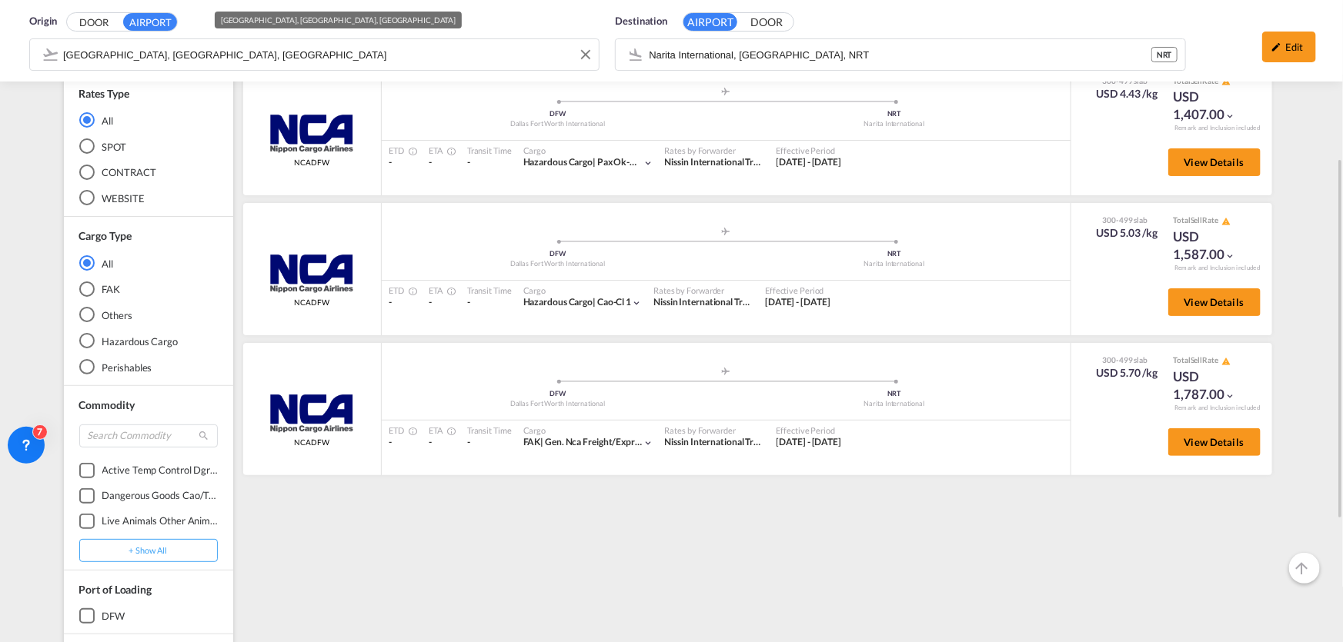
click at [415, 50] on div "Origin DOOR AIRPORT [GEOGRAPHIC_DATA], [GEOGRAPHIC_DATA], DFW Destination AIRPO…" at bounding box center [671, 41] width 1312 height 82
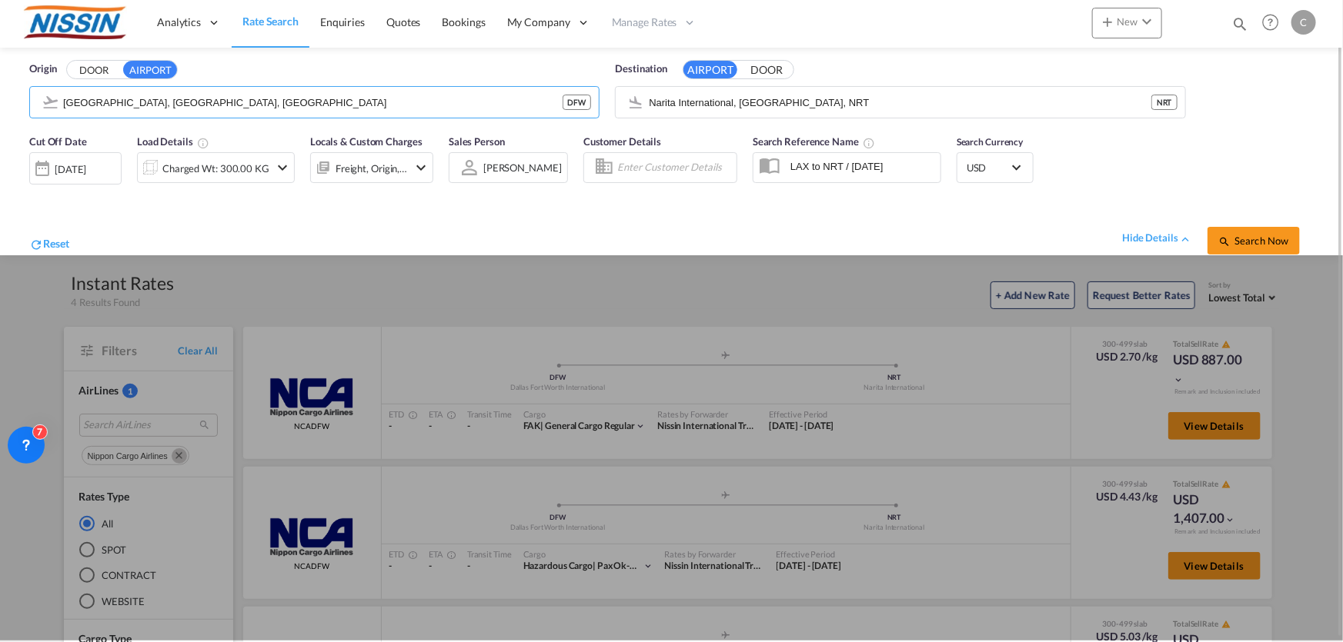
scroll to position [0, 0]
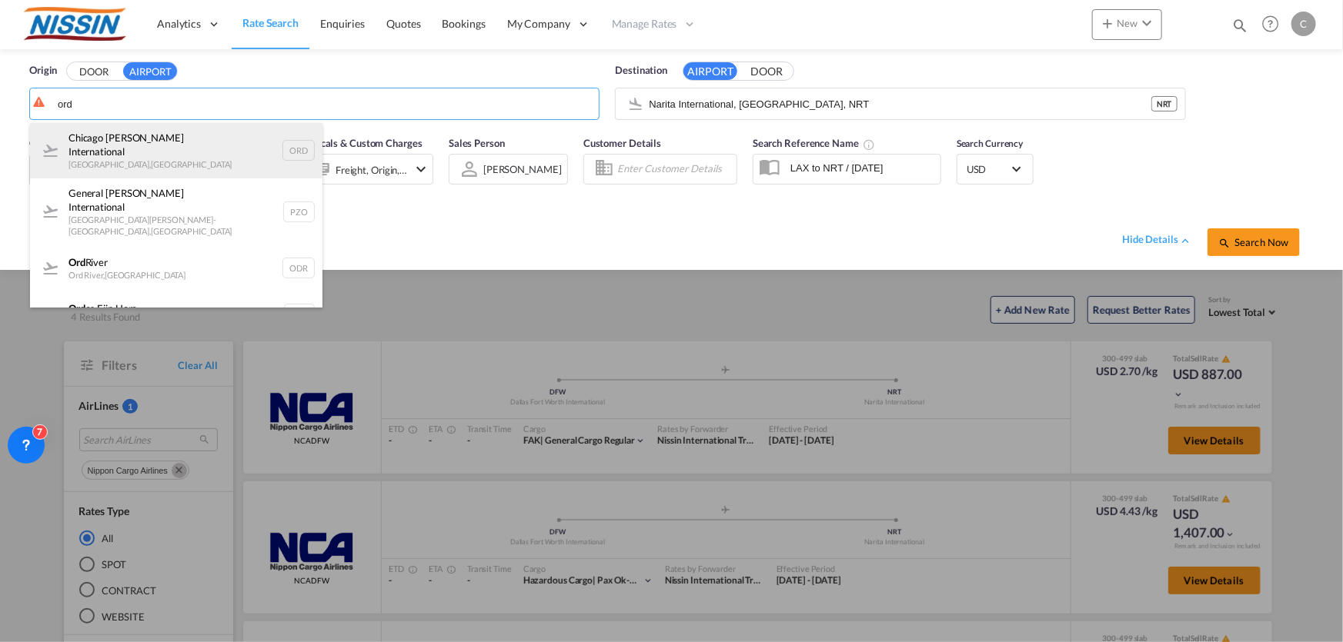
click at [195, 148] on div "Chicago [PERSON_NAME] International [GEOGRAPHIC_DATA] , [GEOGRAPHIC_DATA] ORD" at bounding box center [176, 150] width 292 height 55
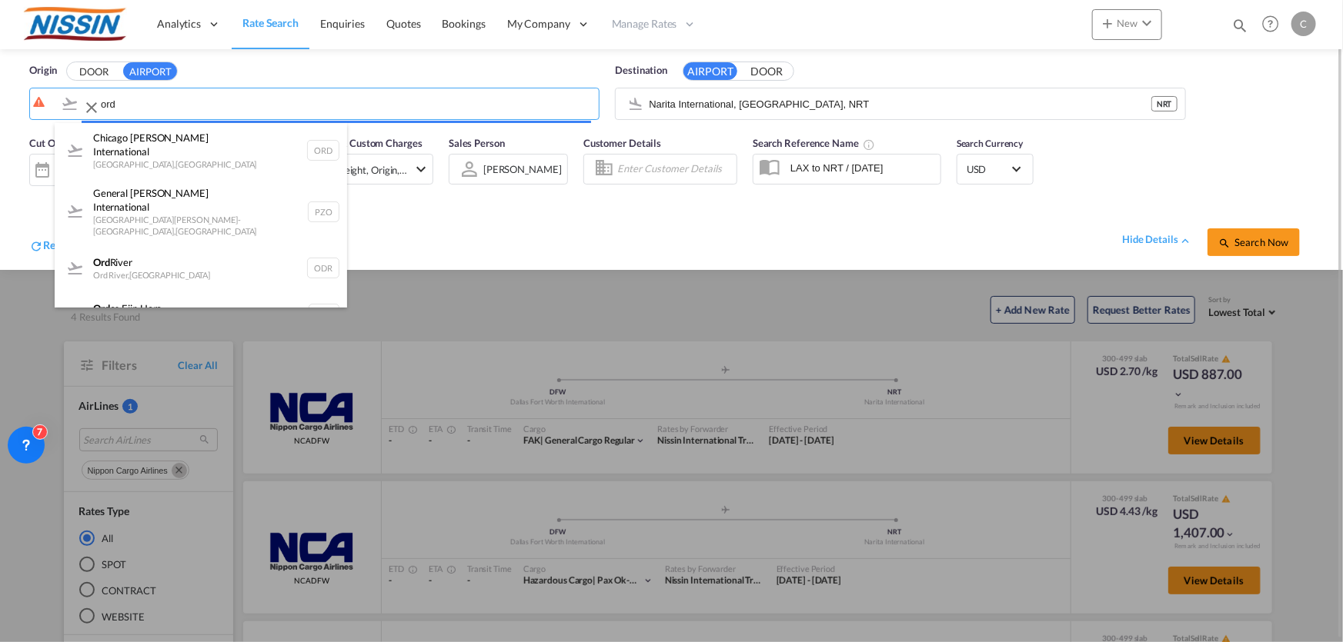
type input "Chicago [PERSON_NAME] International, [GEOGRAPHIC_DATA], [GEOGRAPHIC_DATA]"
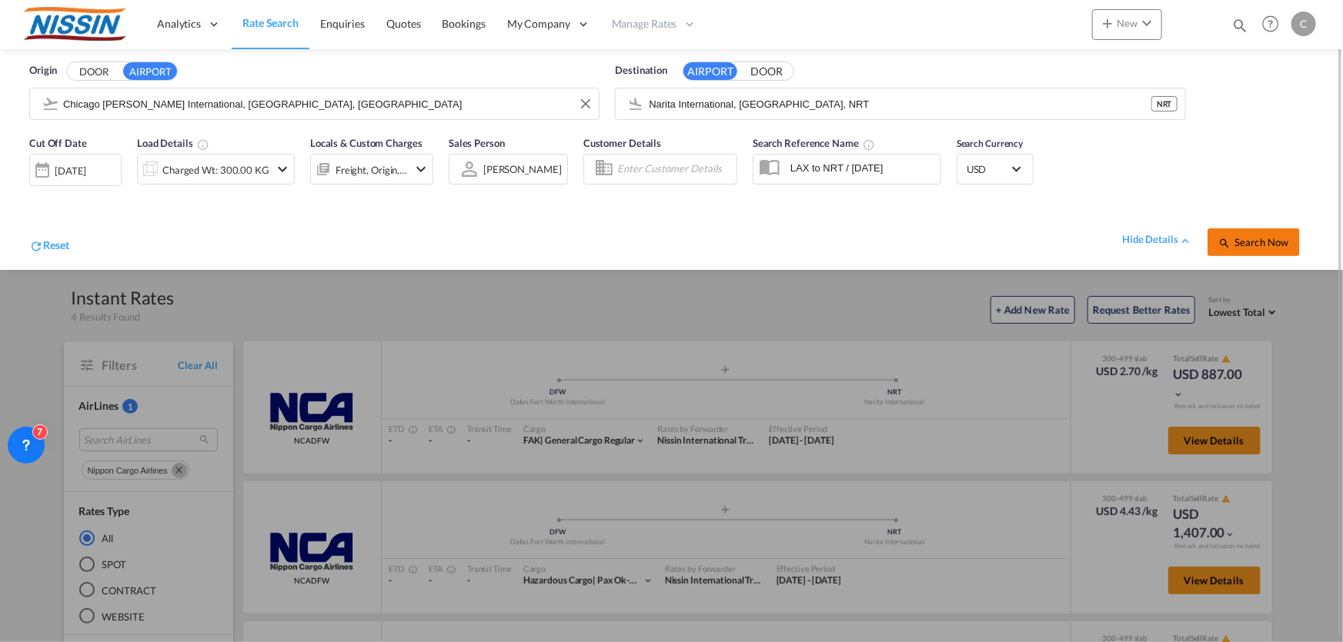
click at [1250, 239] on span "Search Now" at bounding box center [1253, 242] width 70 height 12
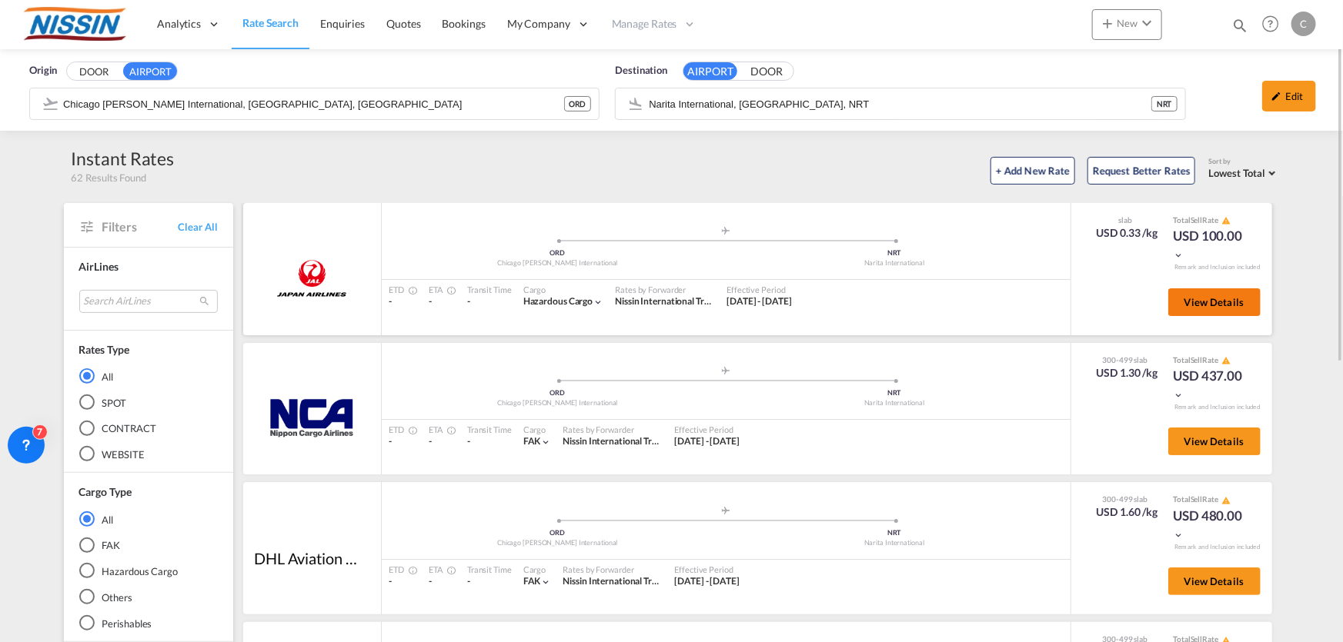
click at [1206, 305] on span "View Details" at bounding box center [1214, 302] width 60 height 12
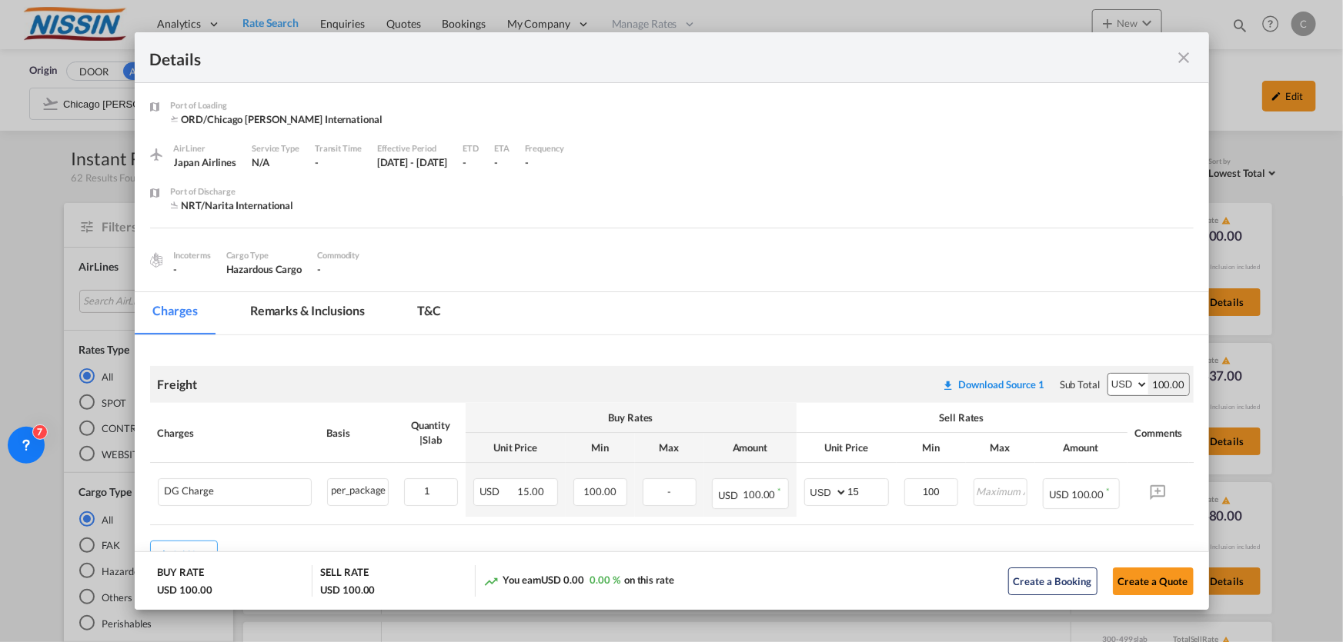
scroll to position [58, 0]
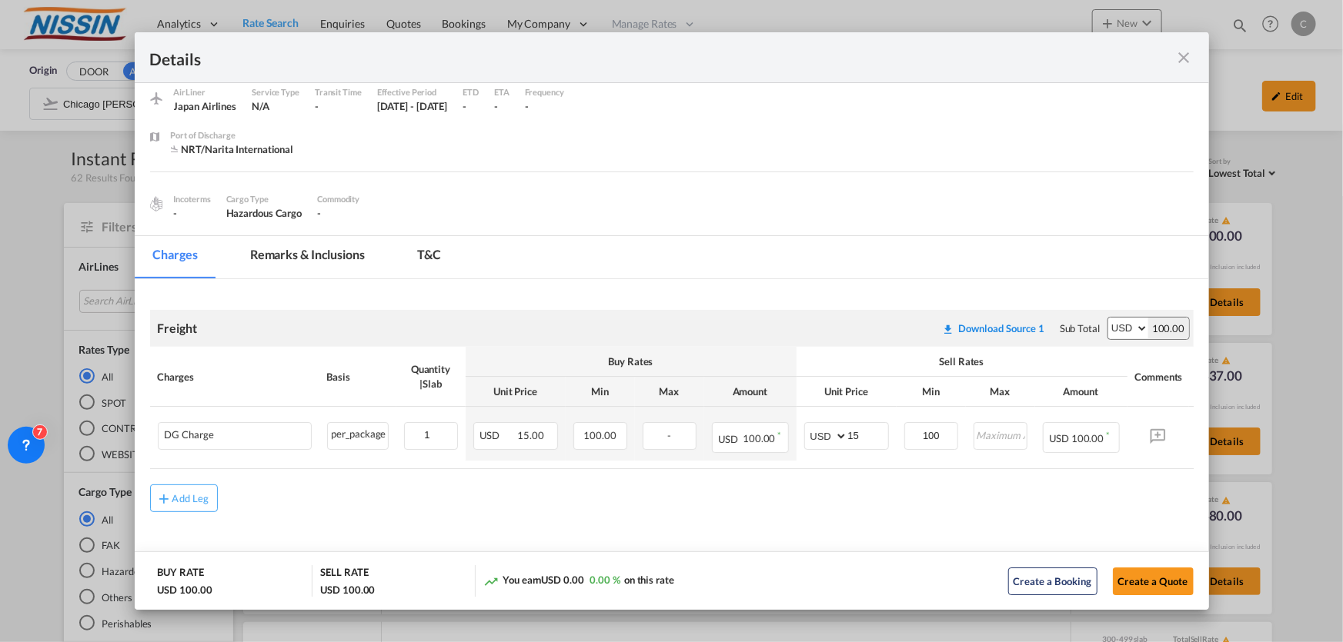
click at [1187, 48] on div "Port of ..." at bounding box center [1141, 57] width 105 height 19
click at [1183, 52] on md-icon "icon-close fg-AAA8AD m-0 cursor" at bounding box center [1184, 57] width 18 height 18
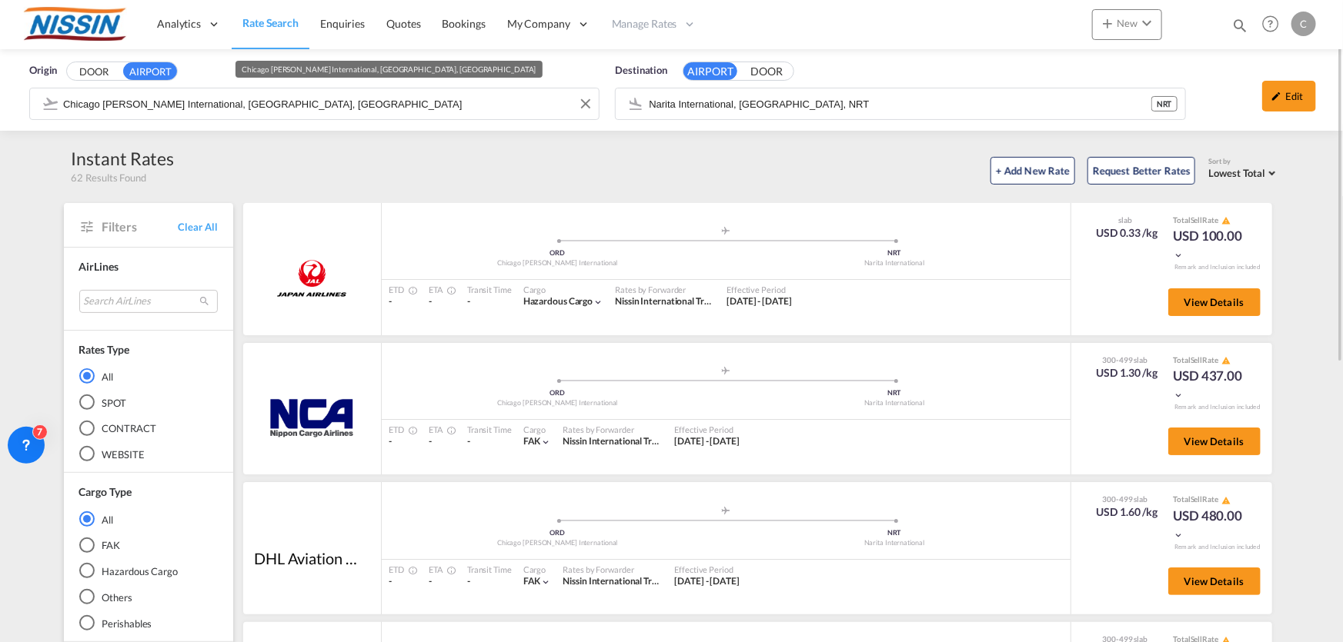
click at [340, 107] on input "Chicago [PERSON_NAME] International, [GEOGRAPHIC_DATA], [GEOGRAPHIC_DATA]" at bounding box center [327, 103] width 528 height 23
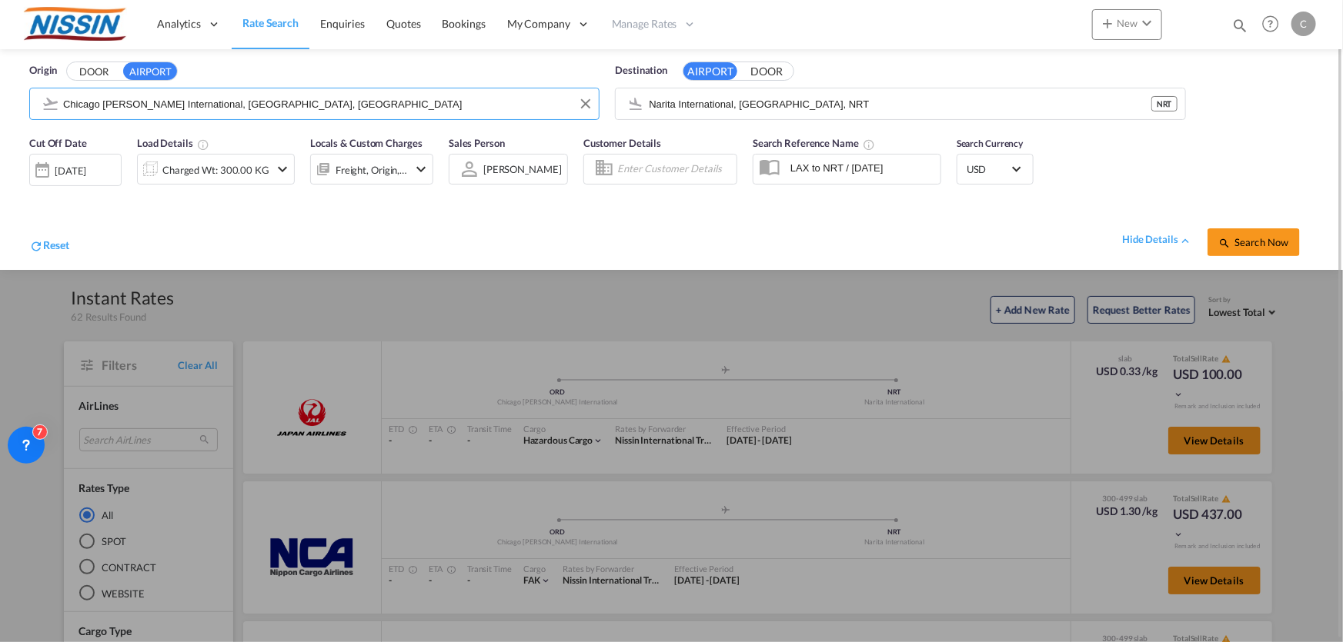
click at [340, 107] on input "Chicago [PERSON_NAME] International, [GEOGRAPHIC_DATA], [GEOGRAPHIC_DATA]" at bounding box center [327, 103] width 528 height 23
click at [1246, 249] on button "Search Now" at bounding box center [1253, 243] width 92 height 28
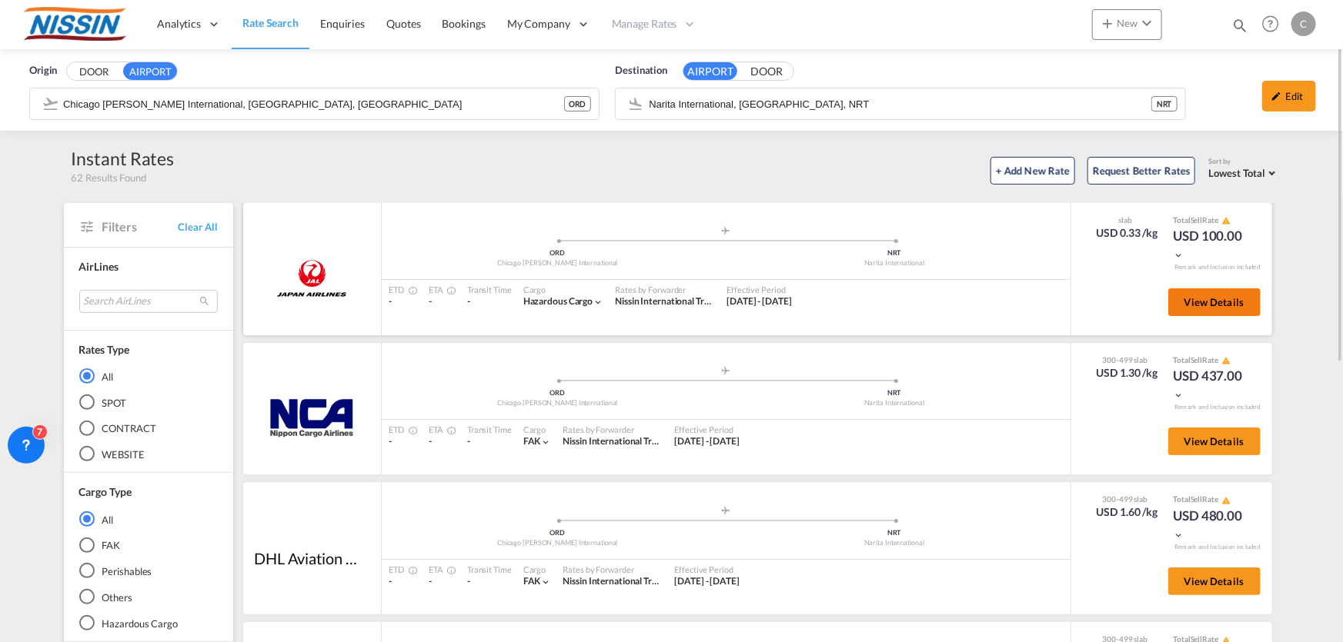
click at [1204, 305] on span "View Details" at bounding box center [1214, 302] width 60 height 12
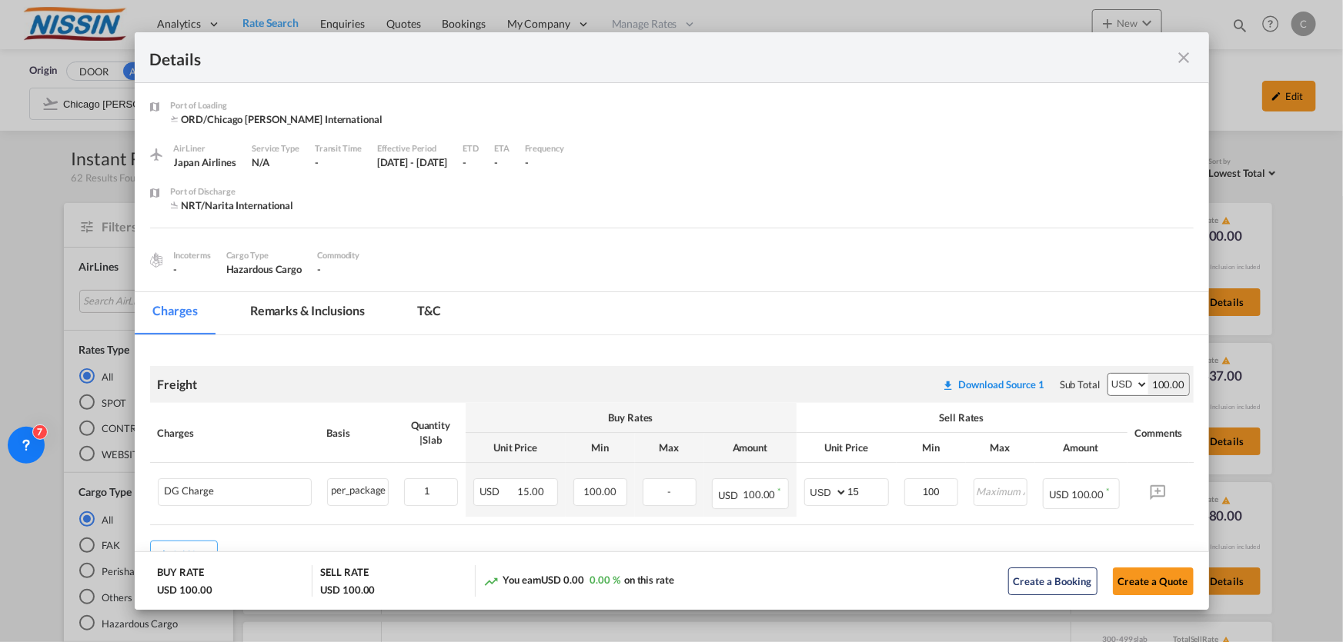
click at [1188, 59] on md-icon "icon-close fg-AAA8AD m-0 cursor" at bounding box center [1184, 57] width 18 height 18
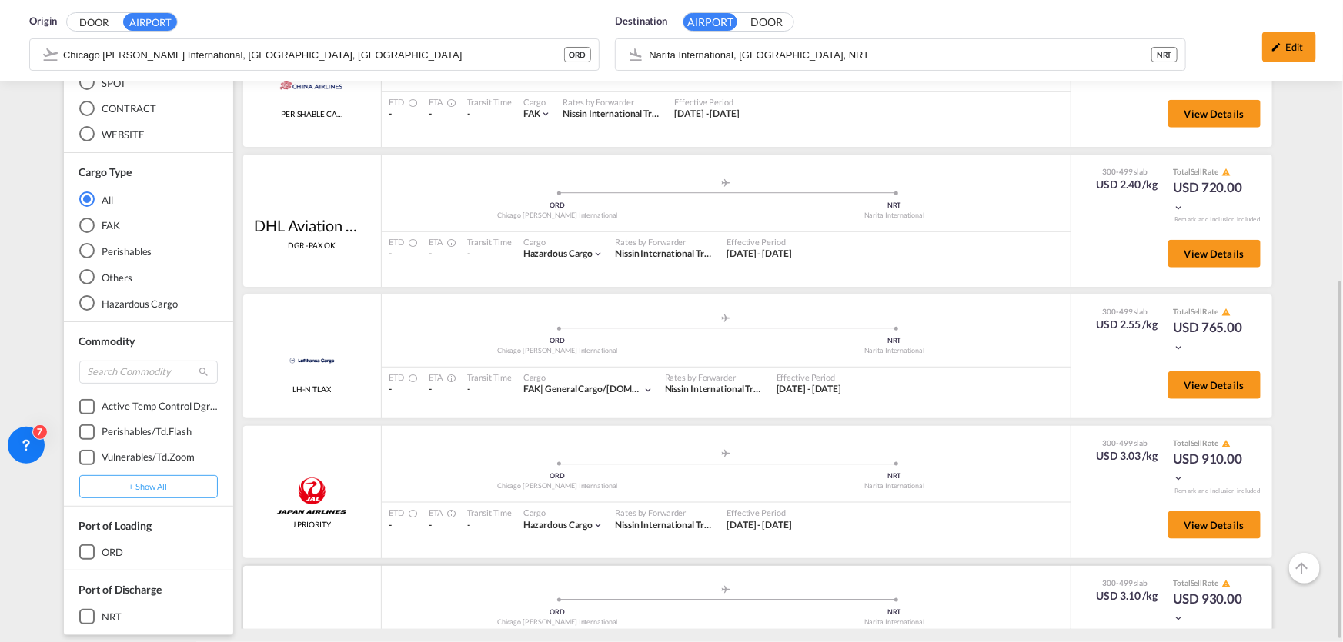
scroll to position [392, 0]
click at [1186, 523] on span "View Details" at bounding box center [1214, 525] width 60 height 12
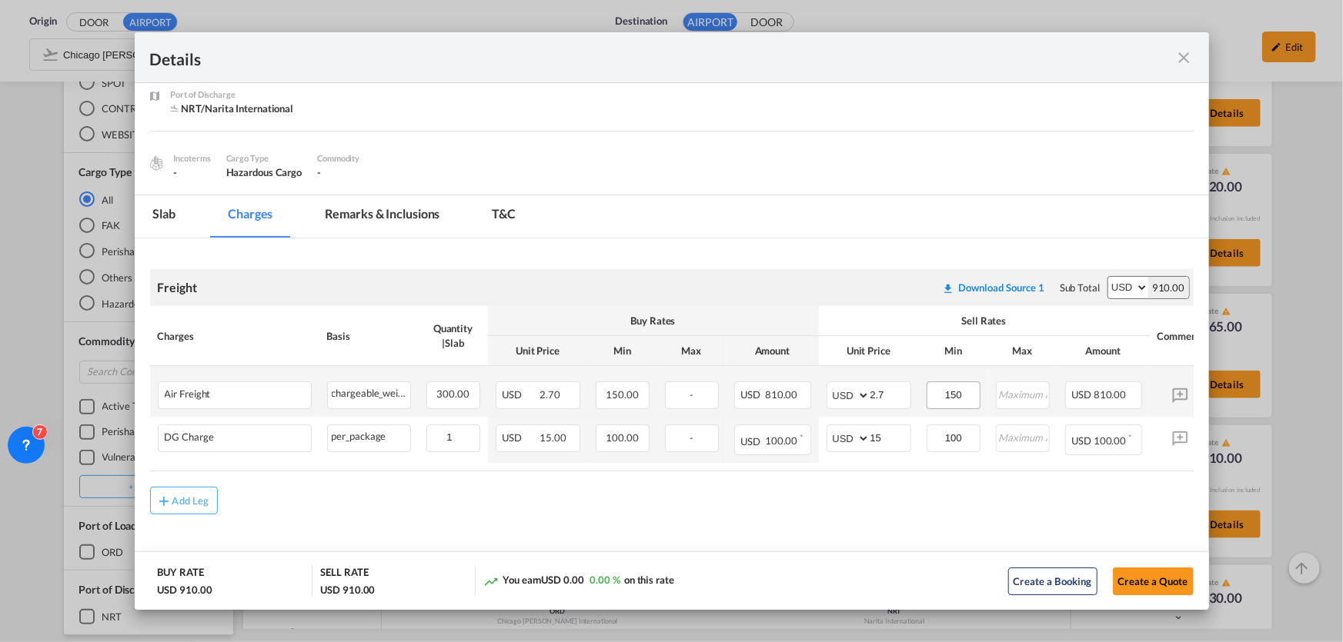
scroll to position [101, 0]
click at [1181, 54] on md-icon "icon-close fg-AAA8AD m-0 cursor" at bounding box center [1184, 57] width 18 height 18
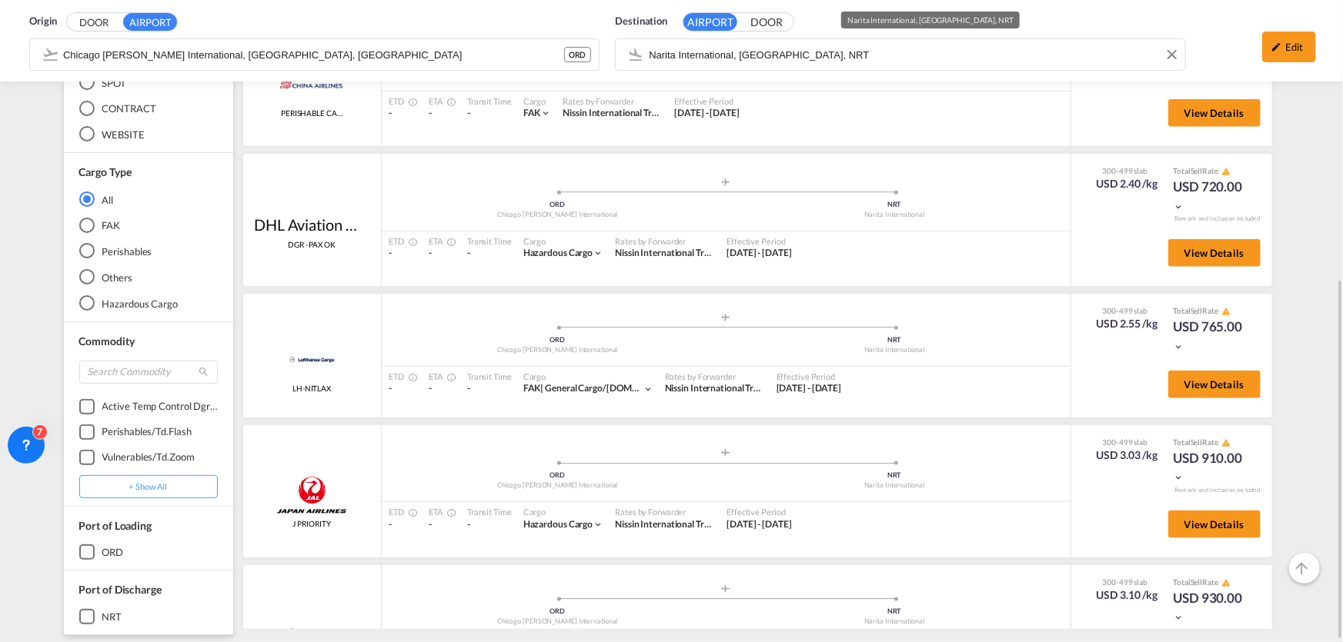
click at [820, 54] on div "Origin DOOR AIRPORT Chicago [PERSON_NAME] International, [GEOGRAPHIC_DATA], ORD…" at bounding box center [671, 41] width 1312 height 82
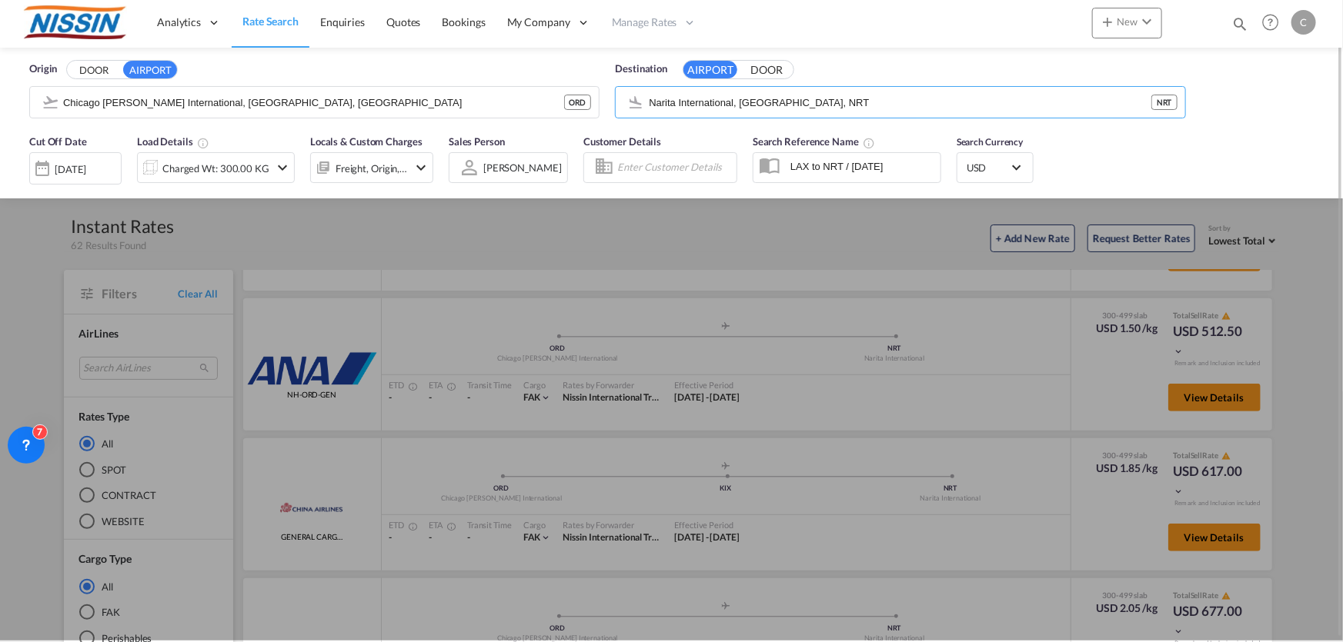
scroll to position [0, 0]
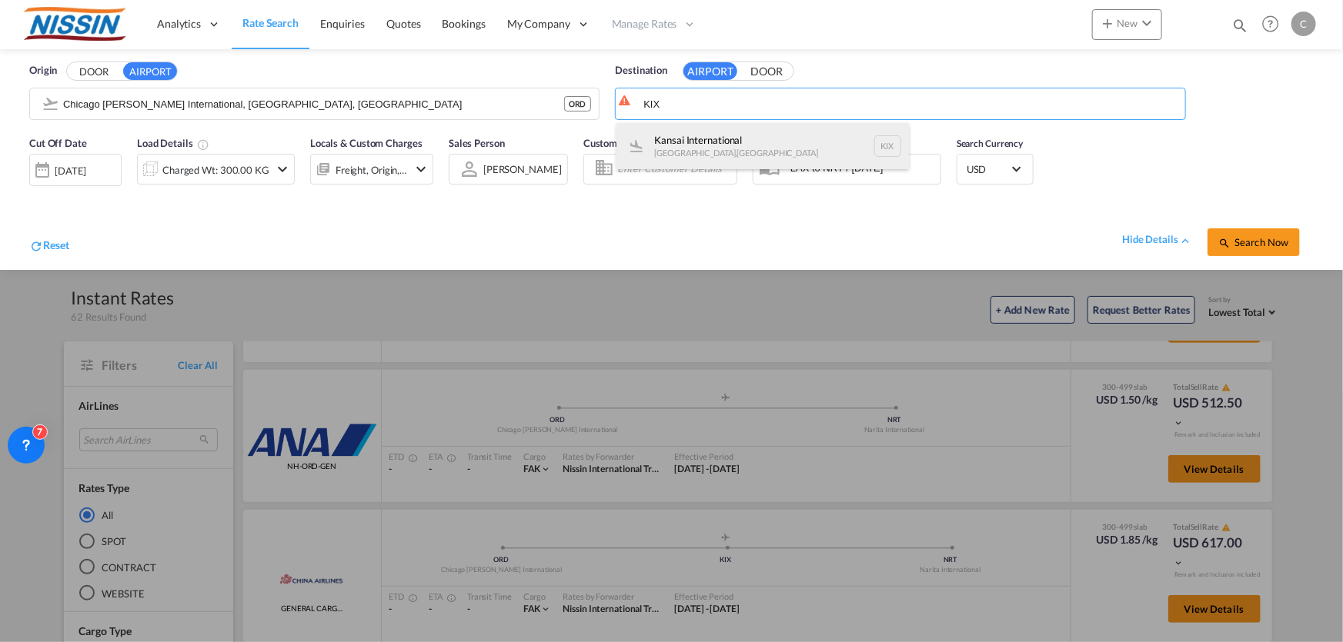
click at [745, 135] on div "Kansai International [GEOGRAPHIC_DATA] , [GEOGRAPHIC_DATA] KIX" at bounding box center [762, 146] width 292 height 46
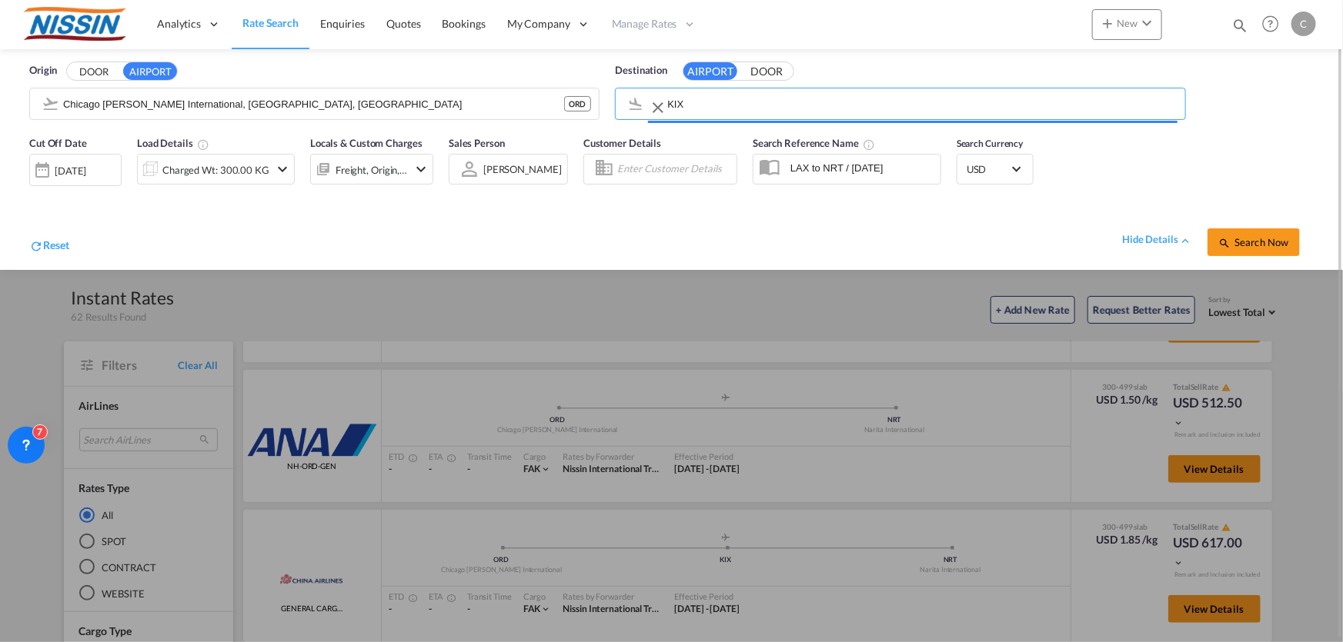
type input "Kansai International, [GEOGRAPHIC_DATA], KIX"
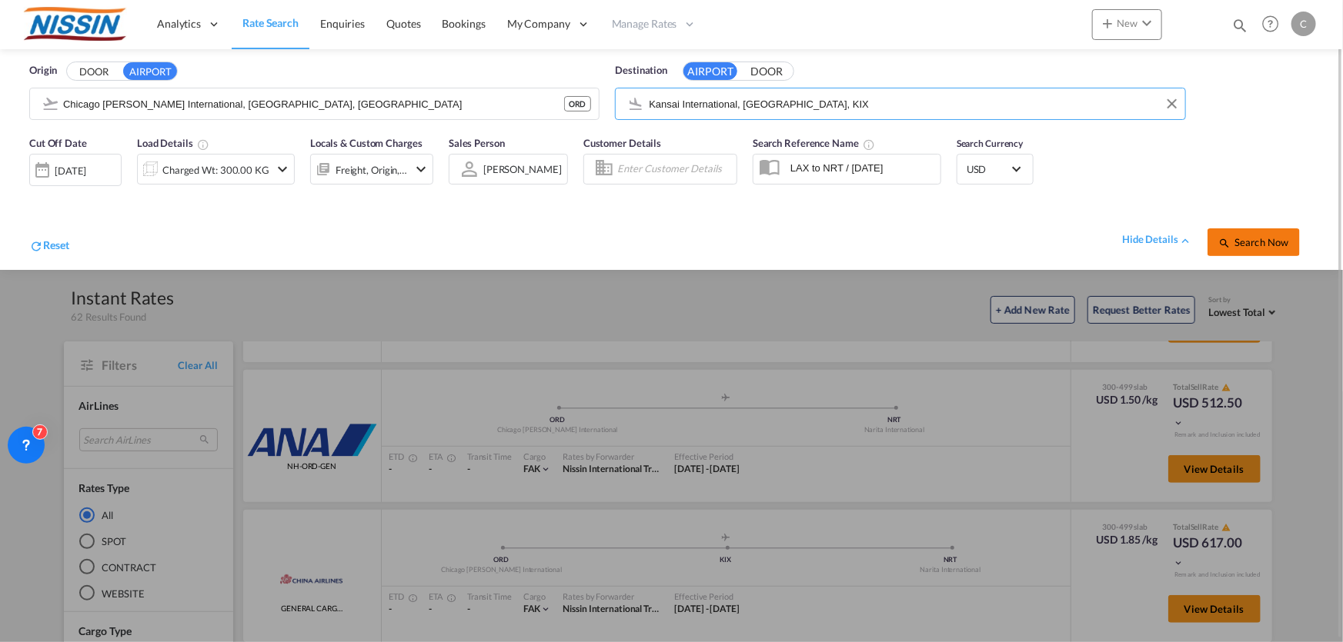
click at [1250, 233] on button "Search Now" at bounding box center [1253, 243] width 92 height 28
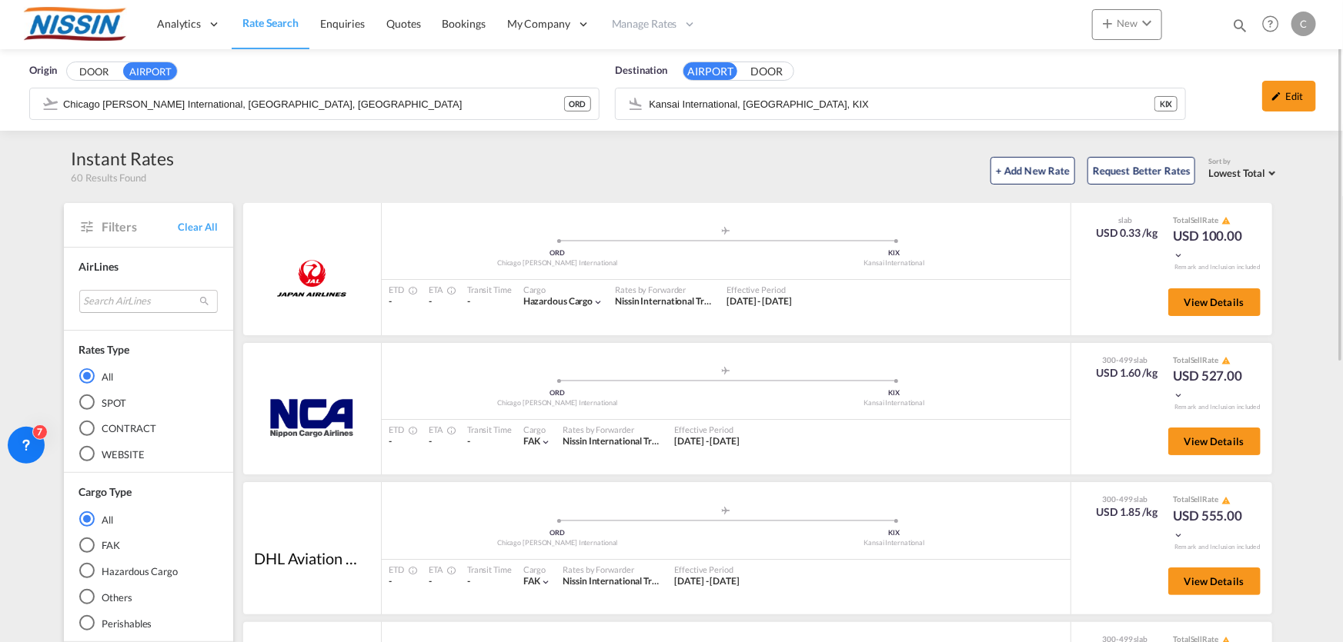
click at [129, 299] on md-select "Search AirLines air express s.a. cma cgm air cargo ddwl logistics fast logistic…" at bounding box center [148, 301] width 138 height 23
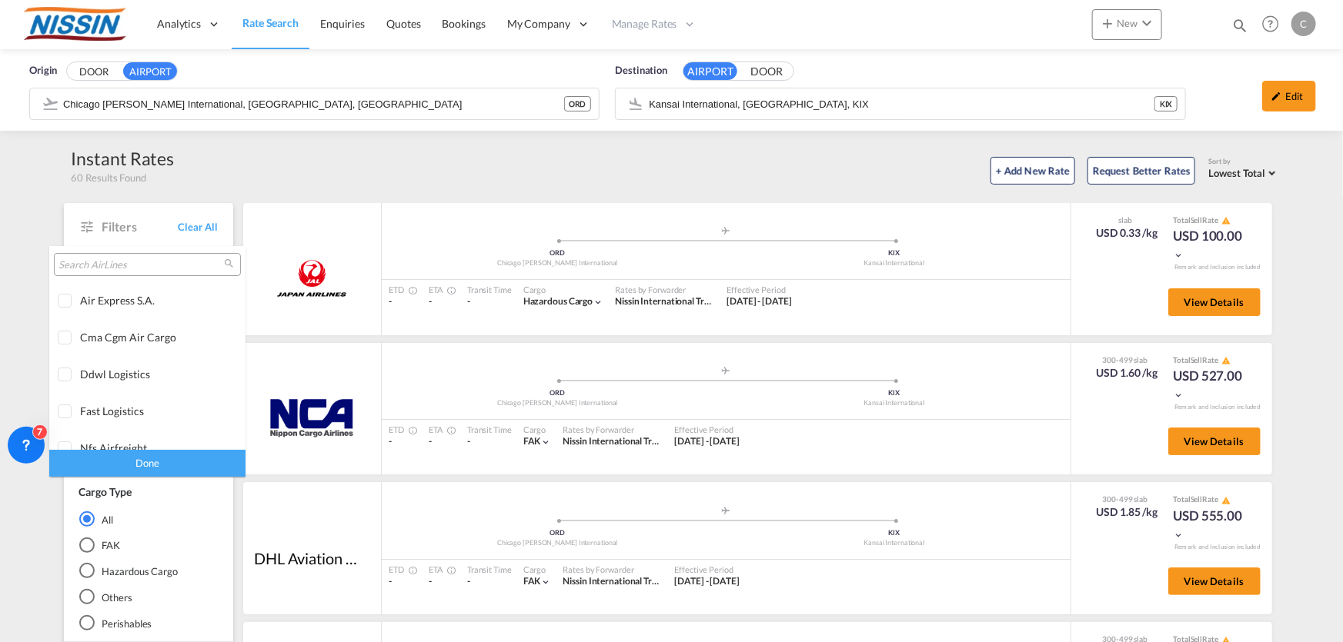
click at [130, 262] on input "search" at bounding box center [140, 266] width 165 height 14
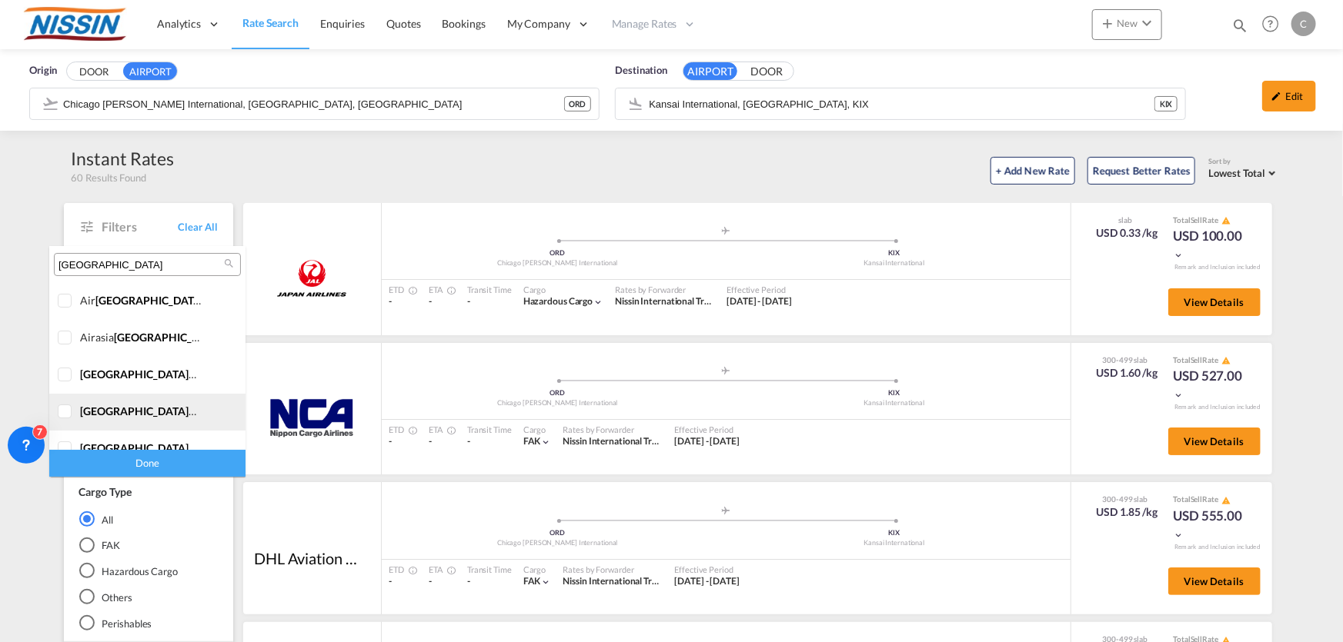
type input "[GEOGRAPHIC_DATA]"
click at [65, 408] on div at bounding box center [65, 412] width 15 height 15
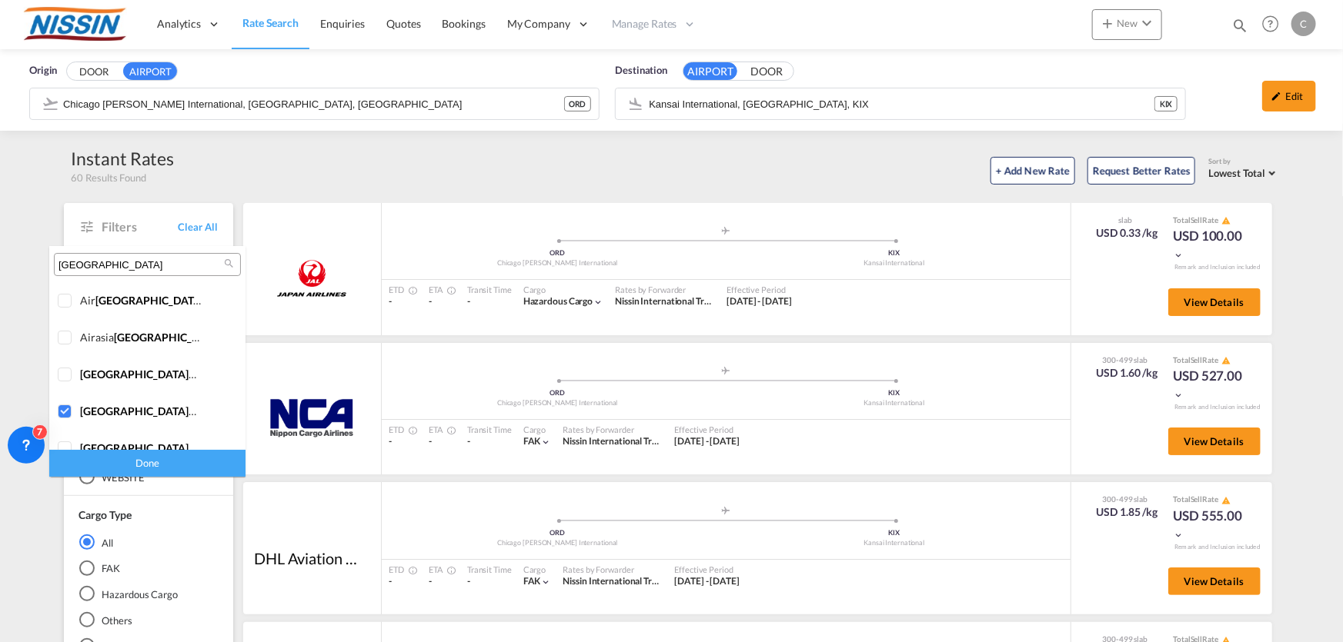
click at [168, 462] on div "Done" at bounding box center [147, 463] width 196 height 27
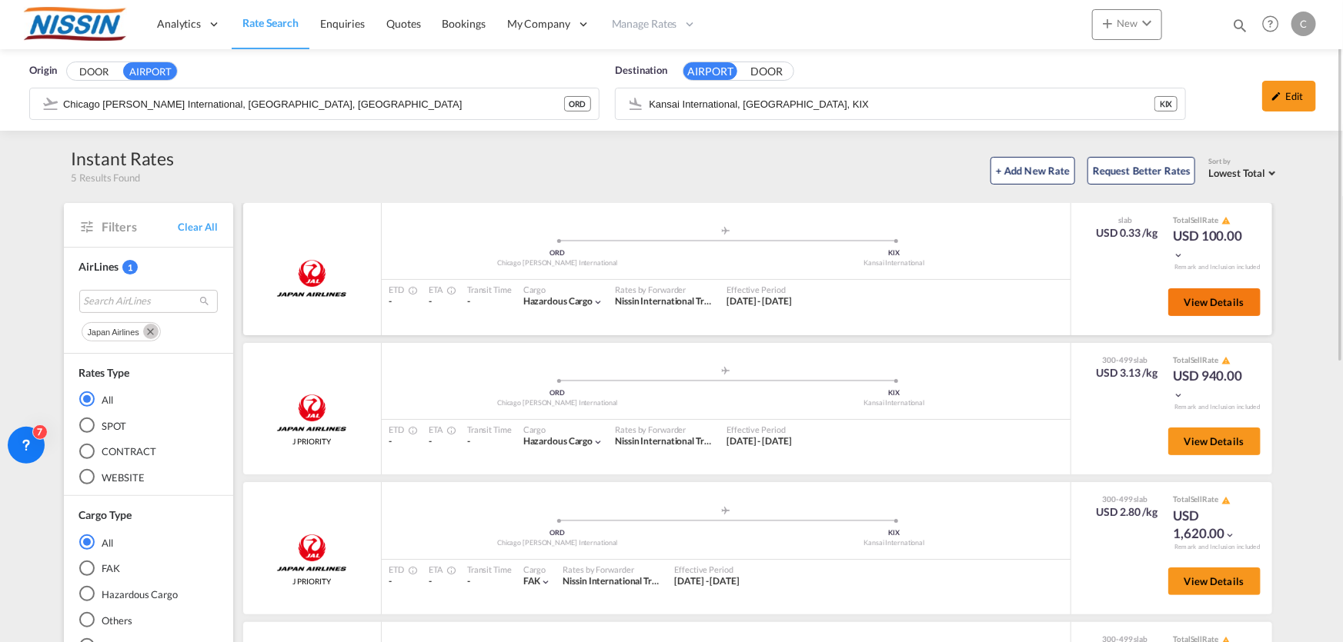
click at [1220, 296] on span "View Details" at bounding box center [1214, 302] width 60 height 12
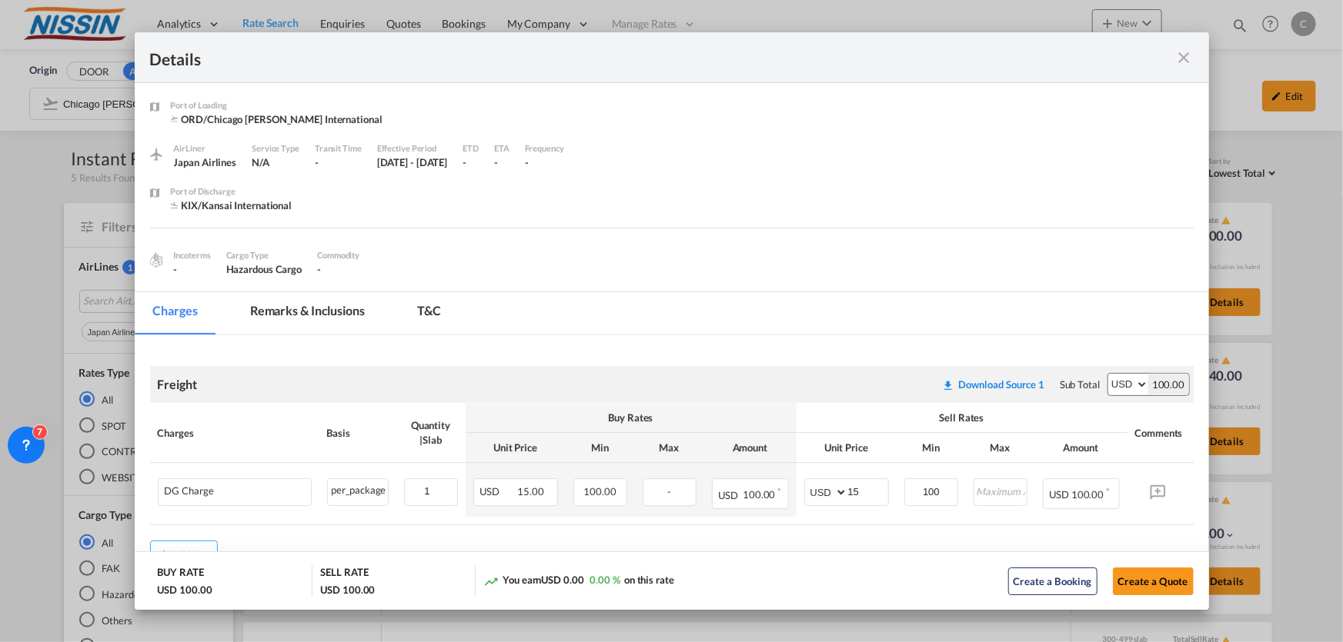
click at [1182, 54] on md-icon "icon-close fg-AAA8AD m-0 cursor" at bounding box center [1184, 57] width 18 height 18
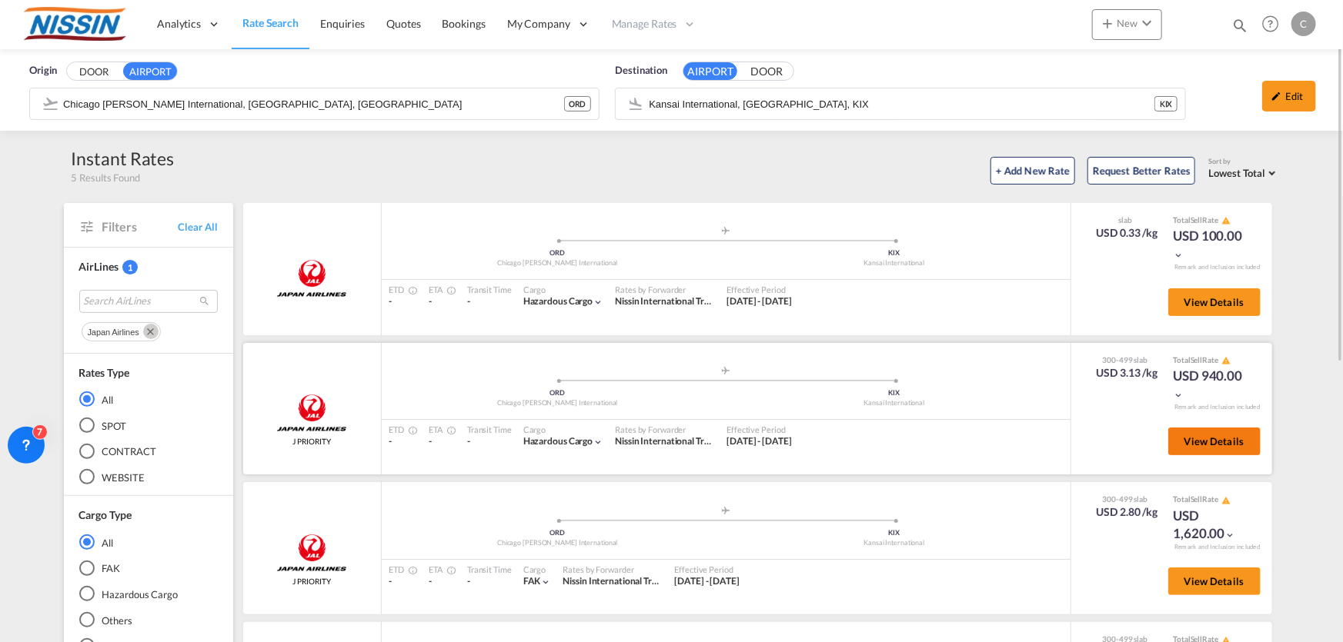
click at [1207, 449] on button "View Details" at bounding box center [1214, 442] width 92 height 28
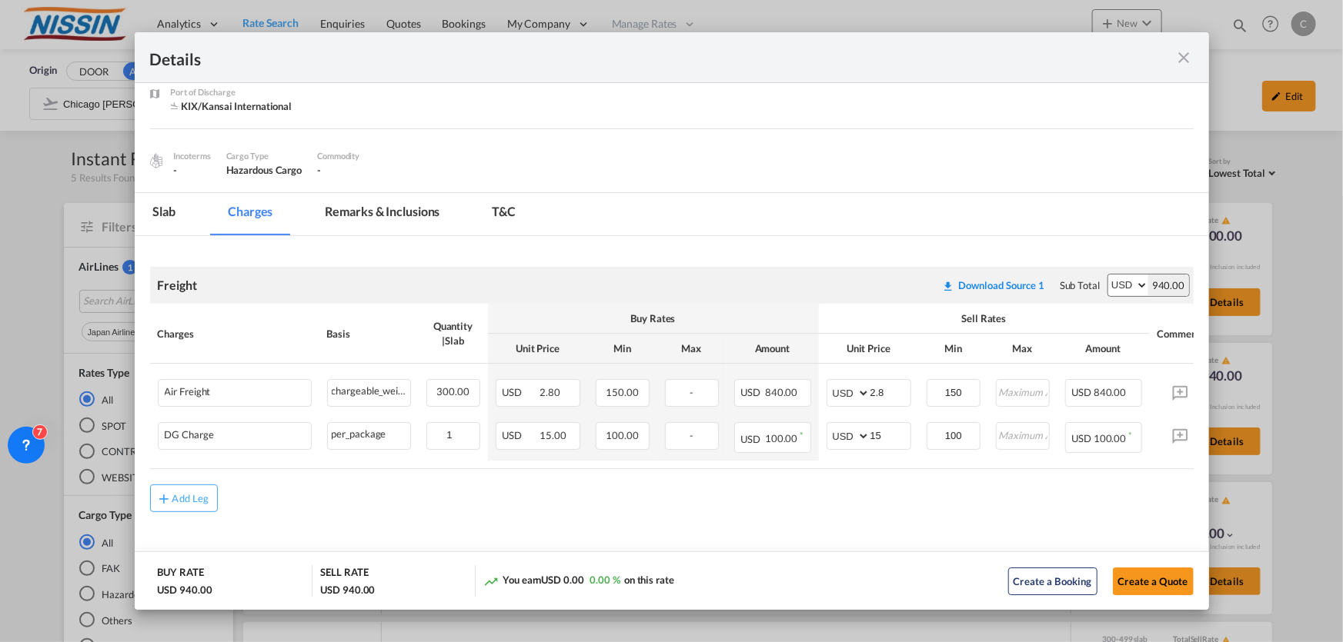
scroll to position [101, 0]
click at [1183, 52] on md-icon "icon-close fg-AAA8AD m-0 cursor" at bounding box center [1184, 57] width 18 height 18
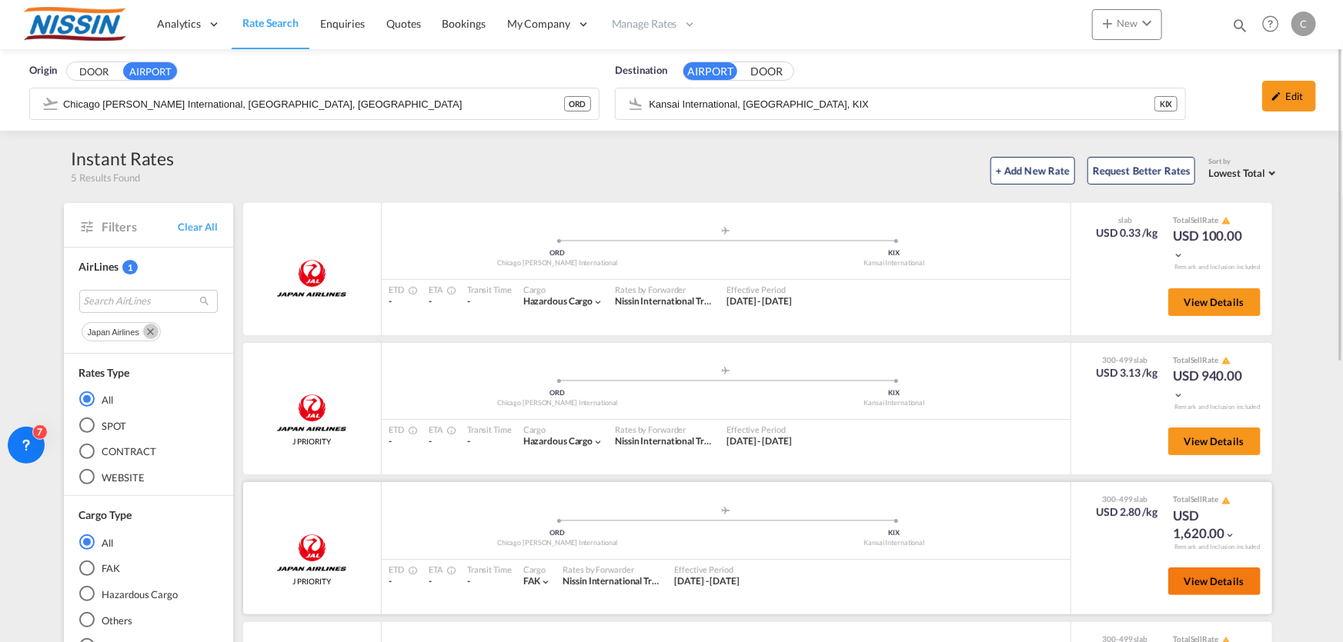
click at [1208, 585] on span "View Details" at bounding box center [1214, 582] width 60 height 12
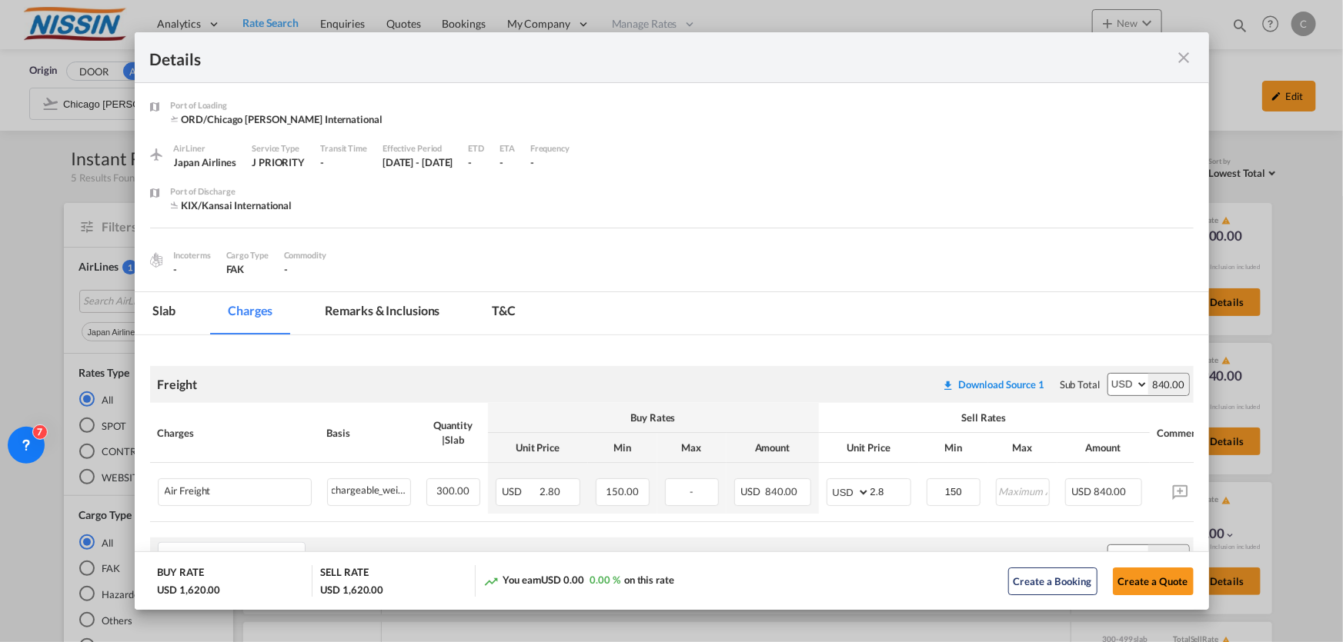
scroll to position [139, 0]
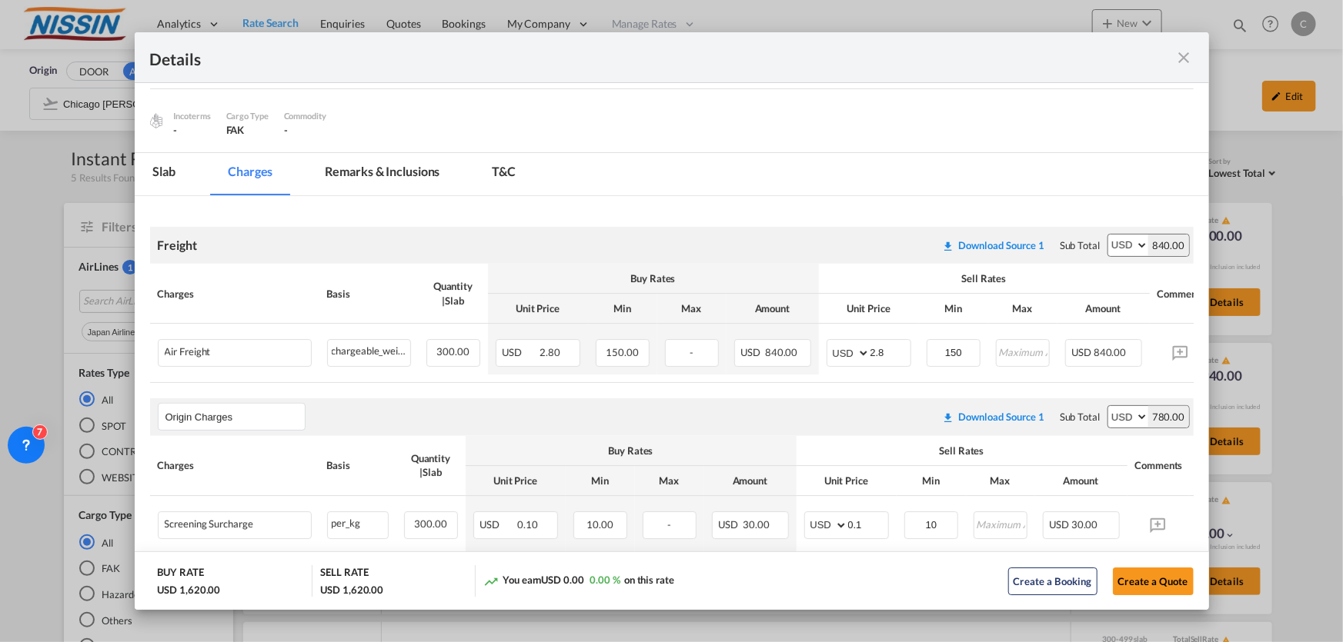
drag, startPoint x: 1183, startPoint y: 52, endPoint x: 1313, endPoint y: 98, distance: 137.0
click at [1185, 52] on md-icon "icon-close fg-AAA8AD m-0 cursor" at bounding box center [1184, 57] width 18 height 18
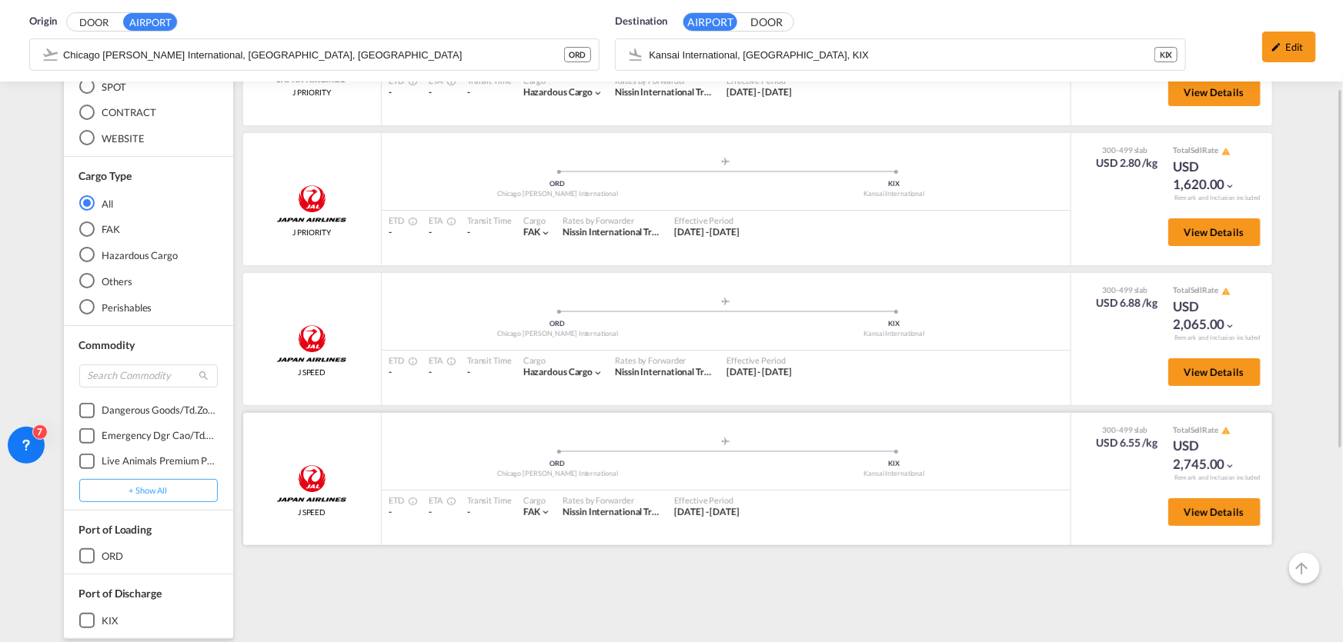
scroll to position [209, 0]
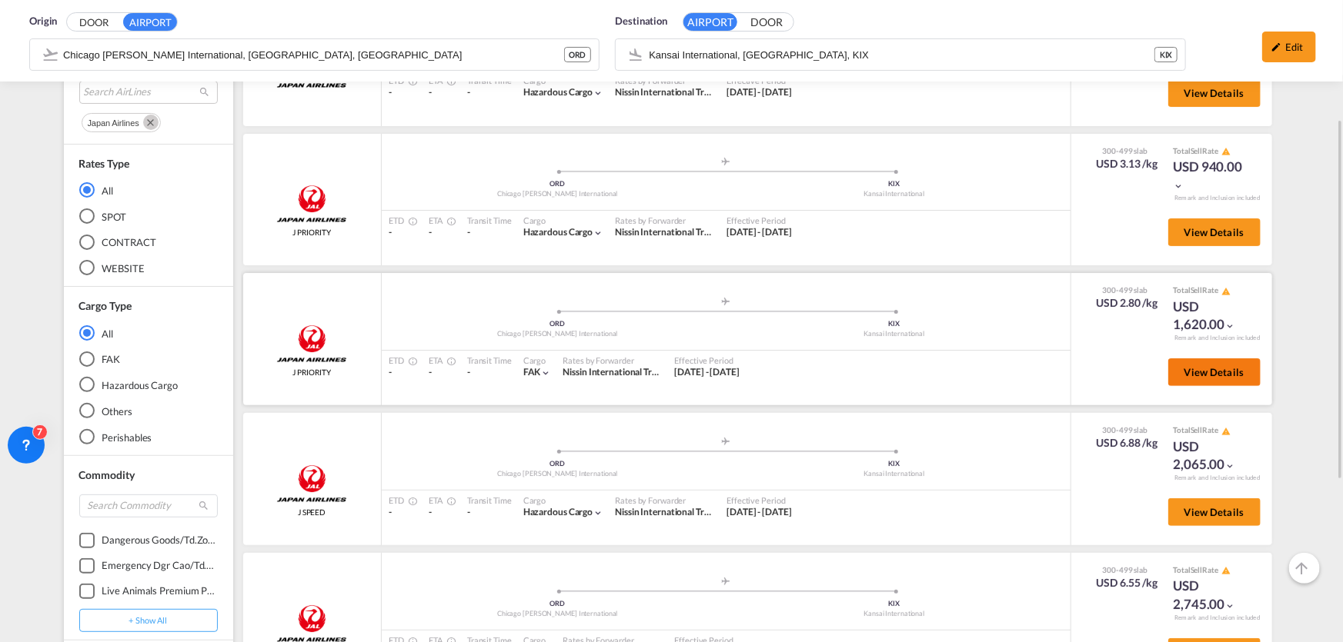
click at [1233, 376] on span "View Details" at bounding box center [1214, 372] width 60 height 12
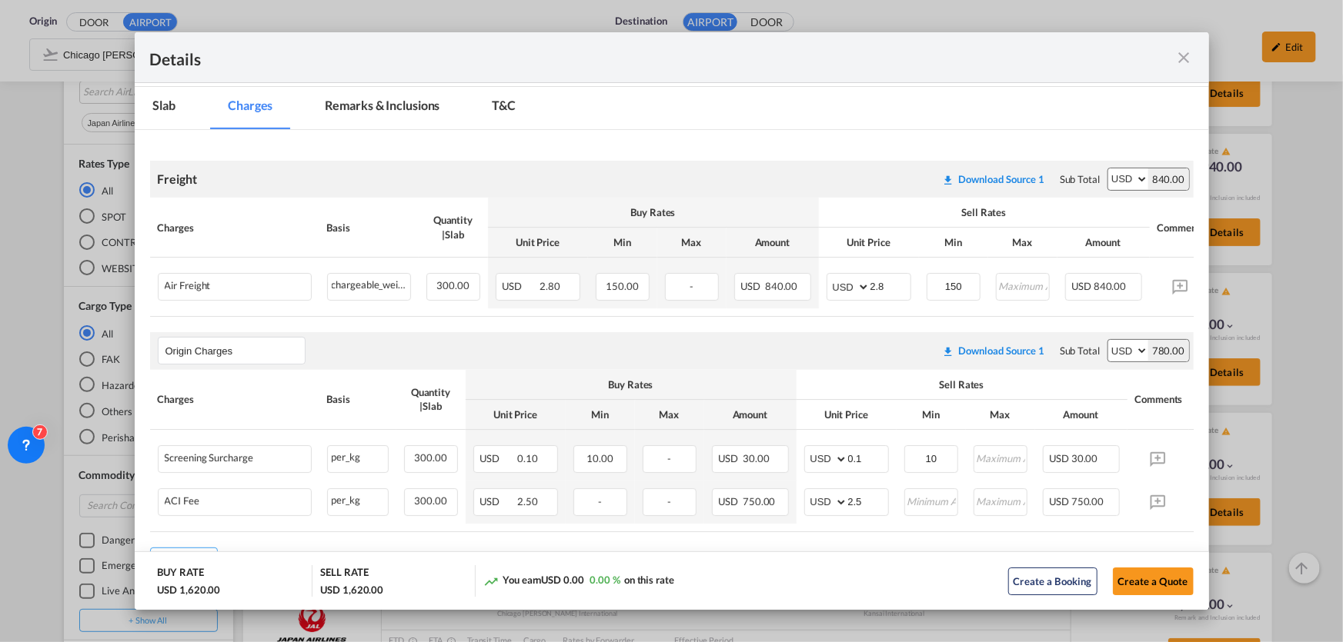
scroll to position [0, 0]
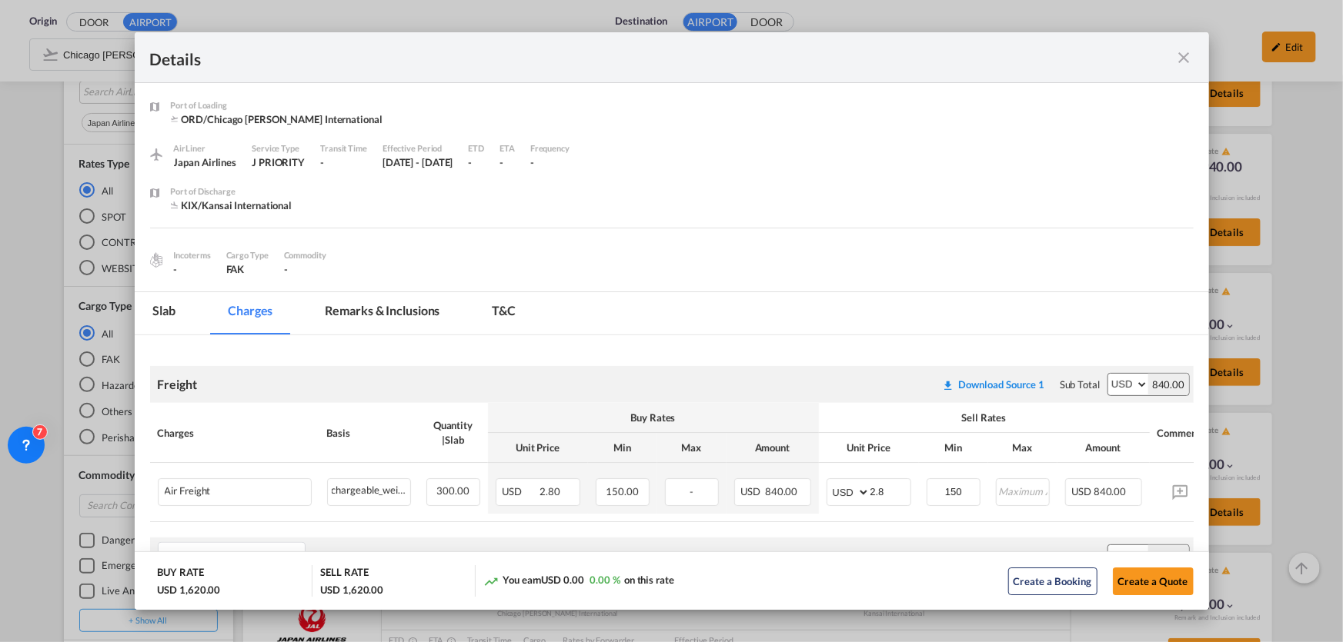
click at [1185, 58] on md-icon "icon-close fg-AAA8AD m-0 cursor" at bounding box center [1184, 57] width 18 height 18
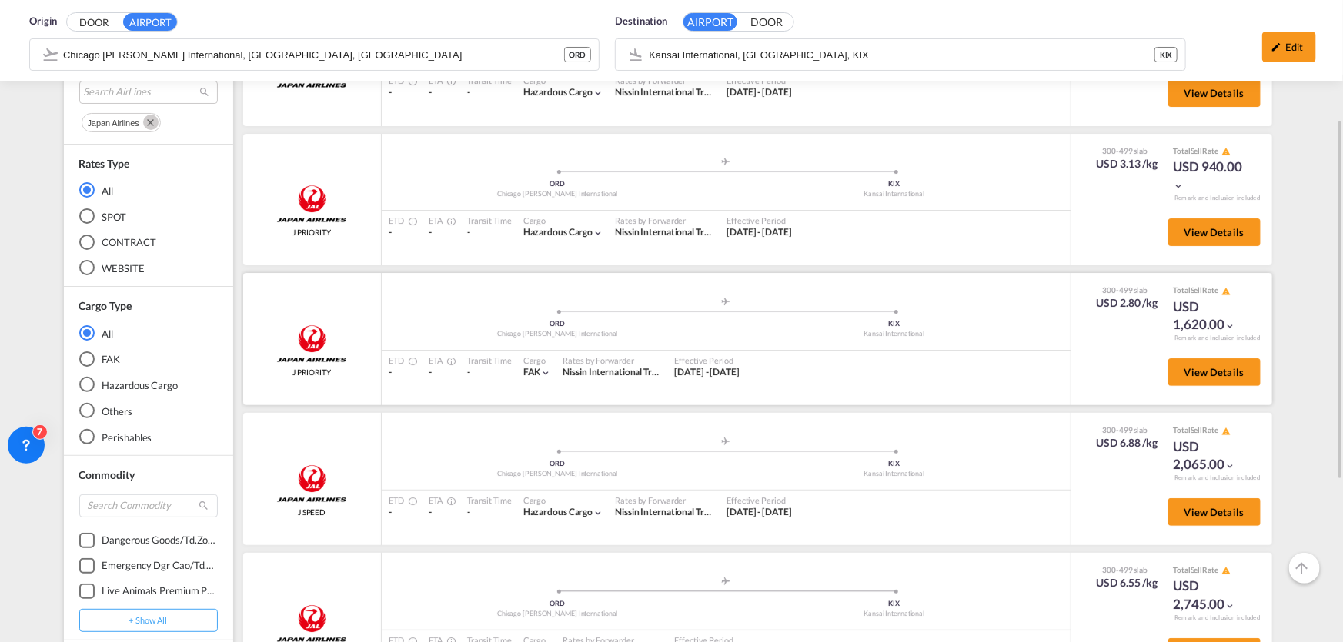
scroll to position [349, 0]
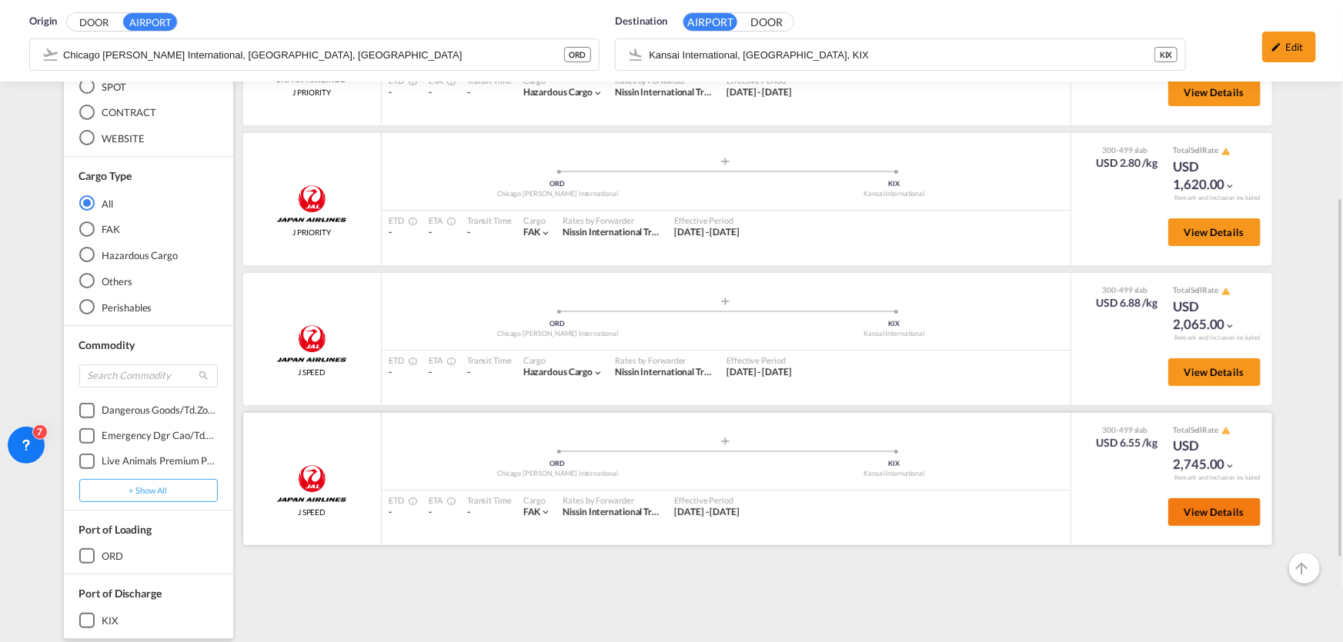
click at [1191, 513] on span "View Details" at bounding box center [1214, 512] width 60 height 12
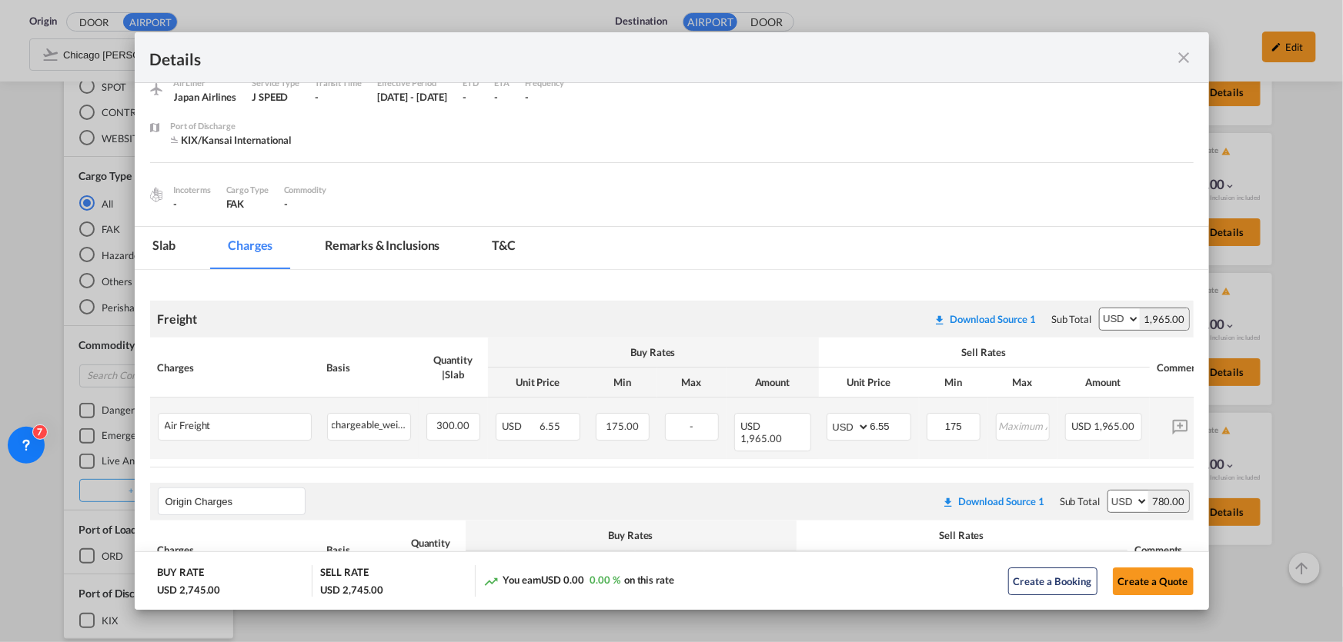
scroll to position [0, 0]
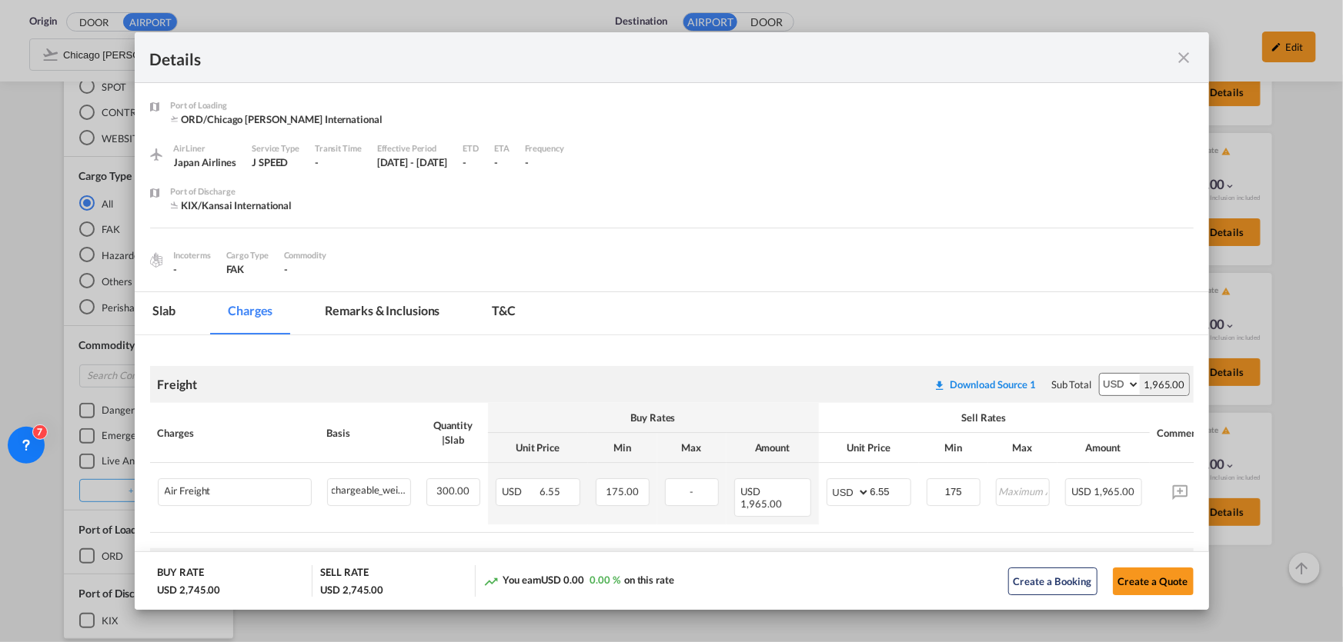
click at [1184, 62] on md-icon "icon-close fg-AAA8AD m-0 cursor" at bounding box center [1184, 57] width 18 height 18
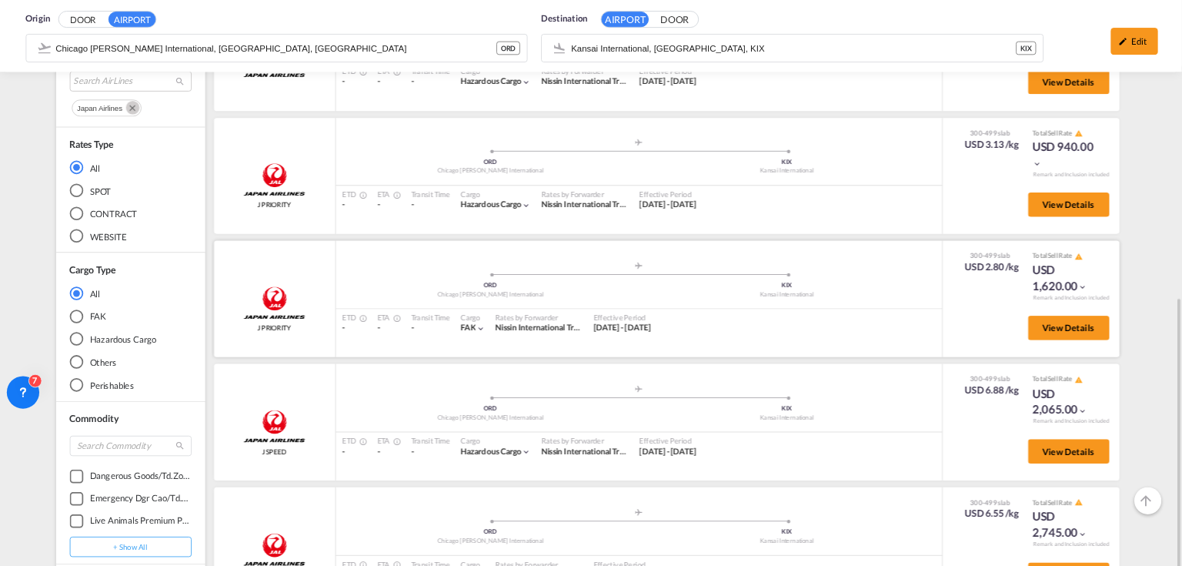
scroll to position [349, 0]
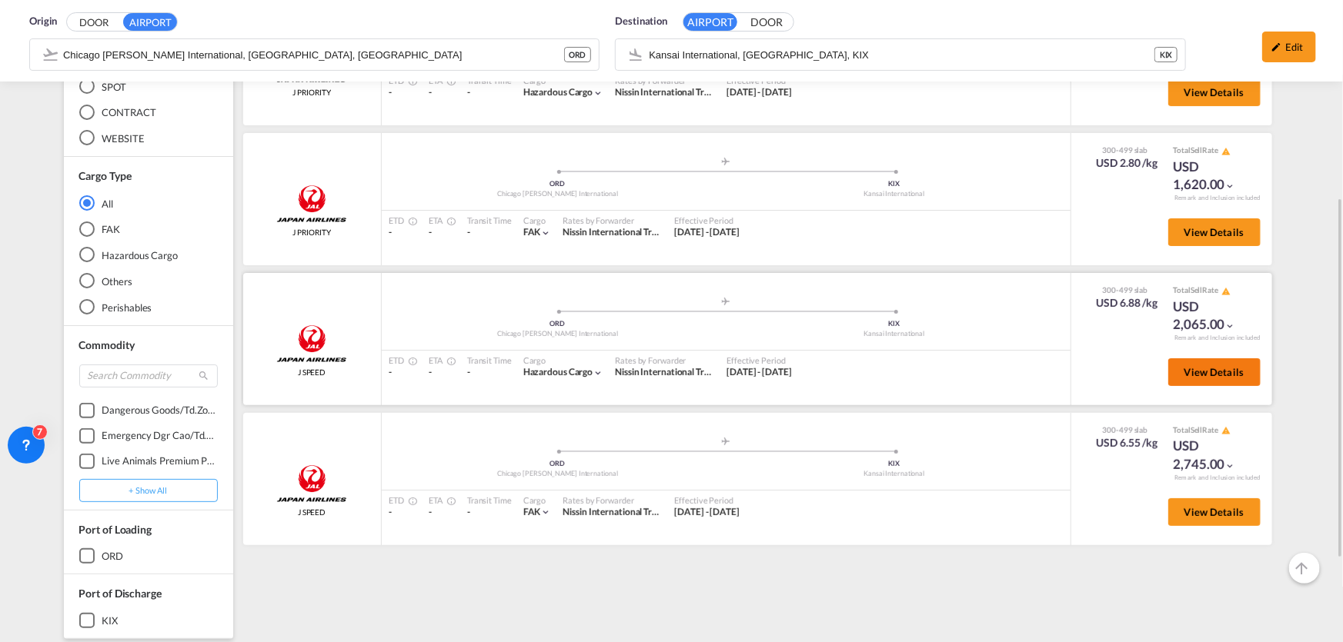
click at [1215, 380] on button "View Details" at bounding box center [1214, 373] width 92 height 28
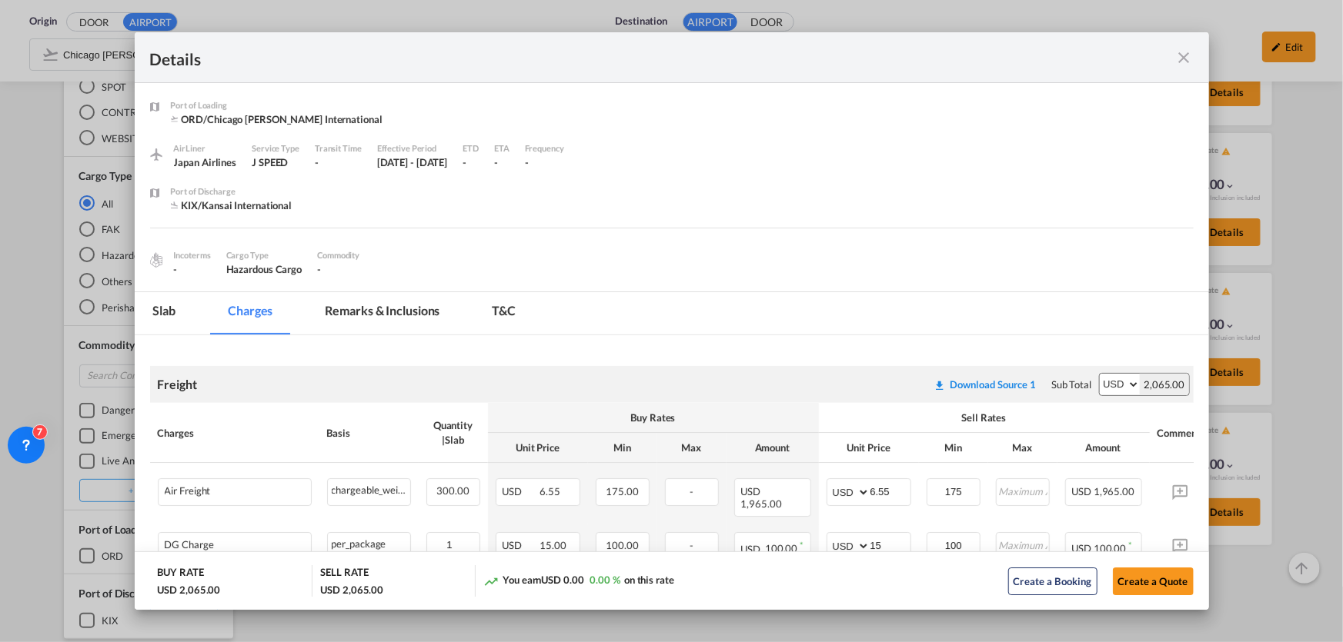
click at [1179, 57] on md-icon "icon-close fg-AAA8AD m-0 cursor" at bounding box center [1184, 57] width 18 height 18
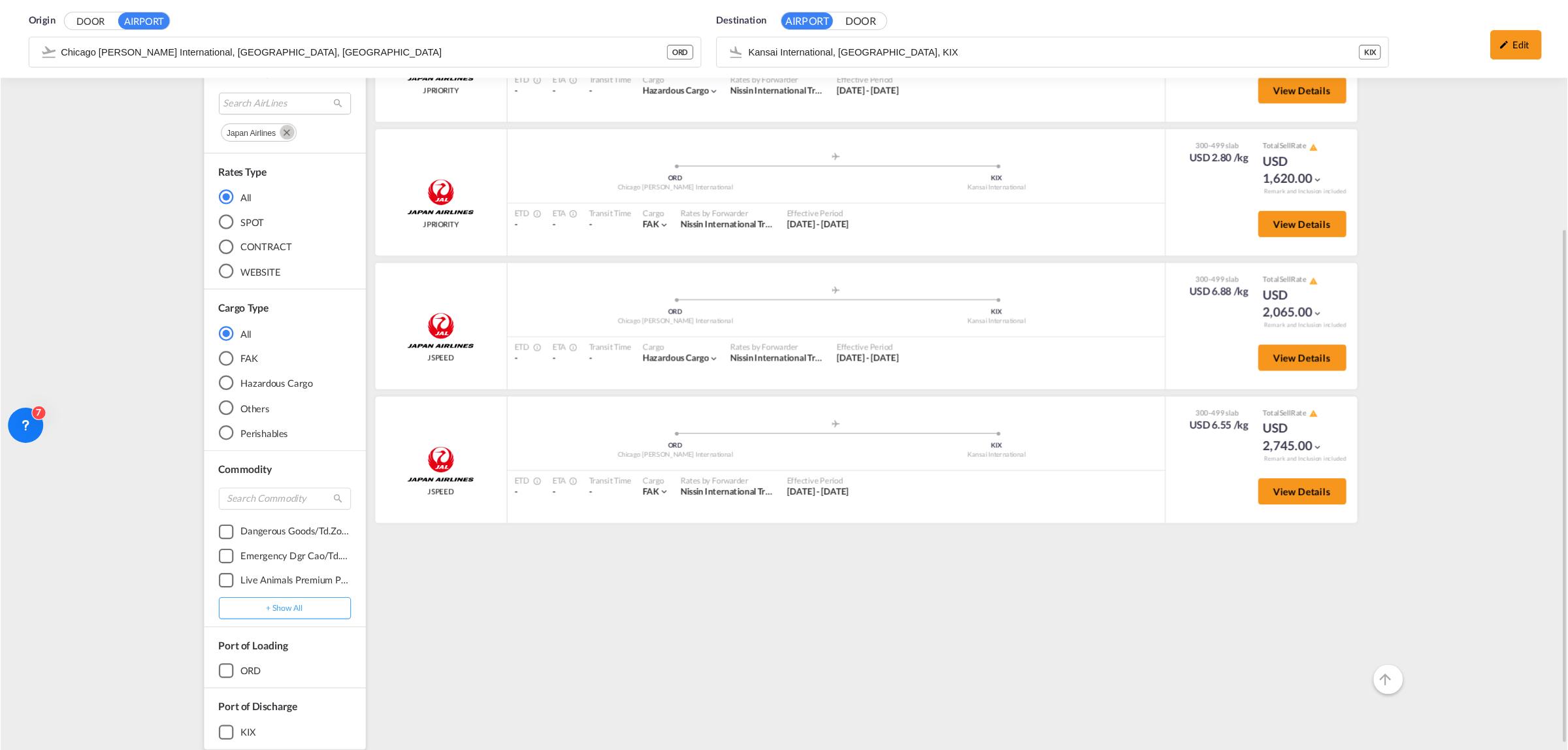
scroll to position [217, 0]
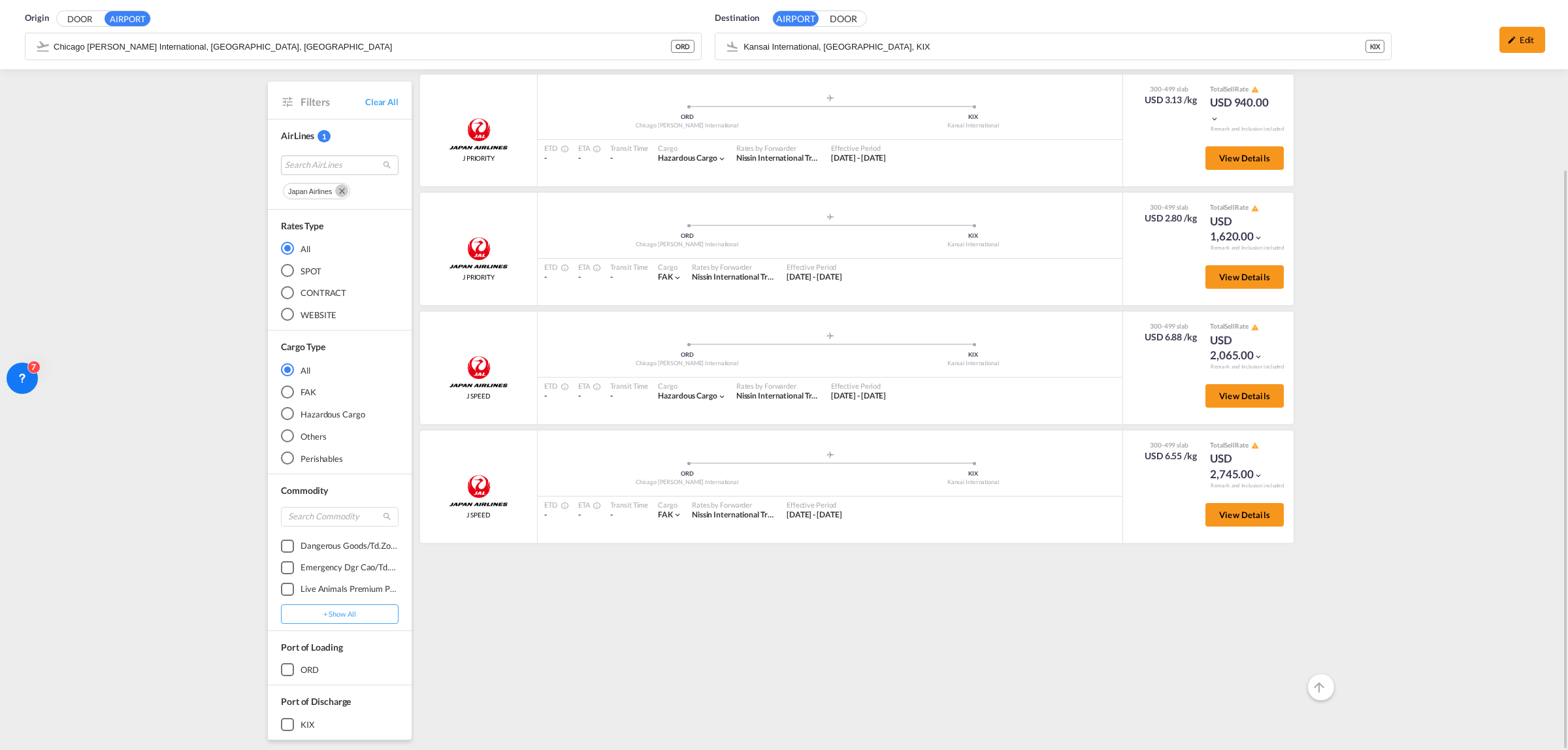
drag, startPoint x: 1117, startPoint y: 2, endPoint x: 1125, endPoint y: 625, distance: 623.1
click at [1125, 625] on div "added by you .a{fill:#aaa8ad;} .a{fill:#aaa8ad;} ORD Chicago [PERSON_NAME] Inte…" at bounding box center [858, 347] width 882 height 784
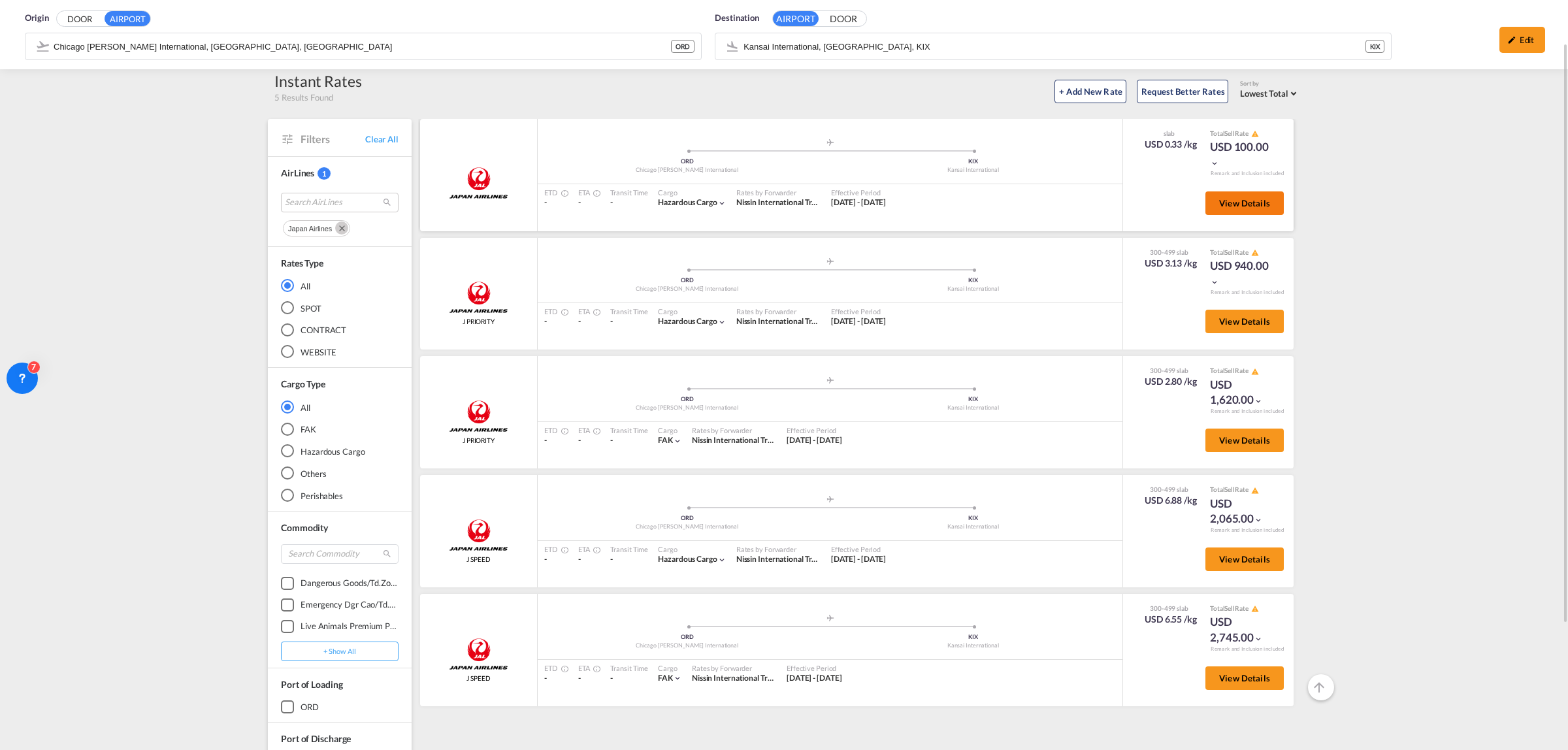
click at [1239, 203] on span "View Details" at bounding box center [1245, 203] width 51 height 10
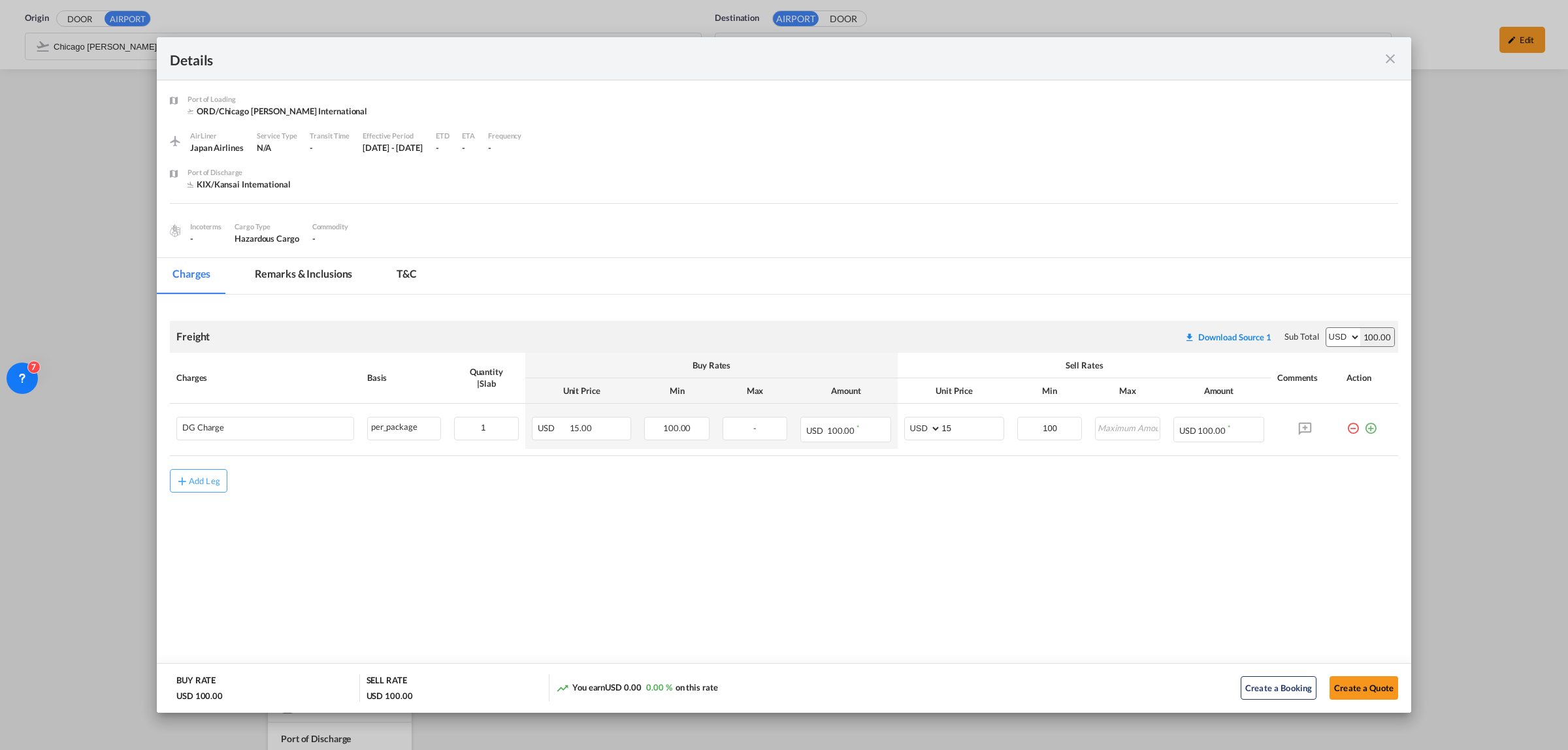
click at [1388, 57] on md-icon "icon-close fg-AAA8AD m-0 cursor" at bounding box center [1390, 59] width 15 height 15
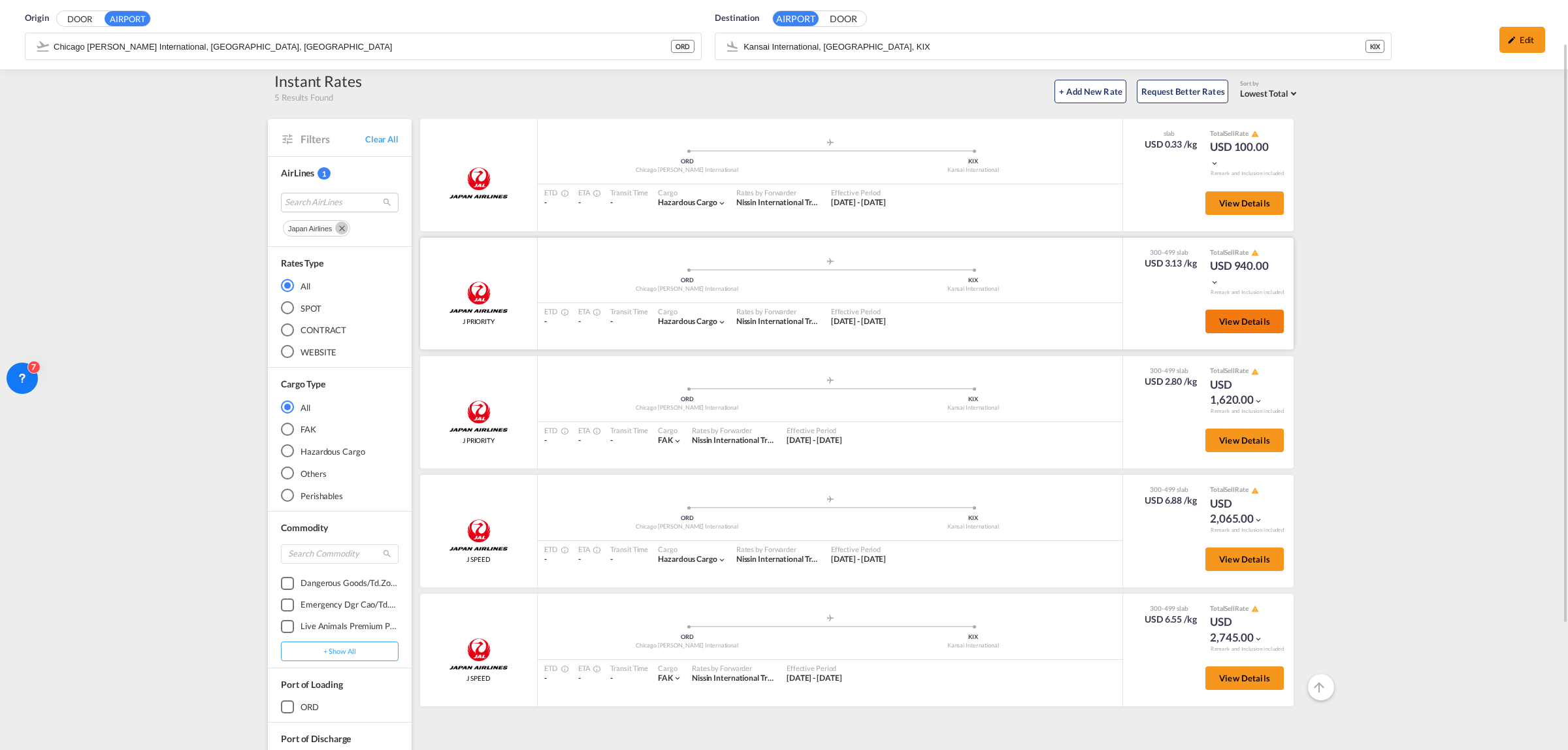
click at [1259, 321] on span "View Details" at bounding box center [1245, 321] width 51 height 10
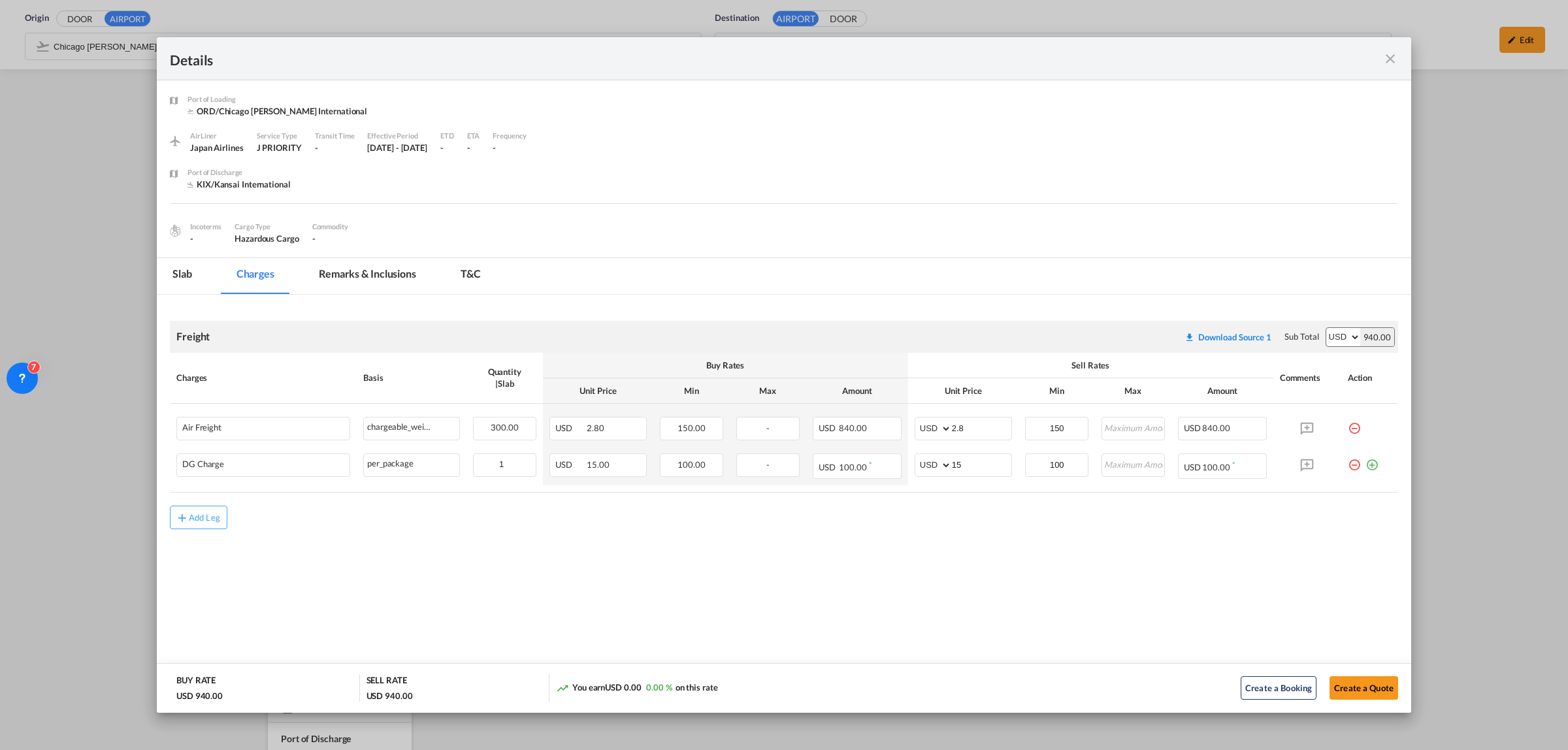
drag, startPoint x: 1386, startPoint y: 61, endPoint x: 1385, endPoint y: 67, distance: 6.1
click at [1386, 61] on md-icon "icon-close fg-AAA8AD m-0 cursor" at bounding box center [1390, 59] width 15 height 15
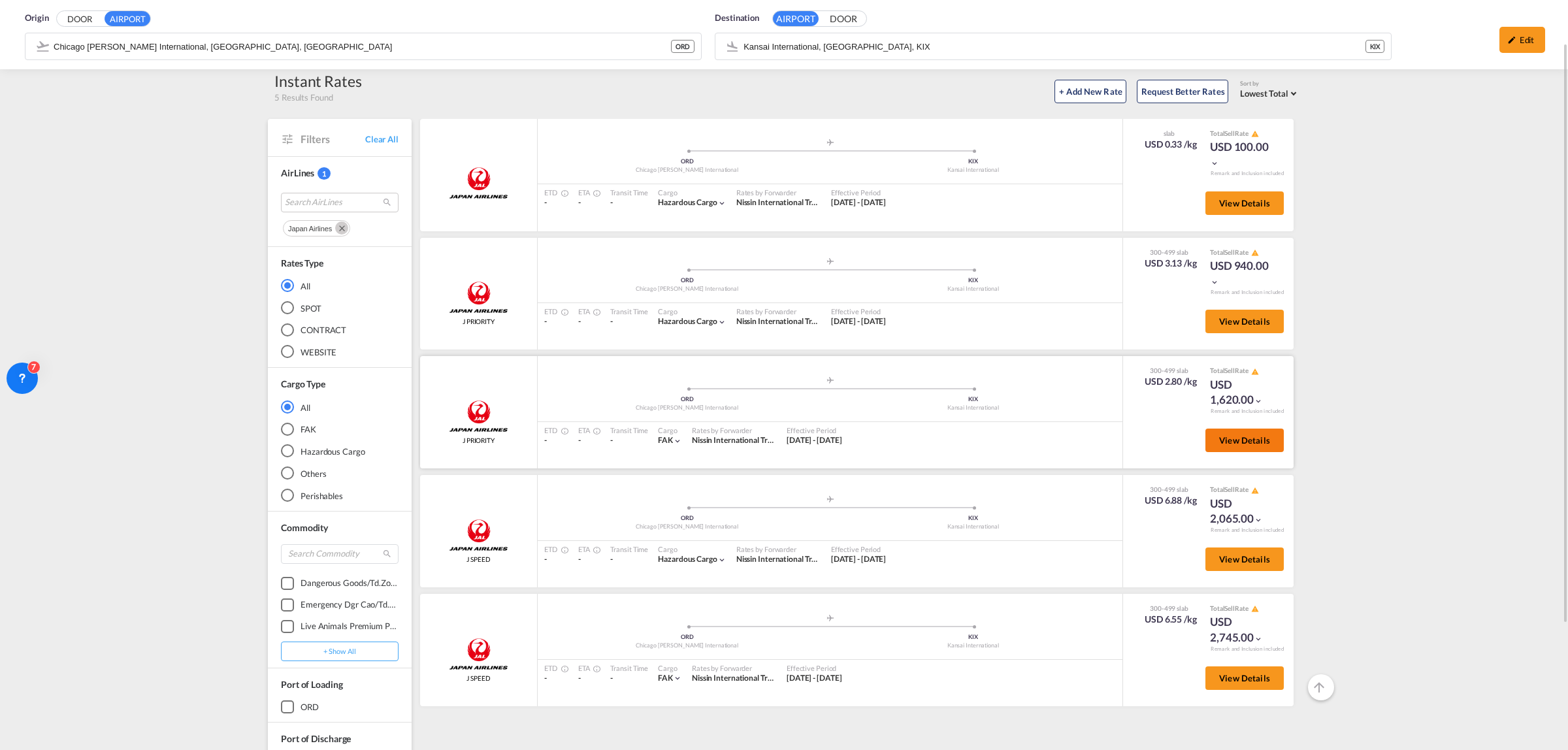
click at [1245, 438] on span "View Details" at bounding box center [1245, 440] width 51 height 10
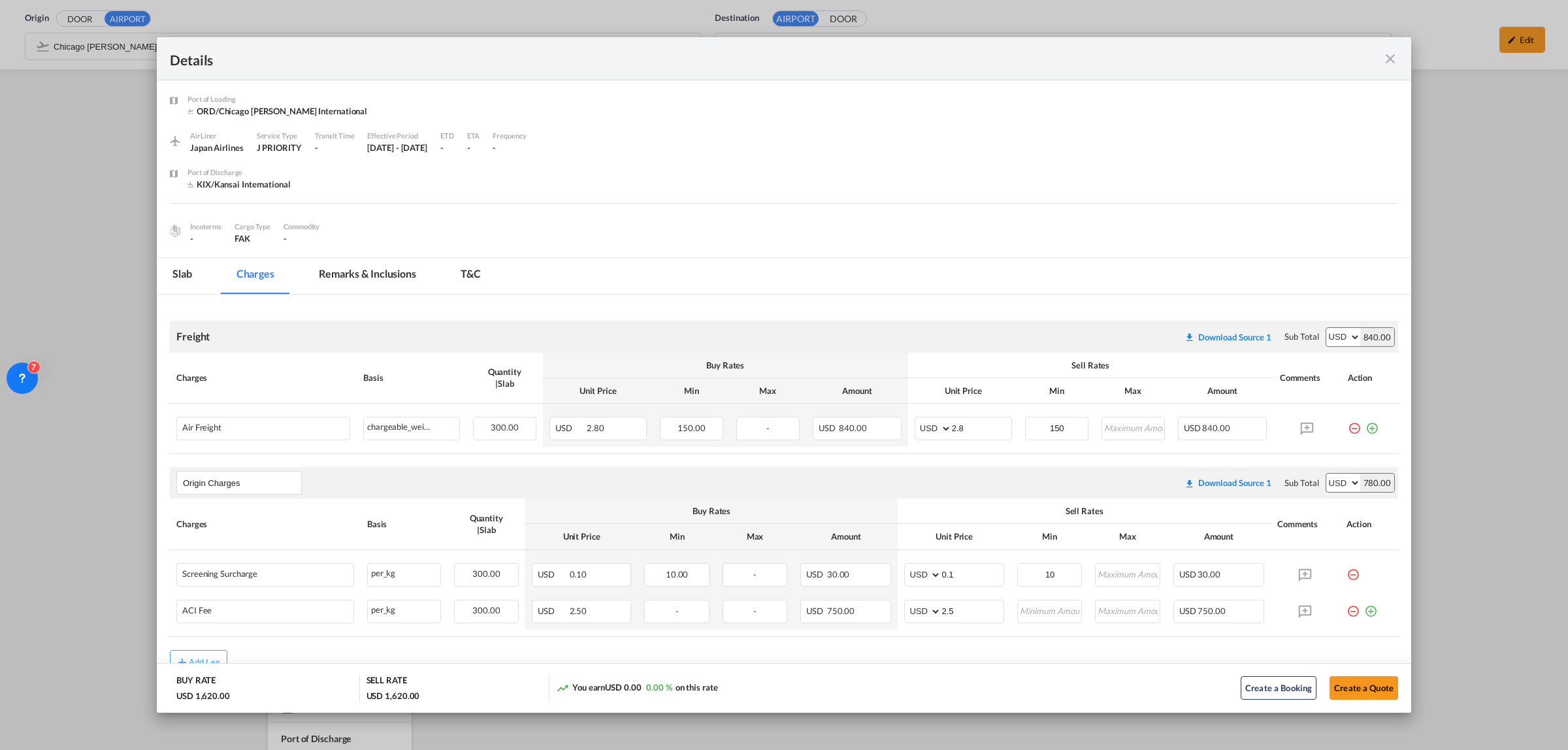
click at [1380, 58] on div "Port of ..." at bounding box center [1336, 58] width 123 height 16
click at [1393, 60] on md-icon "icon-close fg-AAA8AD m-0 cursor" at bounding box center [1390, 59] width 15 height 15
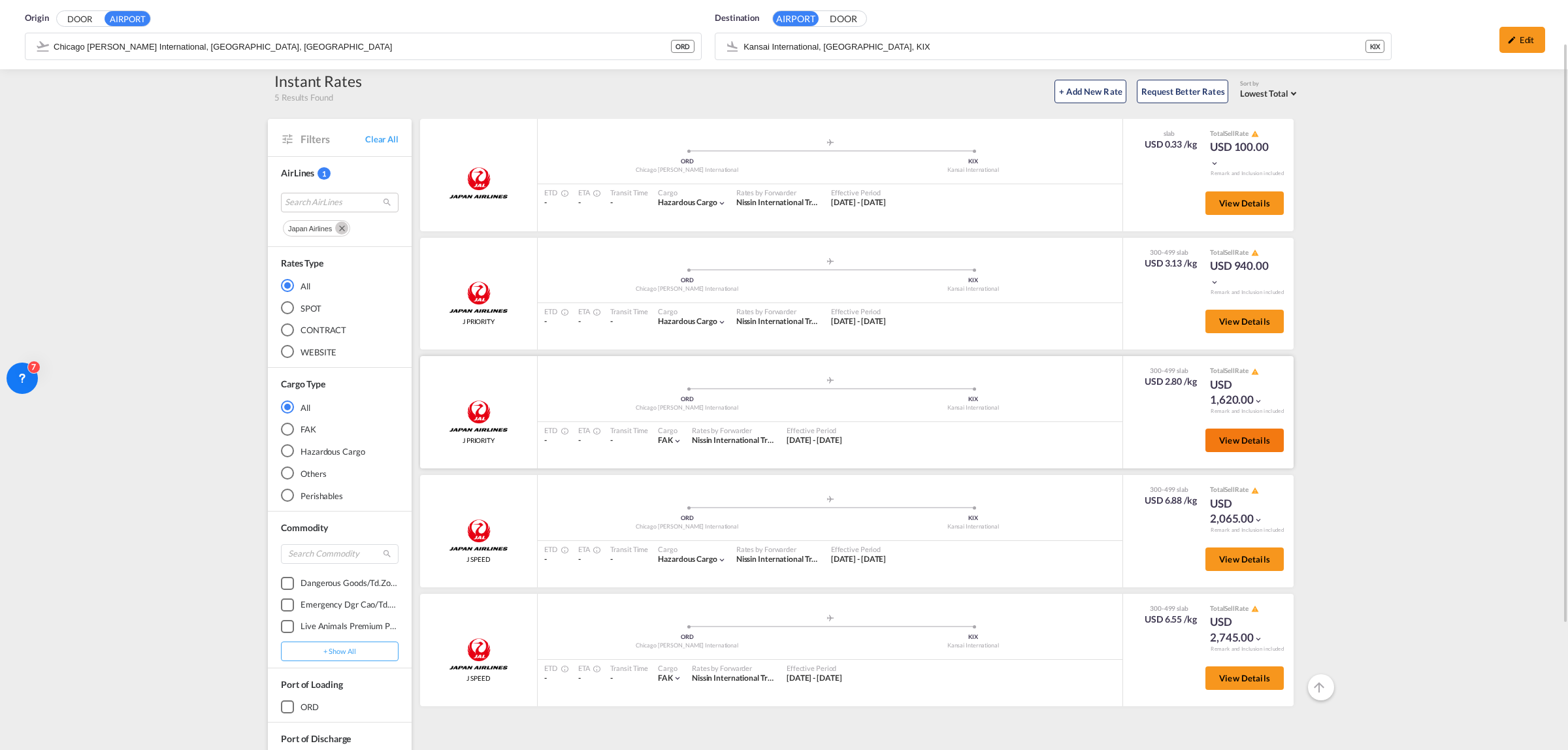
click at [1232, 438] on span "View Details" at bounding box center [1245, 440] width 51 height 10
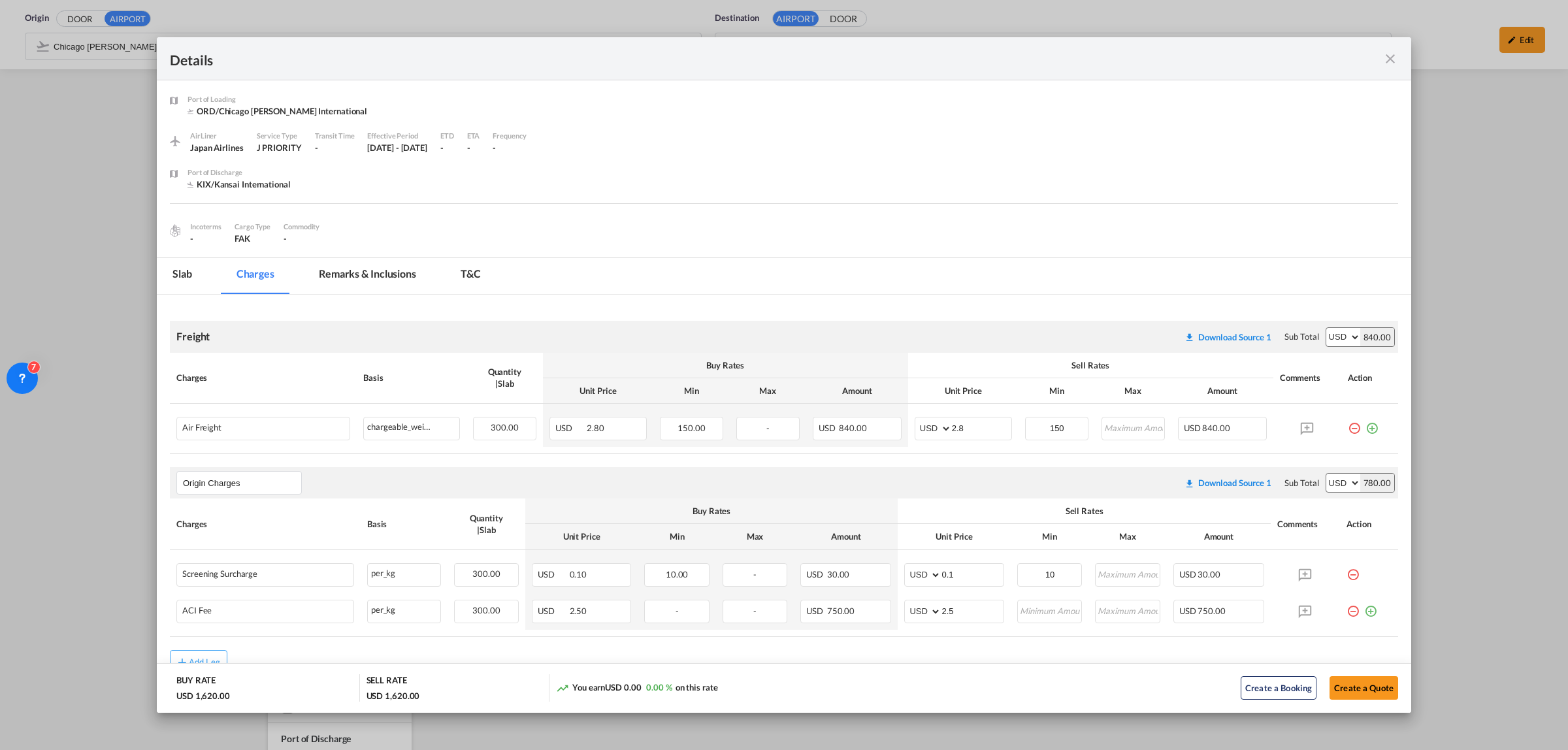
click at [1392, 64] on md-icon "icon-close fg-AAA8AD m-0 cursor" at bounding box center [1390, 59] width 15 height 15
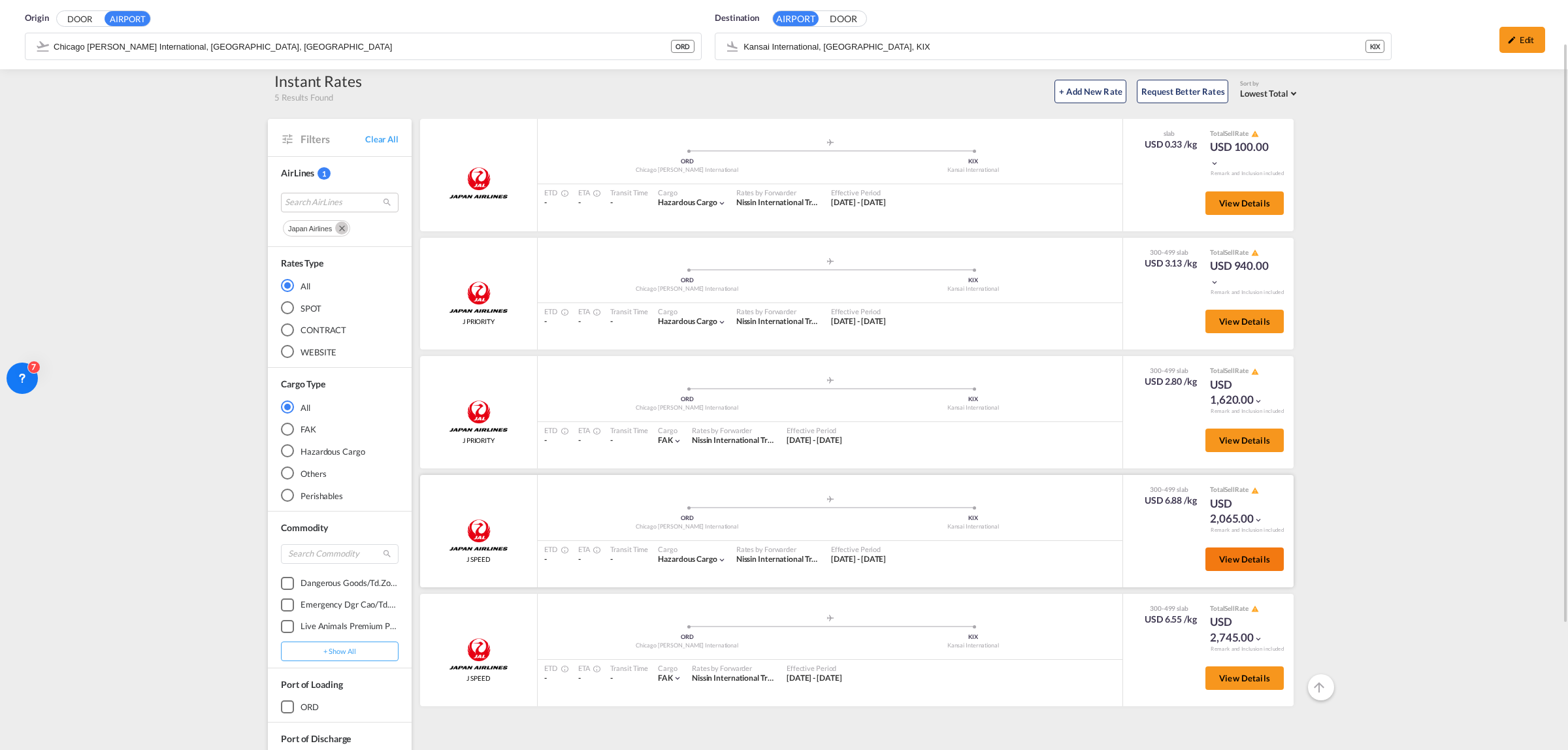
click at [1248, 557] on span "View Details" at bounding box center [1245, 559] width 51 height 10
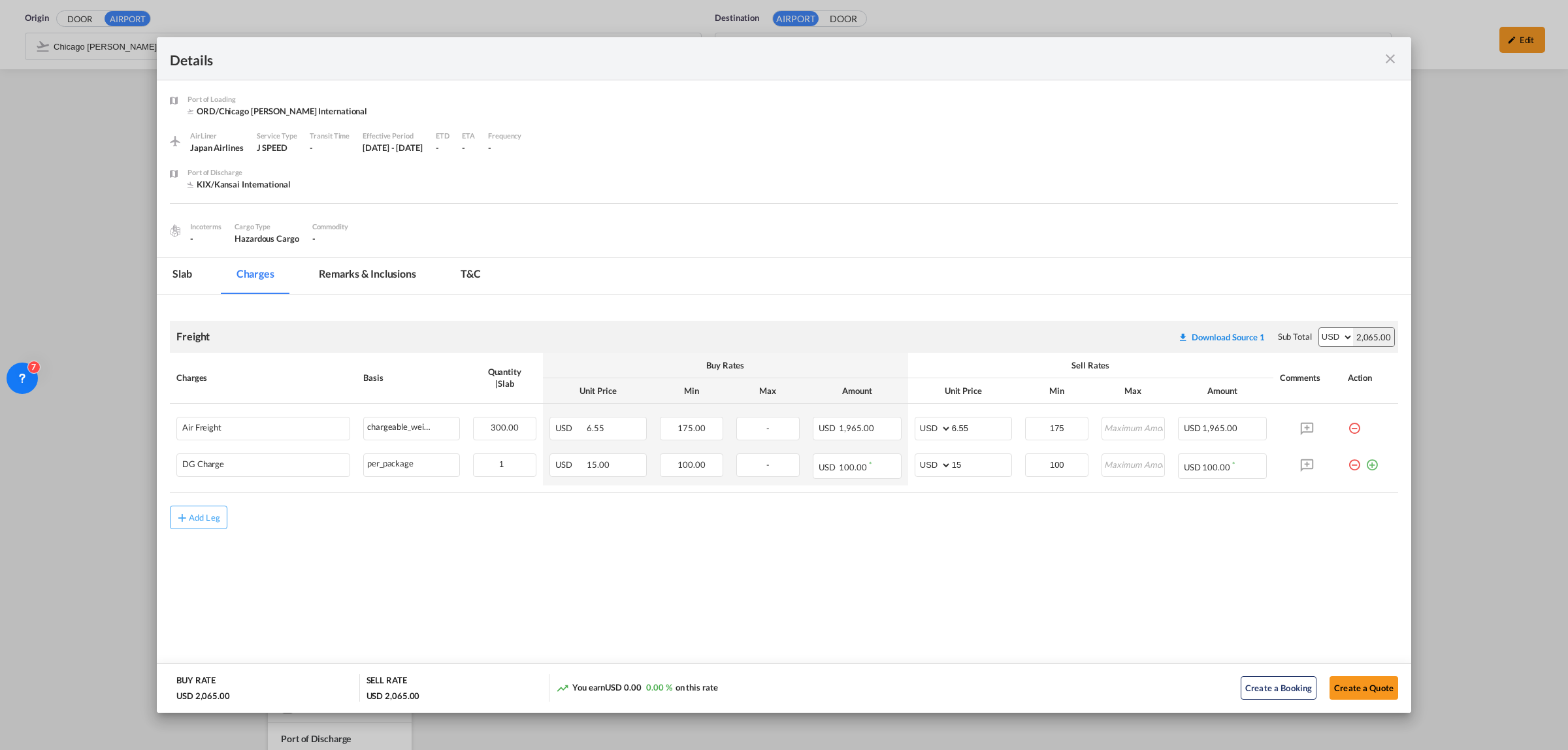
click at [1392, 51] on md-icon "icon-close fg-AAA8AD m-0 cursor" at bounding box center [1390, 59] width 15 height 15
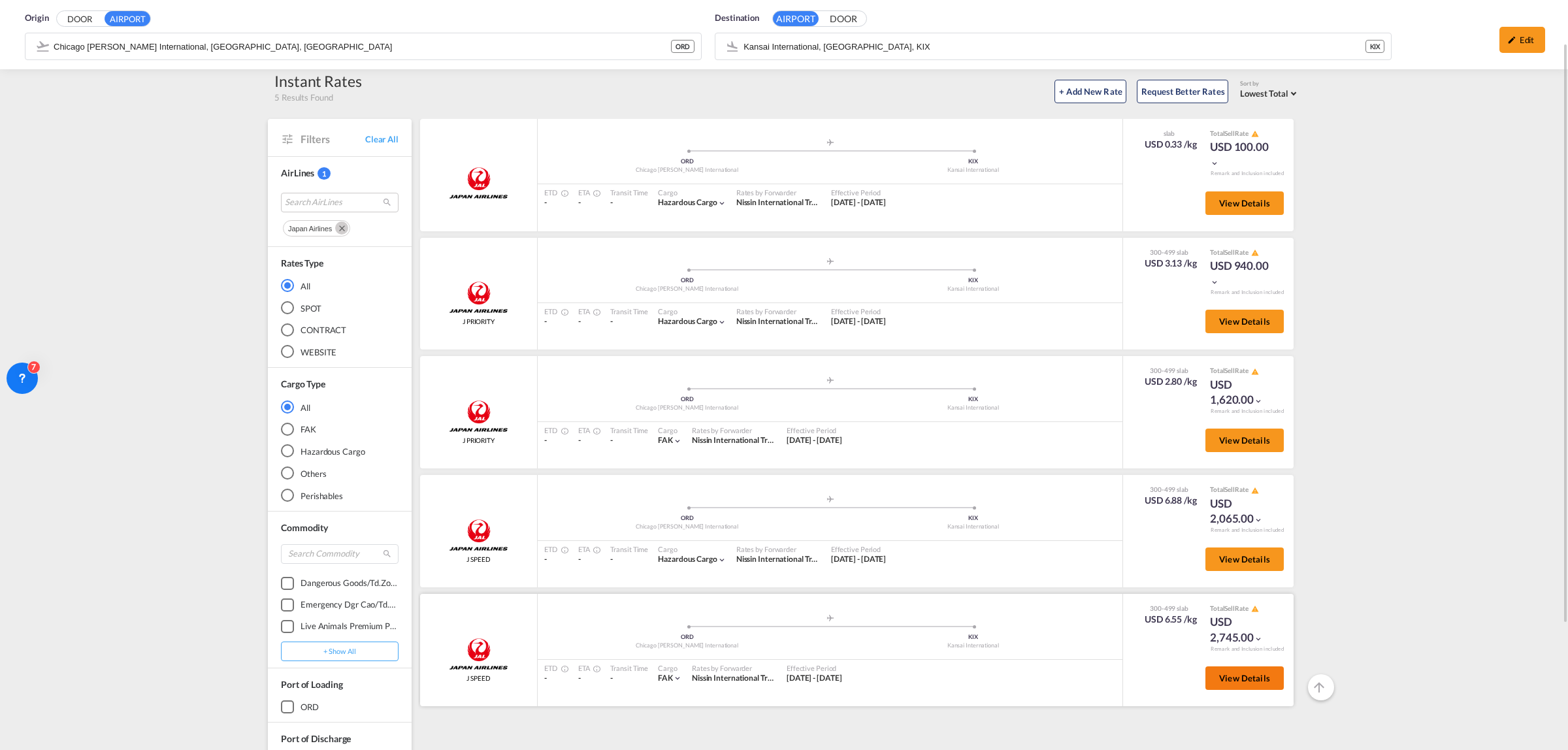
click at [1231, 680] on button "View Details" at bounding box center [1245, 679] width 78 height 24
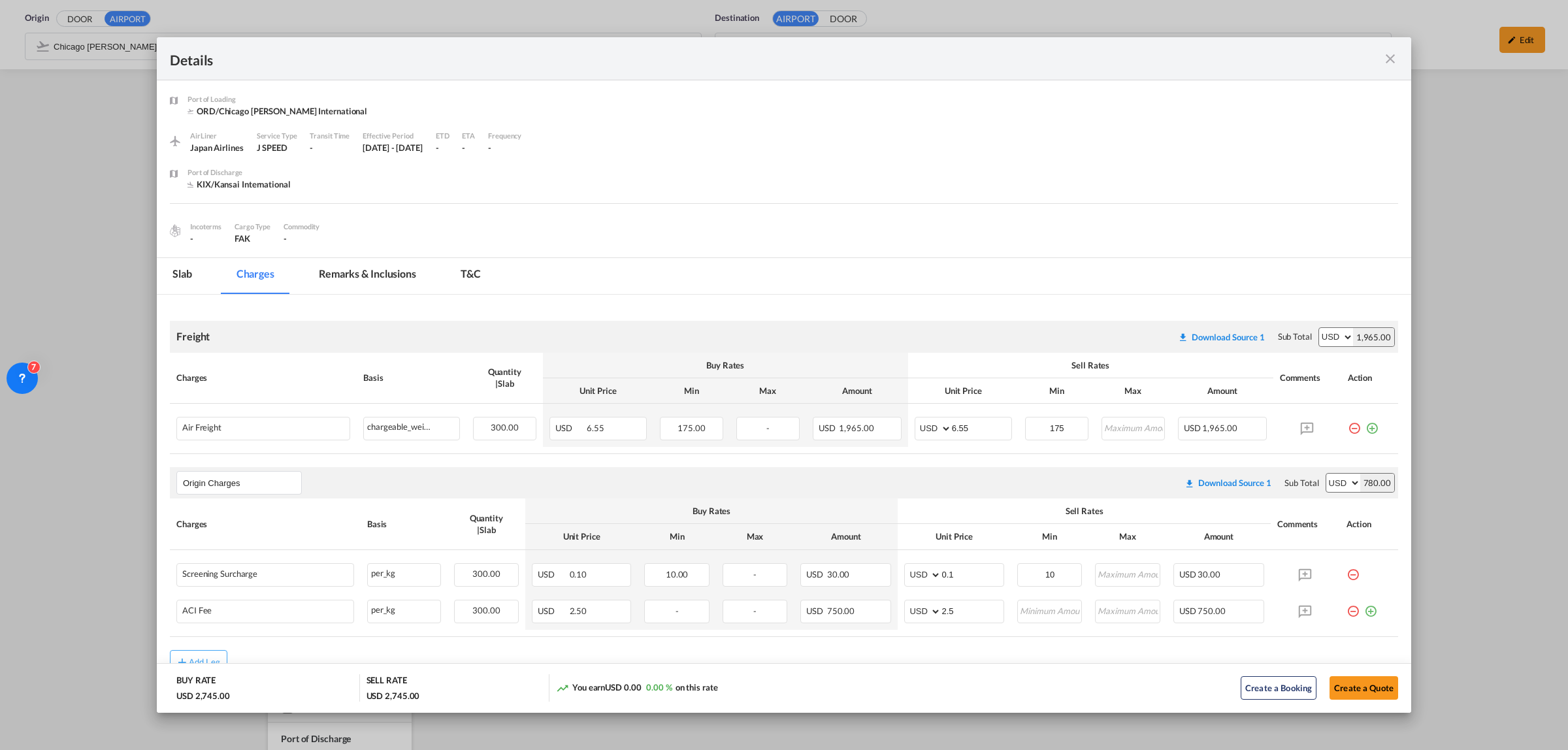
click at [1390, 58] on md-icon "icon-close fg-AAA8AD m-0 cursor" at bounding box center [1390, 59] width 15 height 15
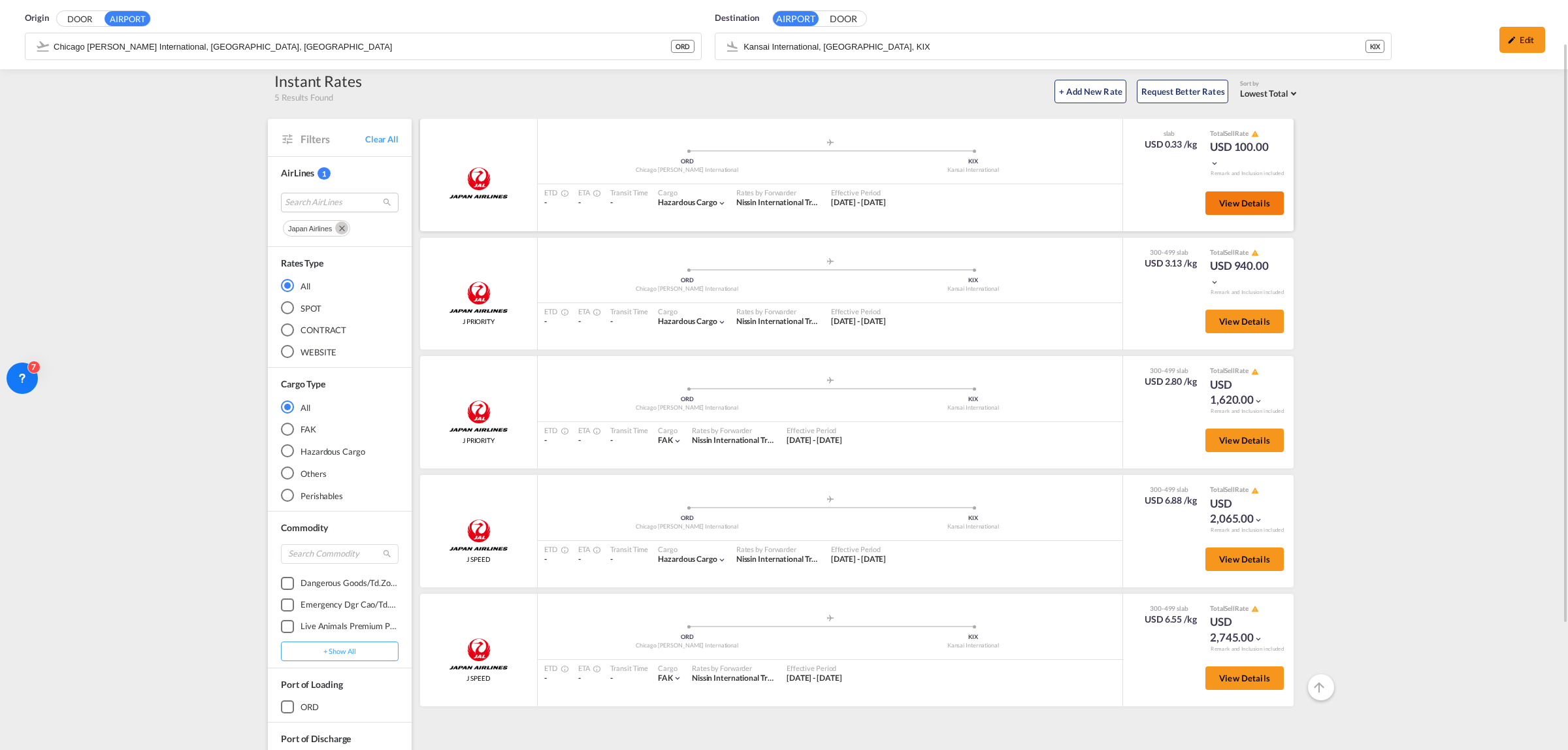
click at [1256, 201] on span "View Details" at bounding box center [1245, 203] width 51 height 10
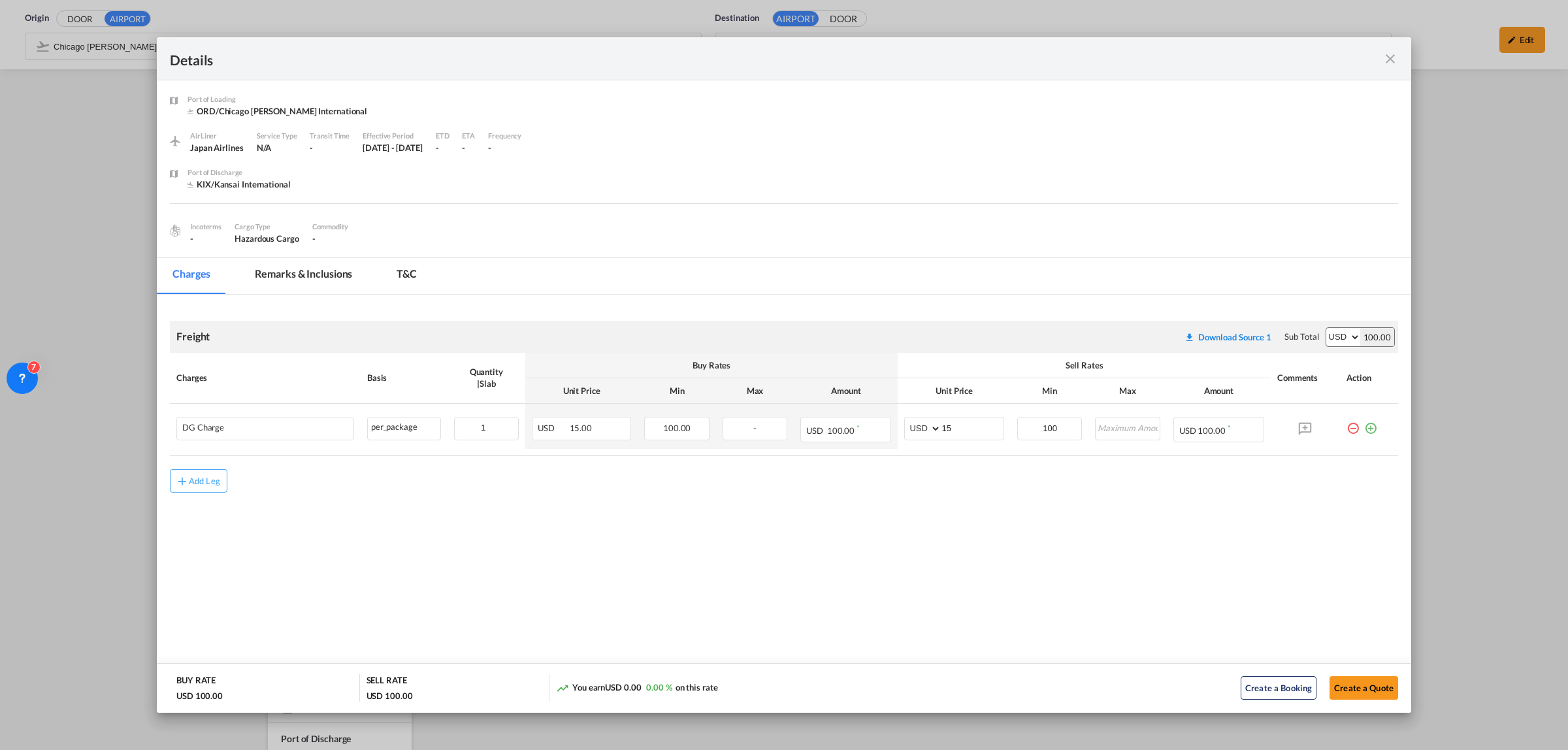
click at [1390, 63] on md-icon "icon-close fg-AAA8AD m-0 cursor" at bounding box center [1390, 59] width 15 height 15
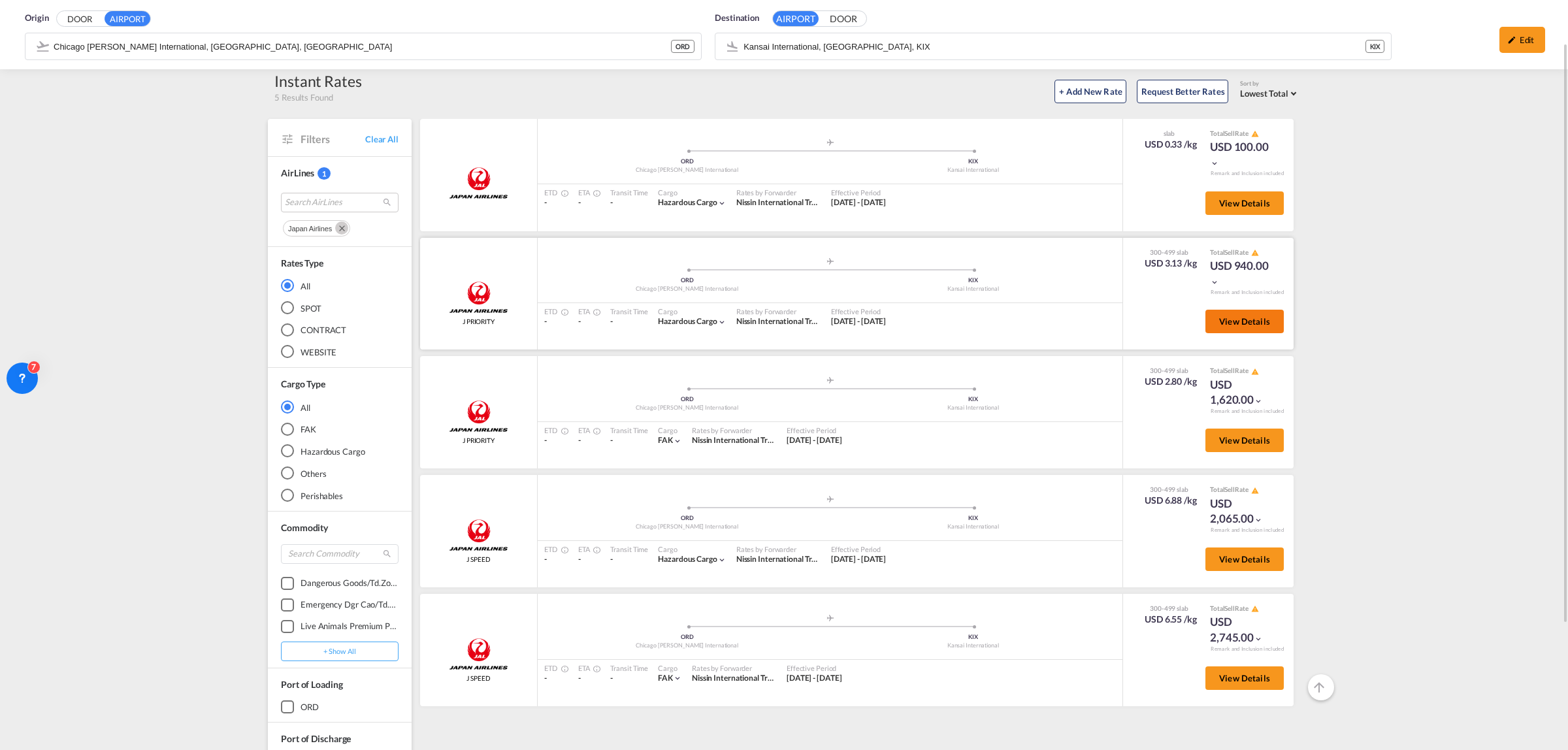
click at [1264, 318] on span "View Details" at bounding box center [1245, 321] width 51 height 10
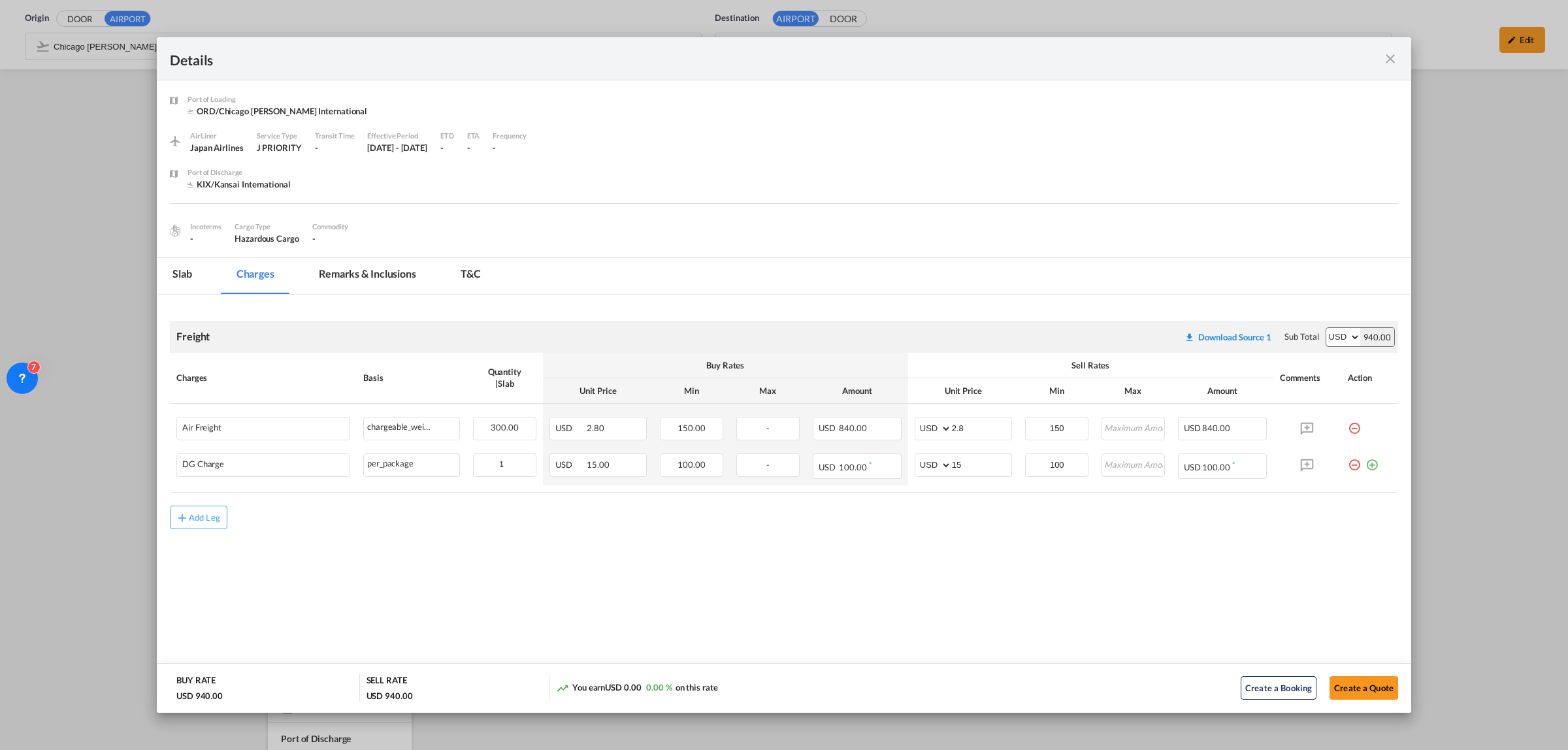
click at [1383, 54] on md-icon "icon-close fg-AAA8AD m-0 cursor" at bounding box center [1390, 59] width 15 height 15
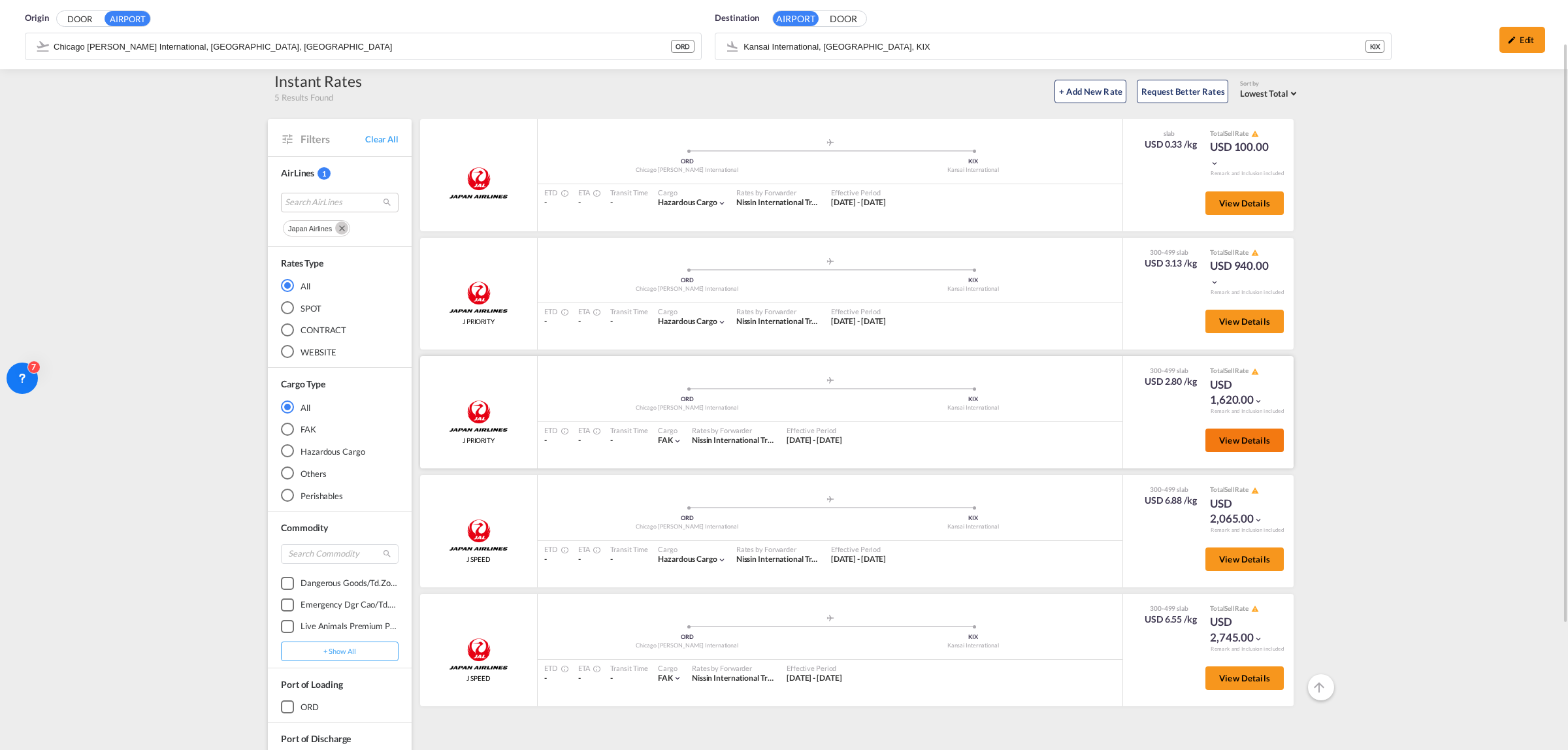
click at [1248, 430] on button "View Details" at bounding box center [1245, 441] width 78 height 24
